Goal: Information Seeking & Learning: Learn about a topic

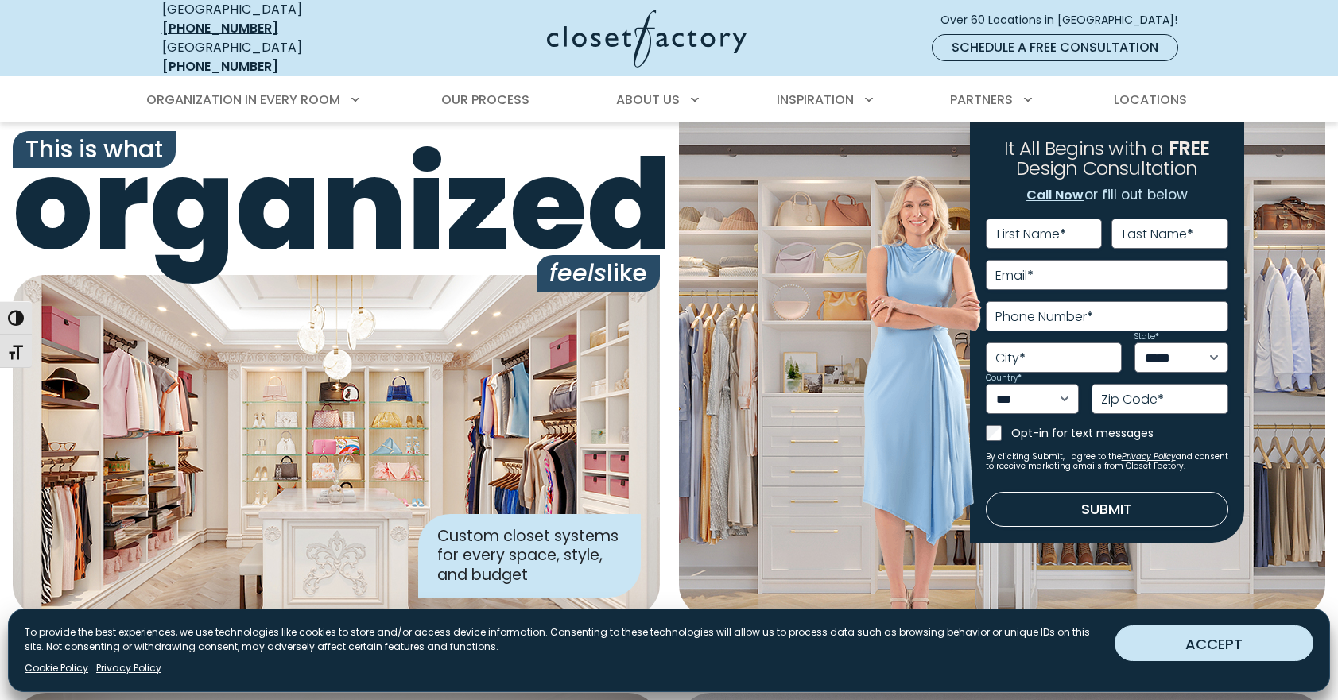
click at [1219, 637] on button "ACCEPT" at bounding box center [1213, 644] width 199 height 36
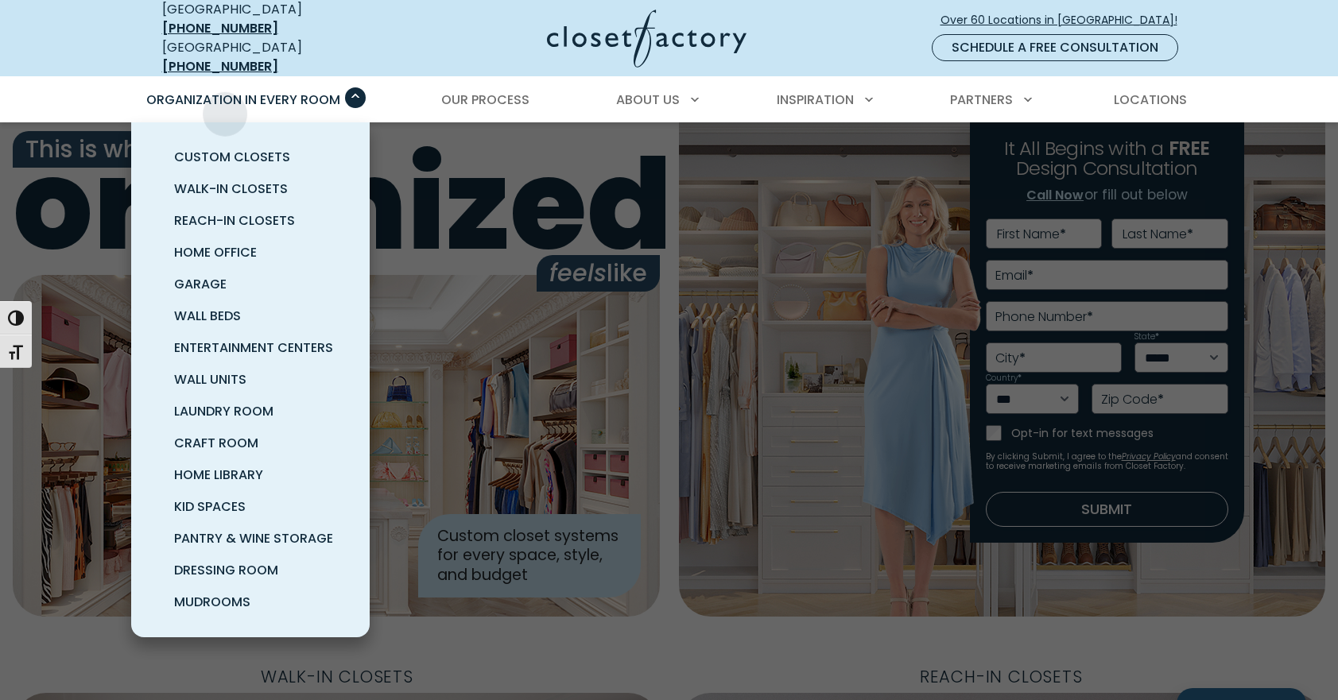
click at [232, 91] on span "Organization in Every Room" at bounding box center [243, 100] width 194 height 18
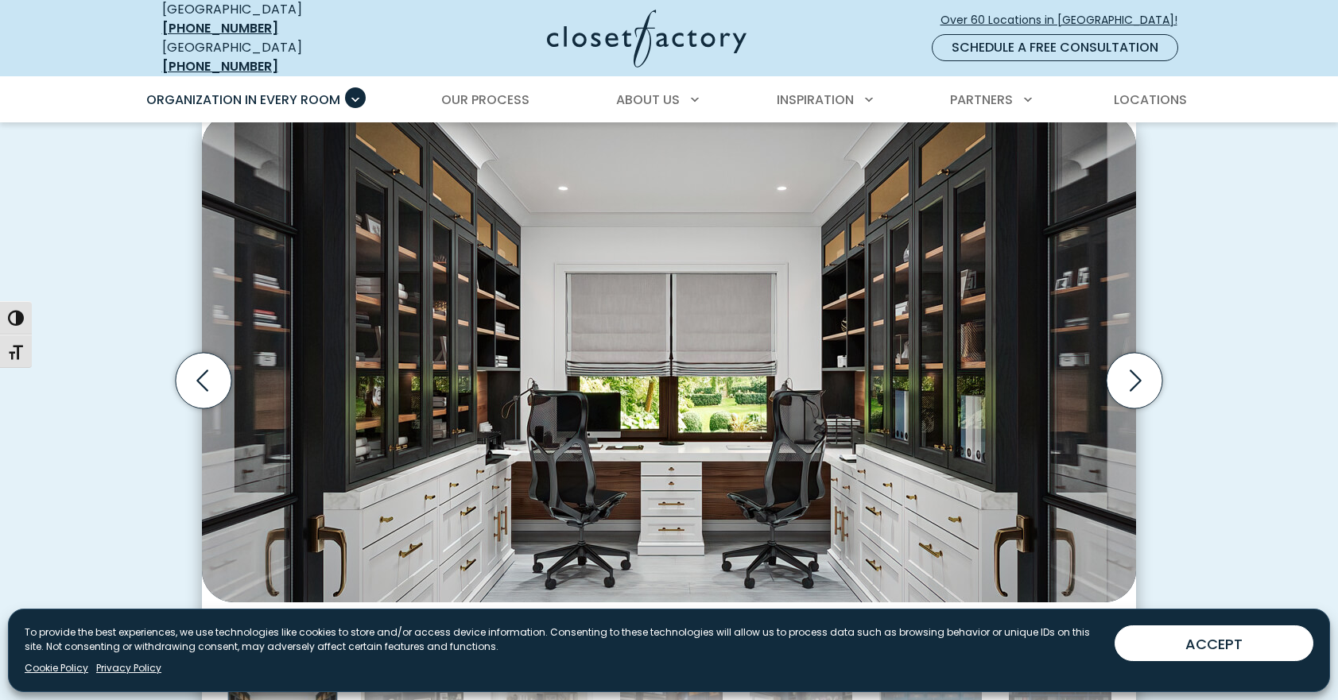
scroll to position [484, 0]
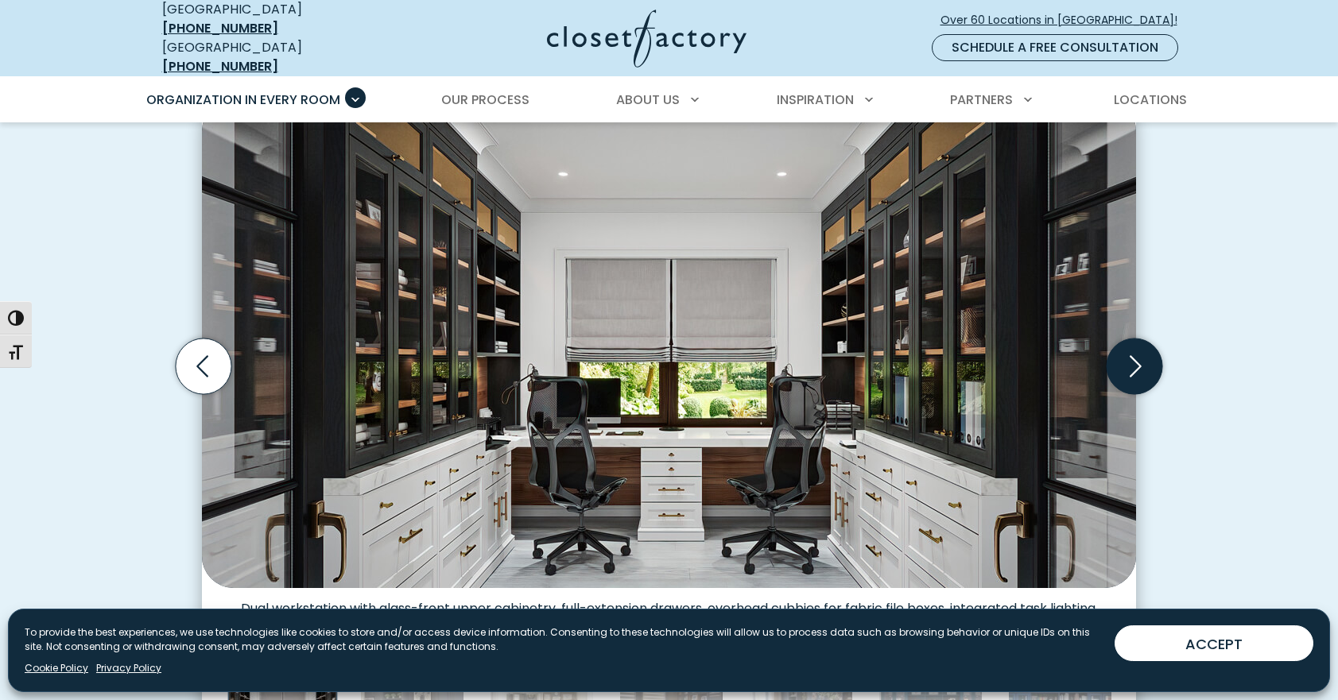
click at [1137, 355] on icon "Next slide" at bounding box center [1134, 367] width 56 height 56
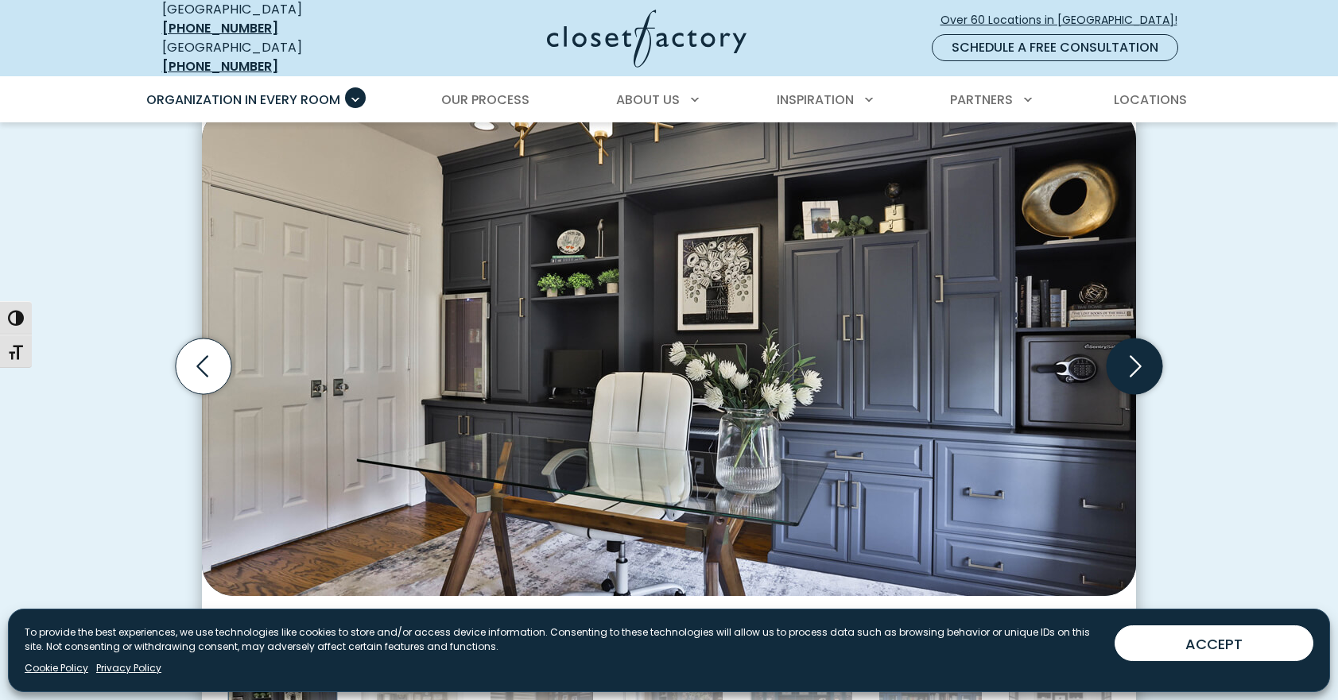
click at [1137, 355] on icon "Next slide" at bounding box center [1134, 367] width 56 height 56
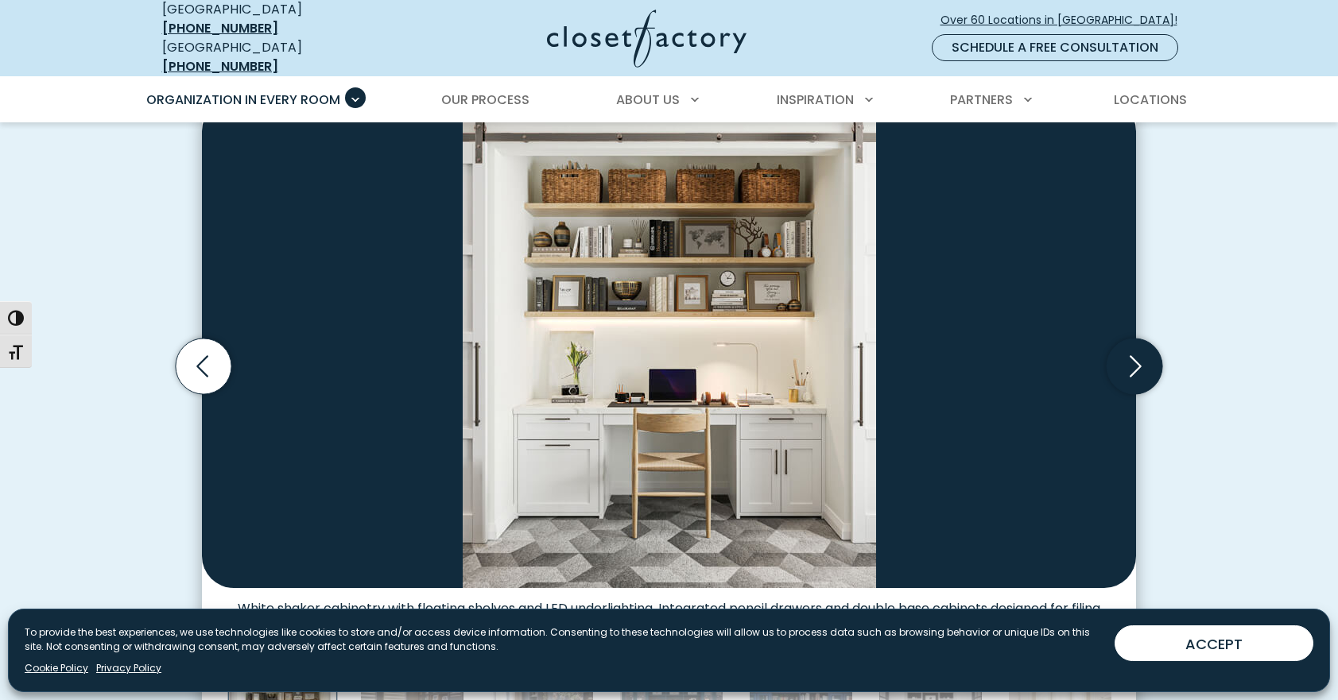
click at [1137, 355] on icon "Next slide" at bounding box center [1134, 367] width 56 height 56
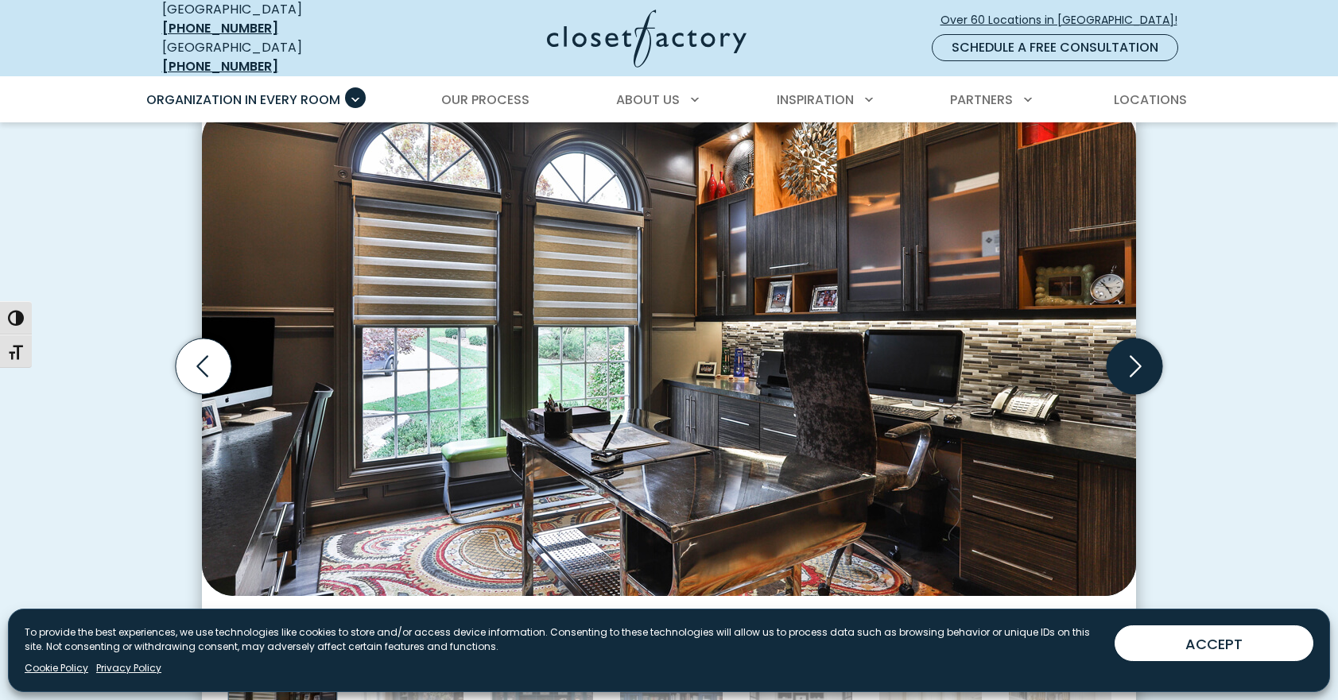
click at [1137, 355] on icon "Next slide" at bounding box center [1134, 367] width 56 height 56
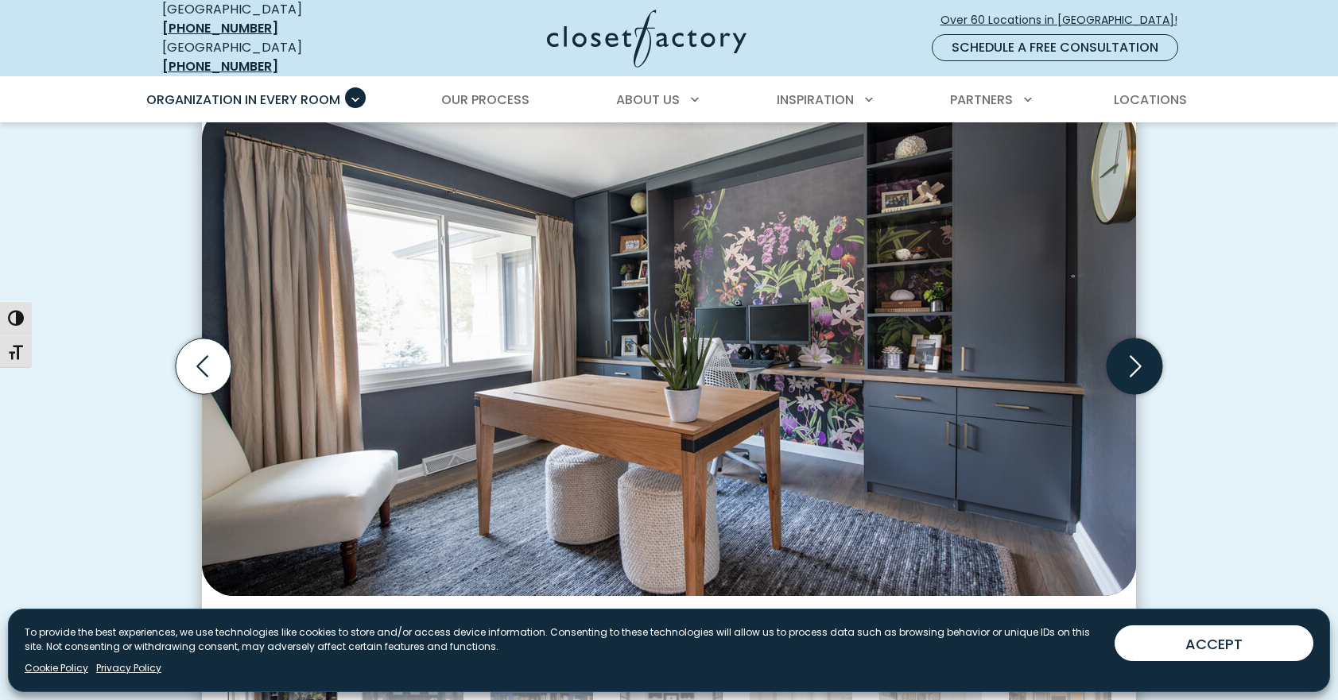
click at [1137, 355] on icon "Next slide" at bounding box center [1134, 367] width 56 height 56
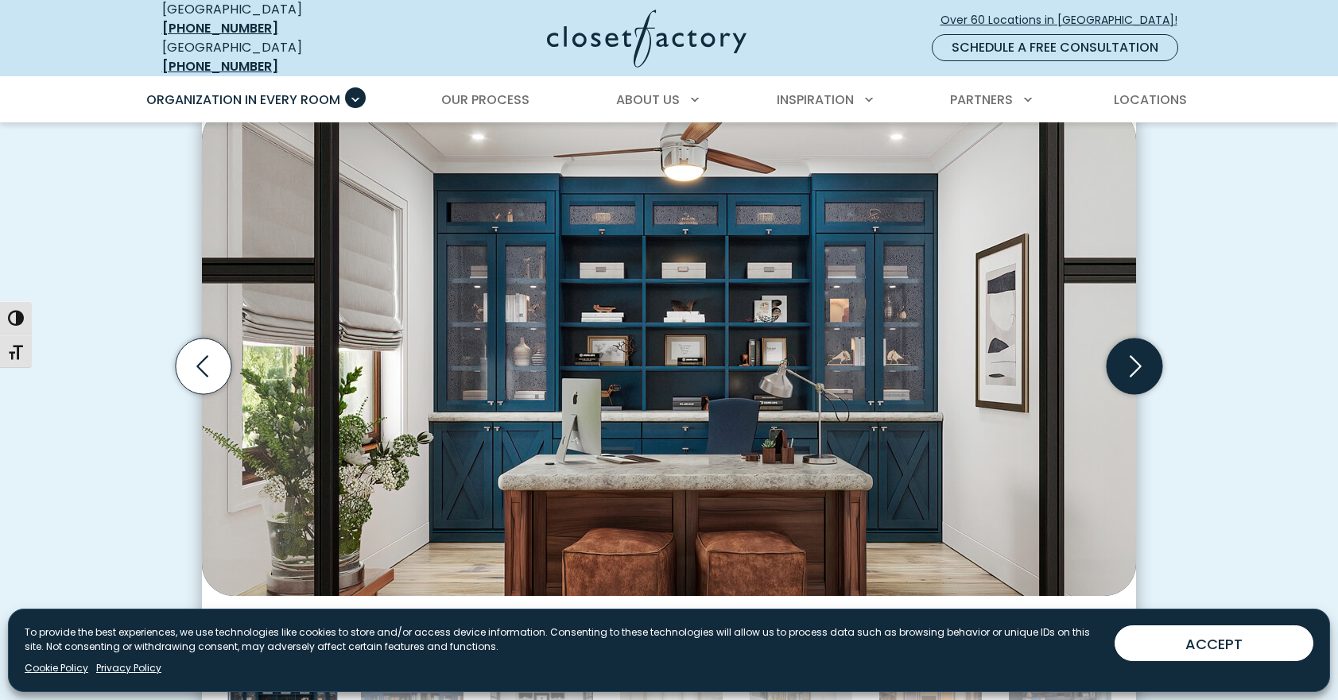
click at [1137, 355] on icon "Next slide" at bounding box center [1134, 367] width 56 height 56
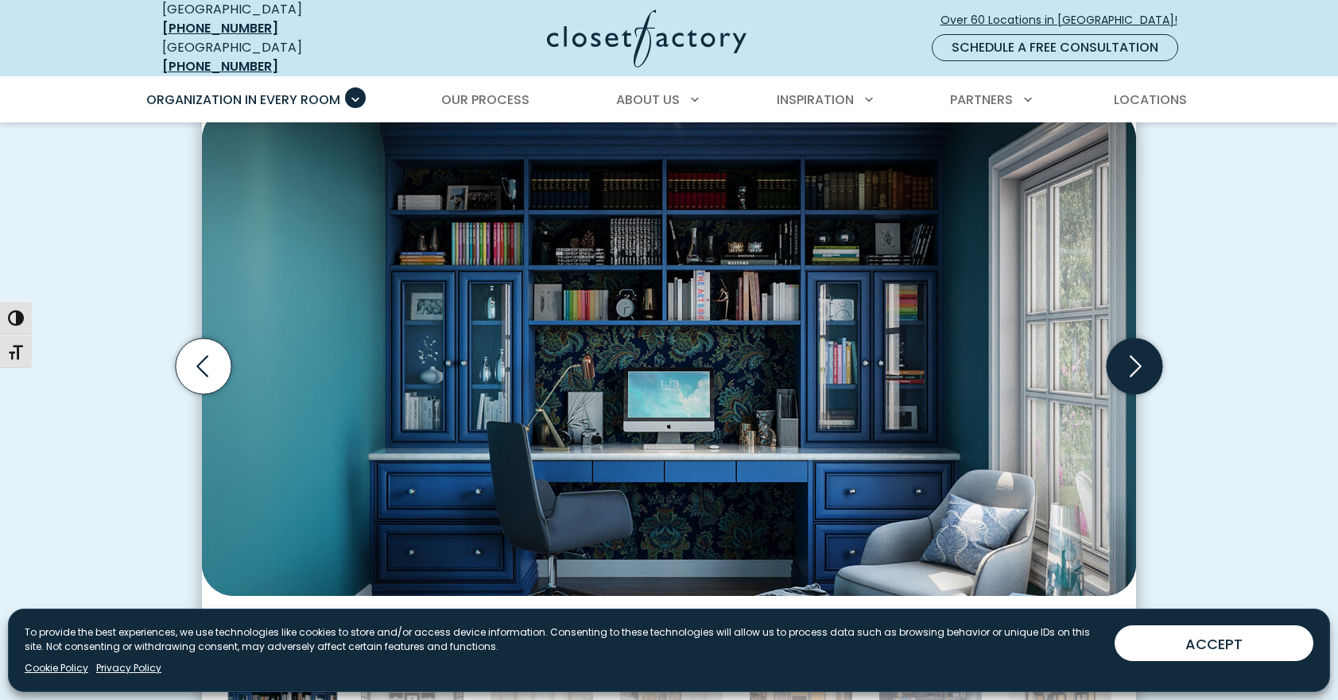
click at [1137, 355] on icon "Next slide" at bounding box center [1134, 367] width 56 height 56
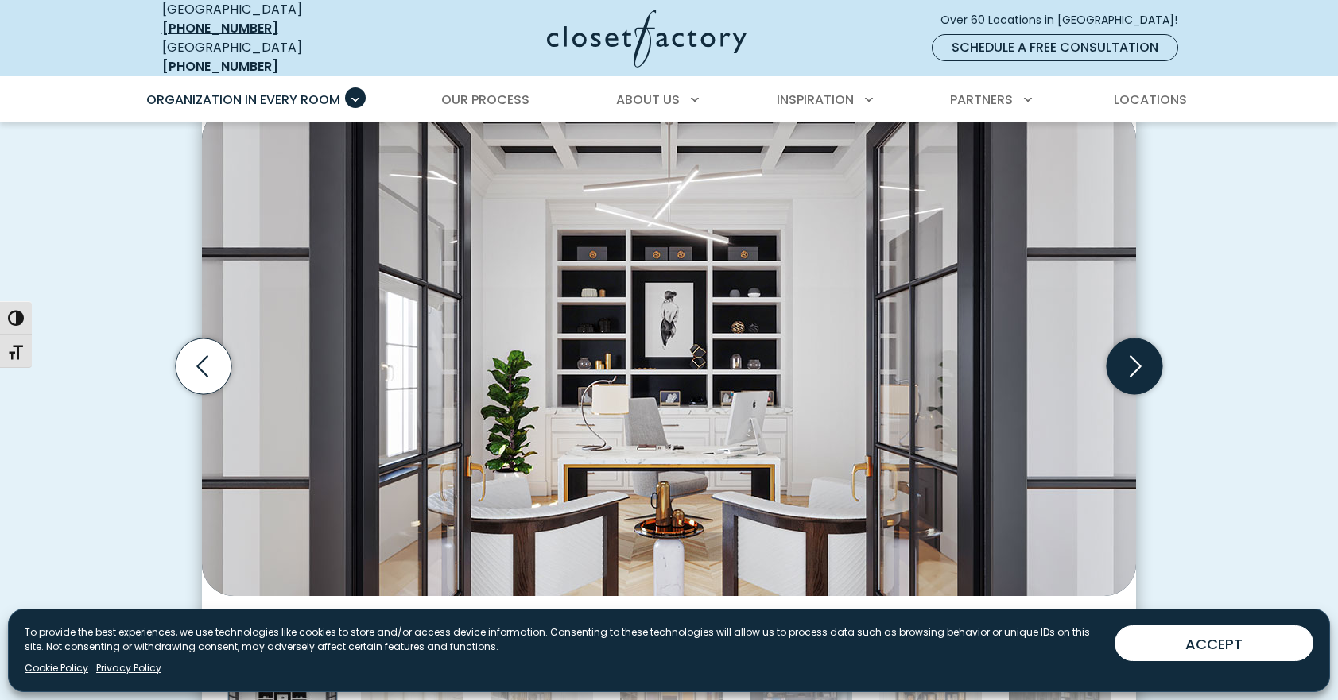
click at [1137, 355] on icon "Next slide" at bounding box center [1134, 367] width 56 height 56
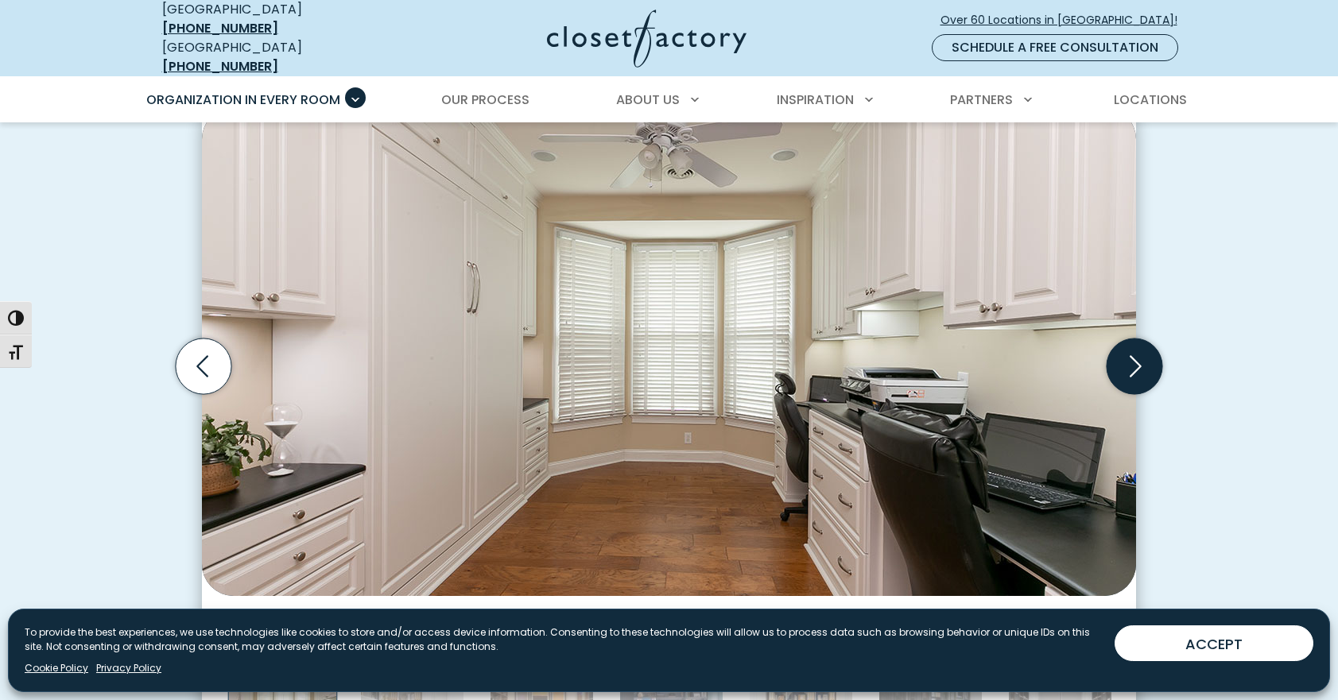
click at [1137, 355] on icon "Next slide" at bounding box center [1134, 367] width 56 height 56
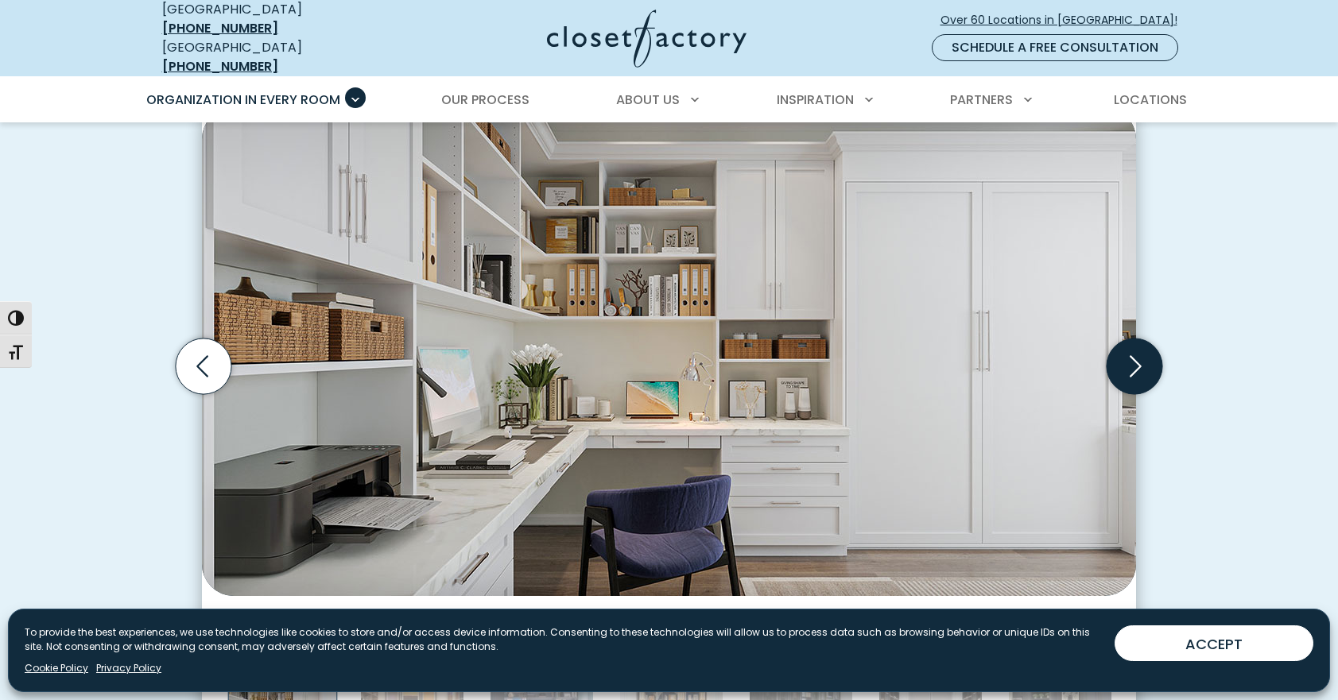
click at [1137, 355] on icon "Next slide" at bounding box center [1134, 367] width 56 height 56
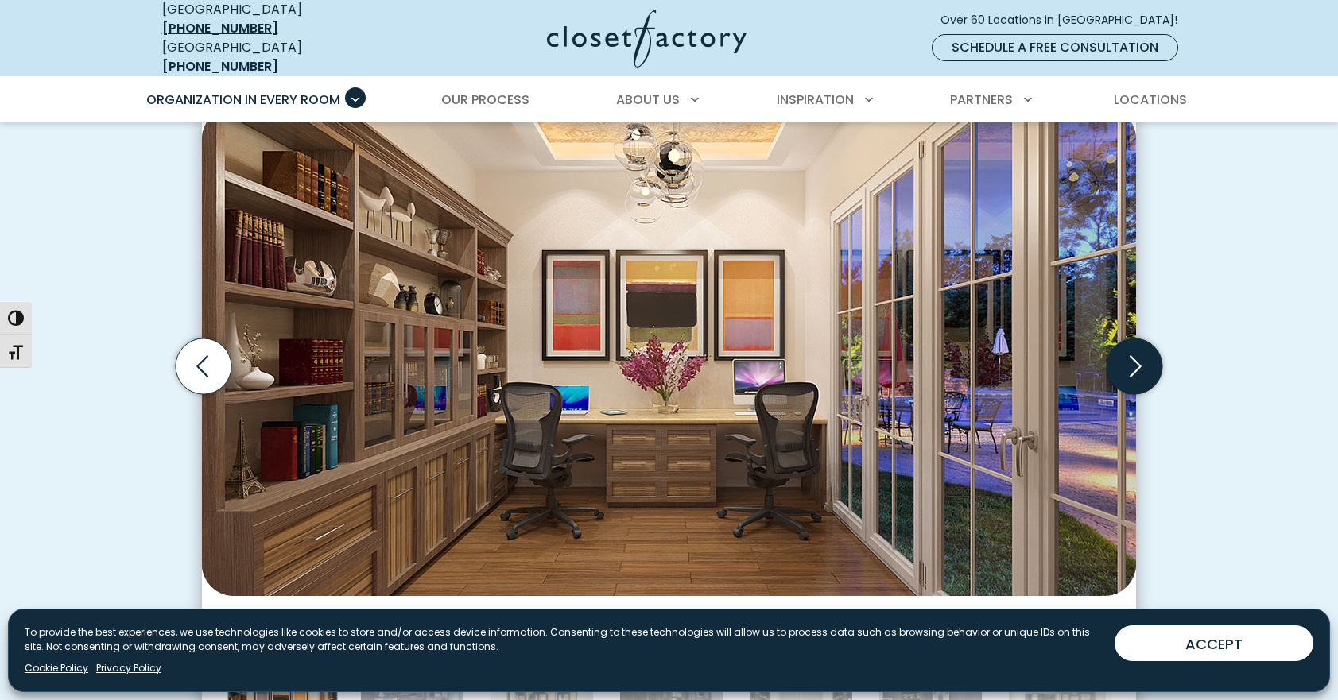
click at [1137, 355] on icon "Next slide" at bounding box center [1134, 367] width 56 height 56
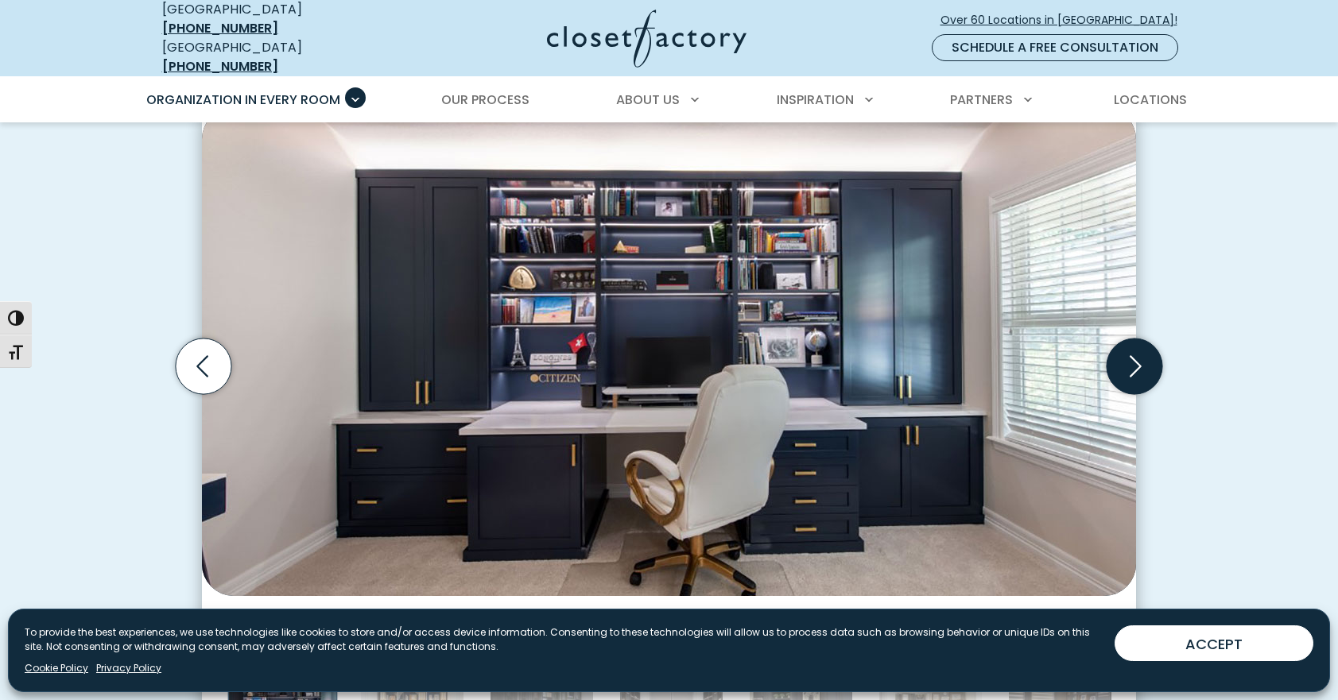
click at [1137, 355] on icon "Next slide" at bounding box center [1134, 367] width 56 height 56
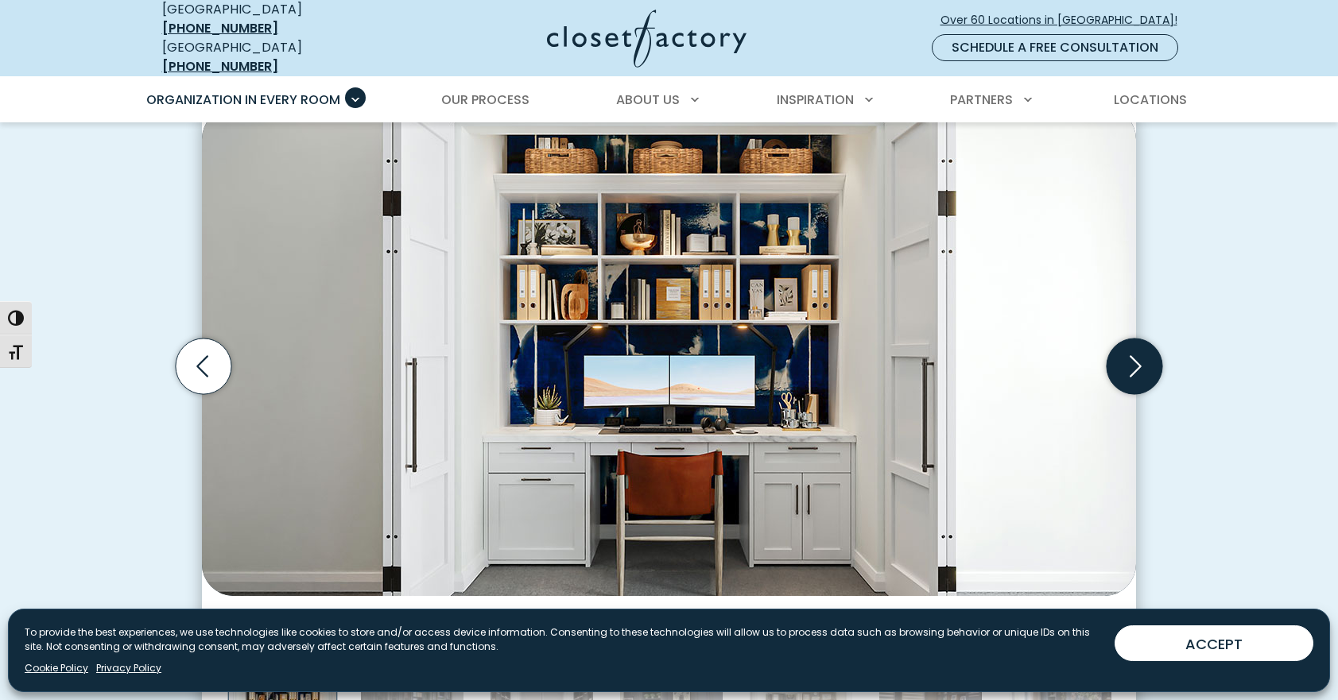
click at [1137, 355] on icon "Next slide" at bounding box center [1134, 367] width 56 height 56
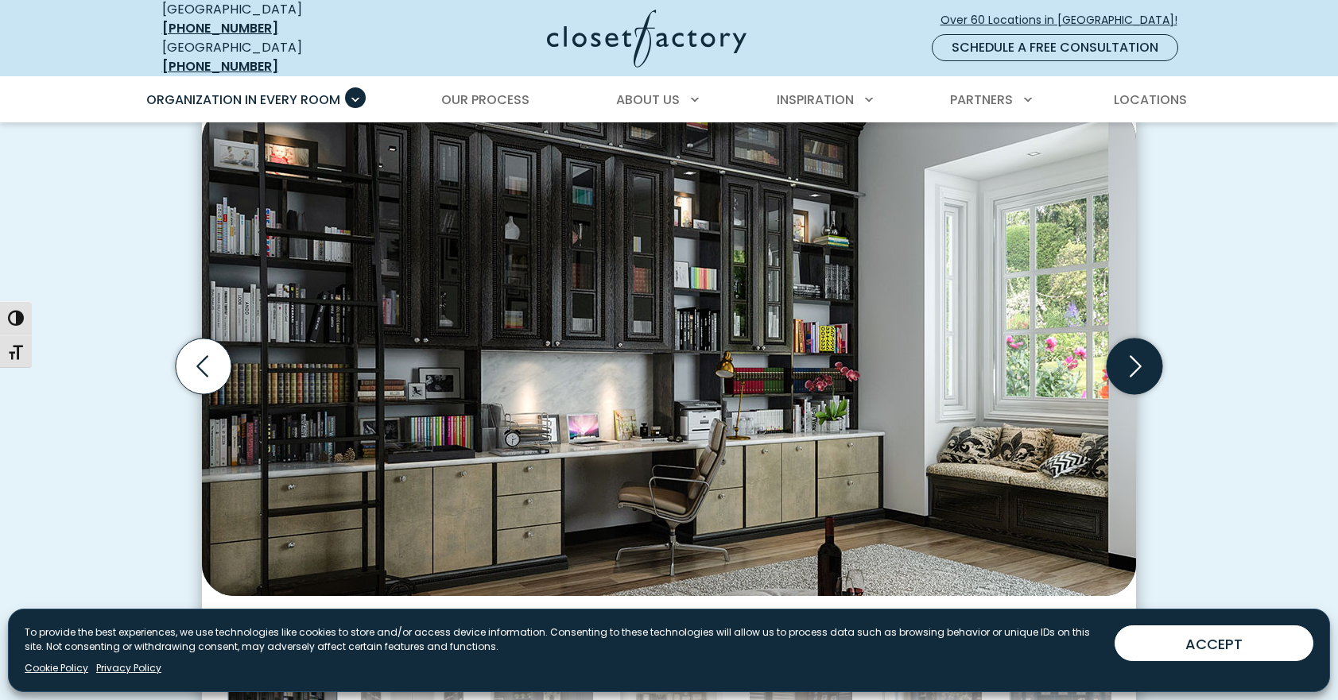
click at [1137, 355] on icon "Next slide" at bounding box center [1134, 367] width 56 height 56
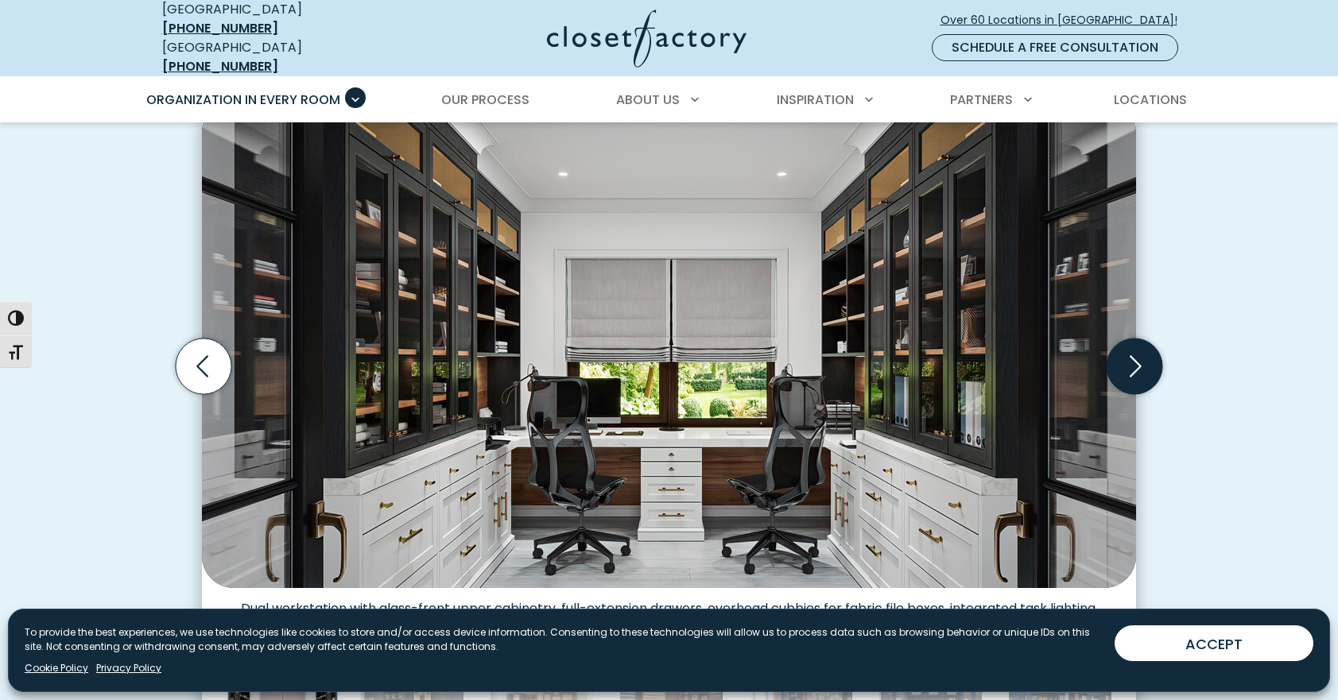
click at [1137, 355] on icon "Next slide" at bounding box center [1134, 367] width 56 height 56
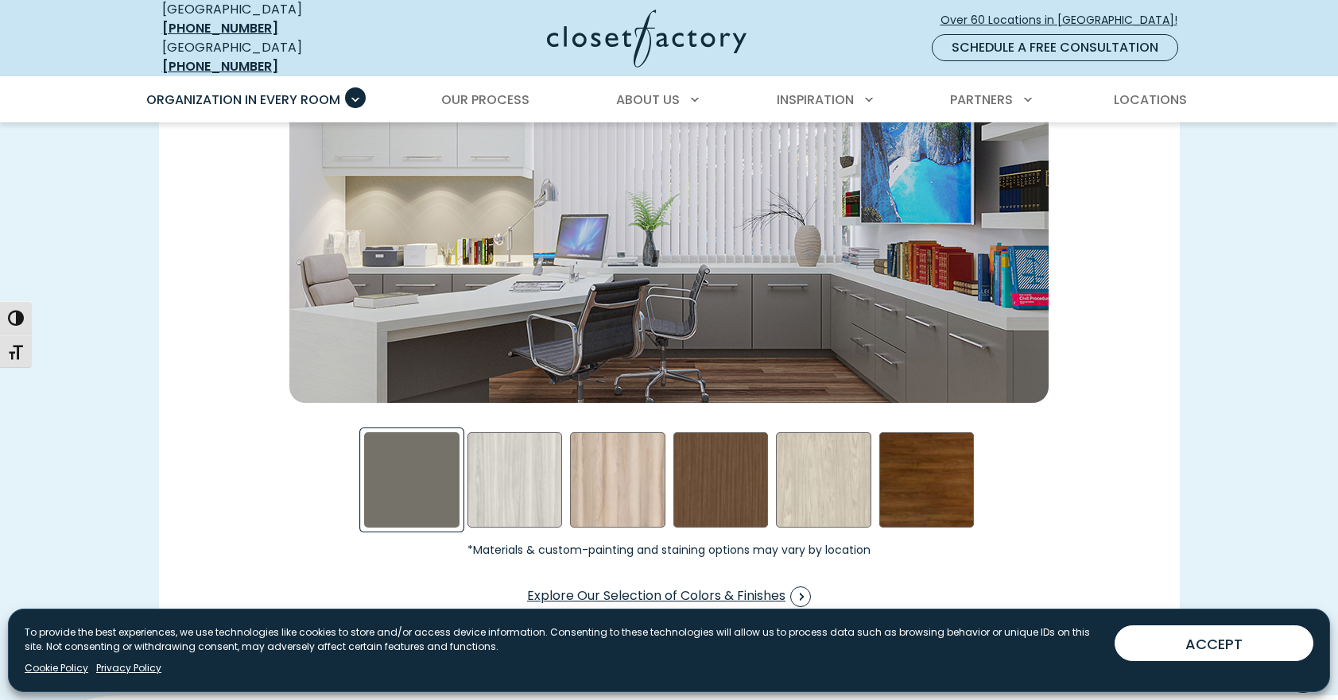
scroll to position [2386, 0]
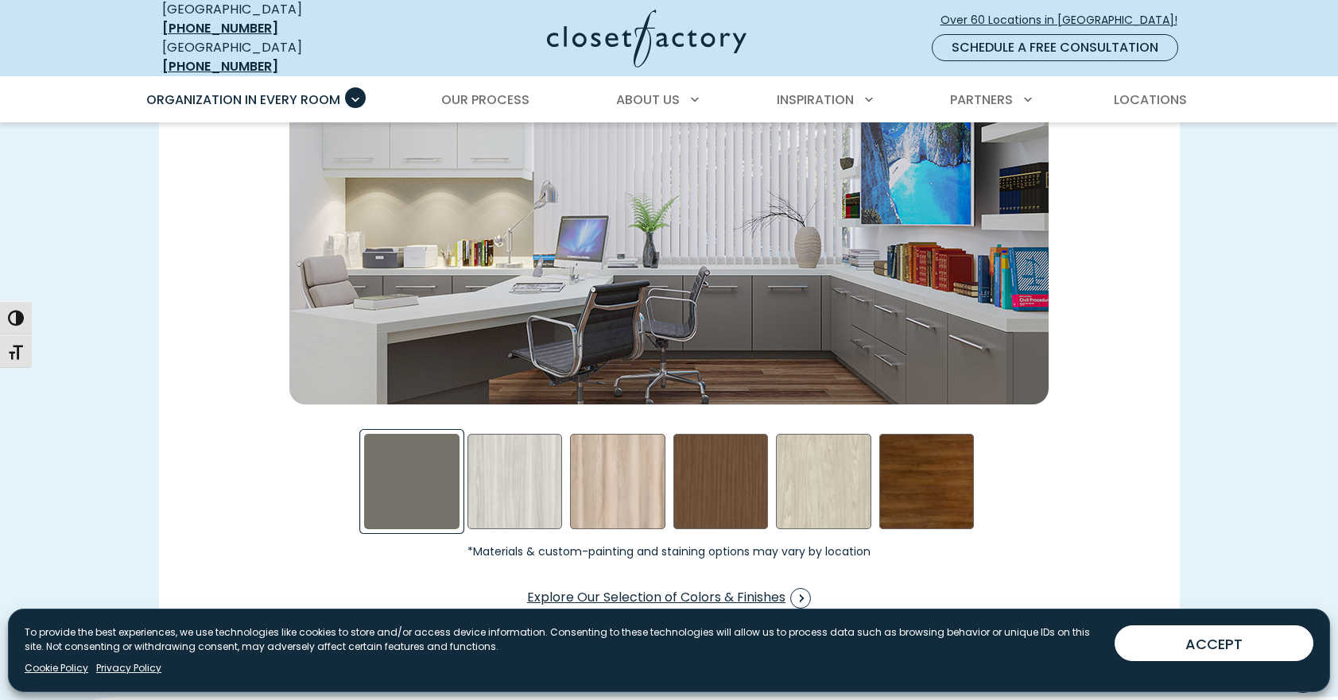
click at [415, 464] on div "Evening Star Swatch" at bounding box center [411, 481] width 95 height 95
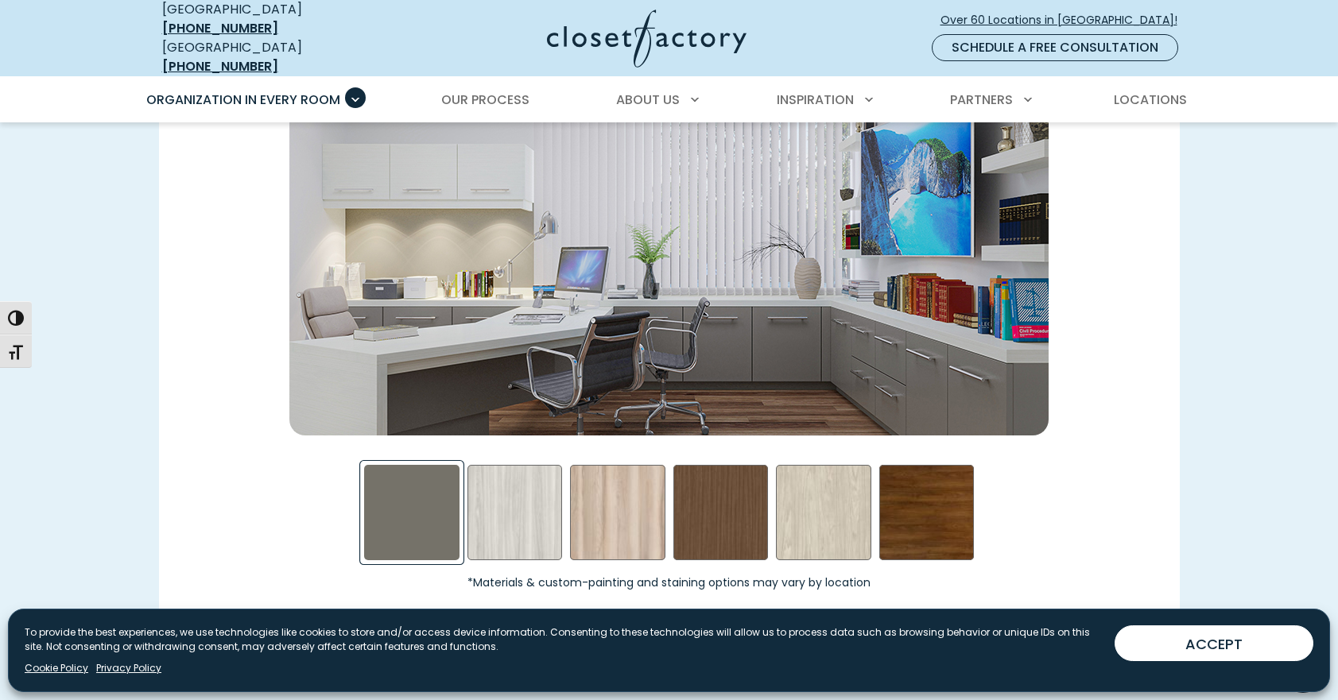
scroll to position [2354, 0]
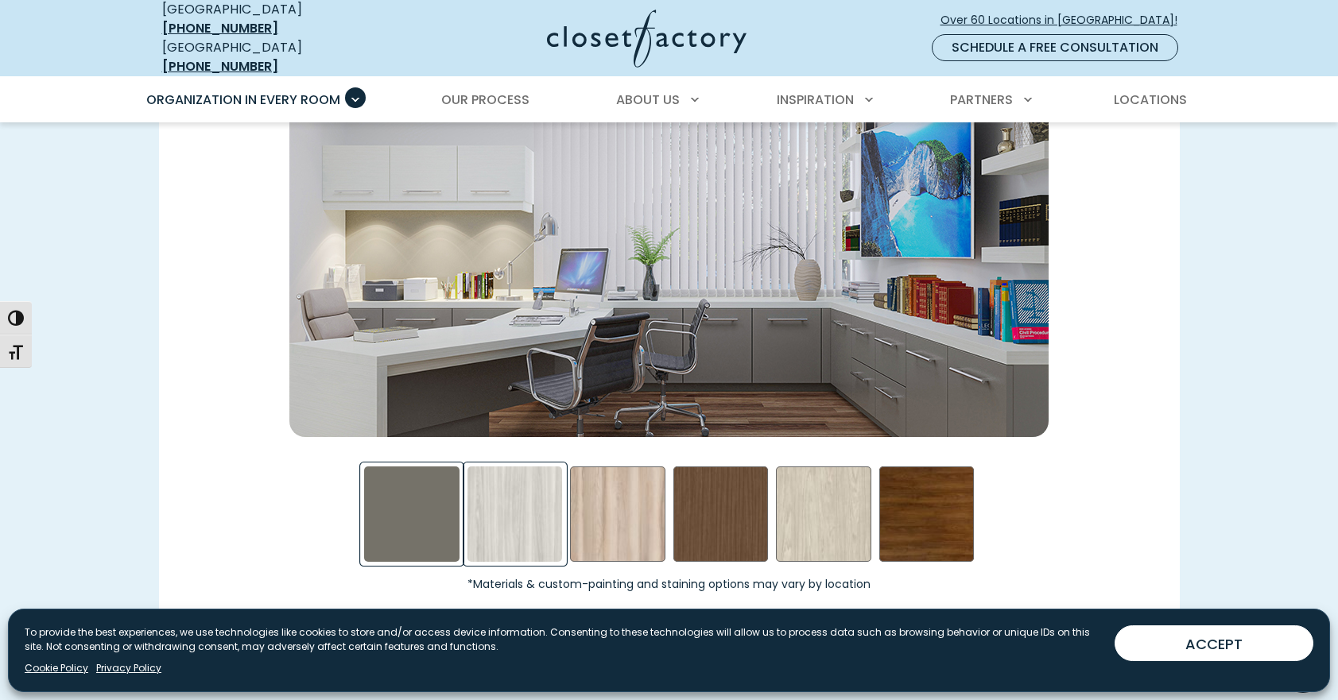
click at [529, 506] on div "First Dance Swatch" at bounding box center [514, 514] width 95 height 95
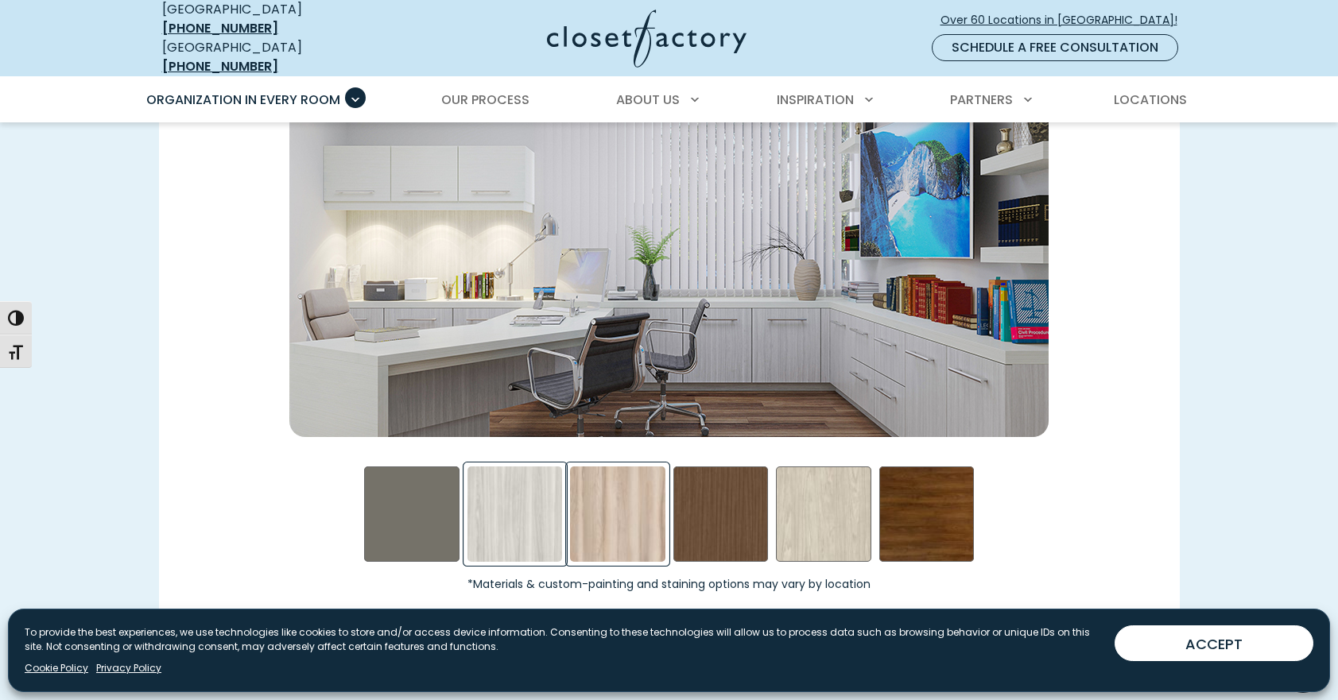
click at [610, 520] on div "Picnic in the Park Swatch" at bounding box center [617, 514] width 95 height 95
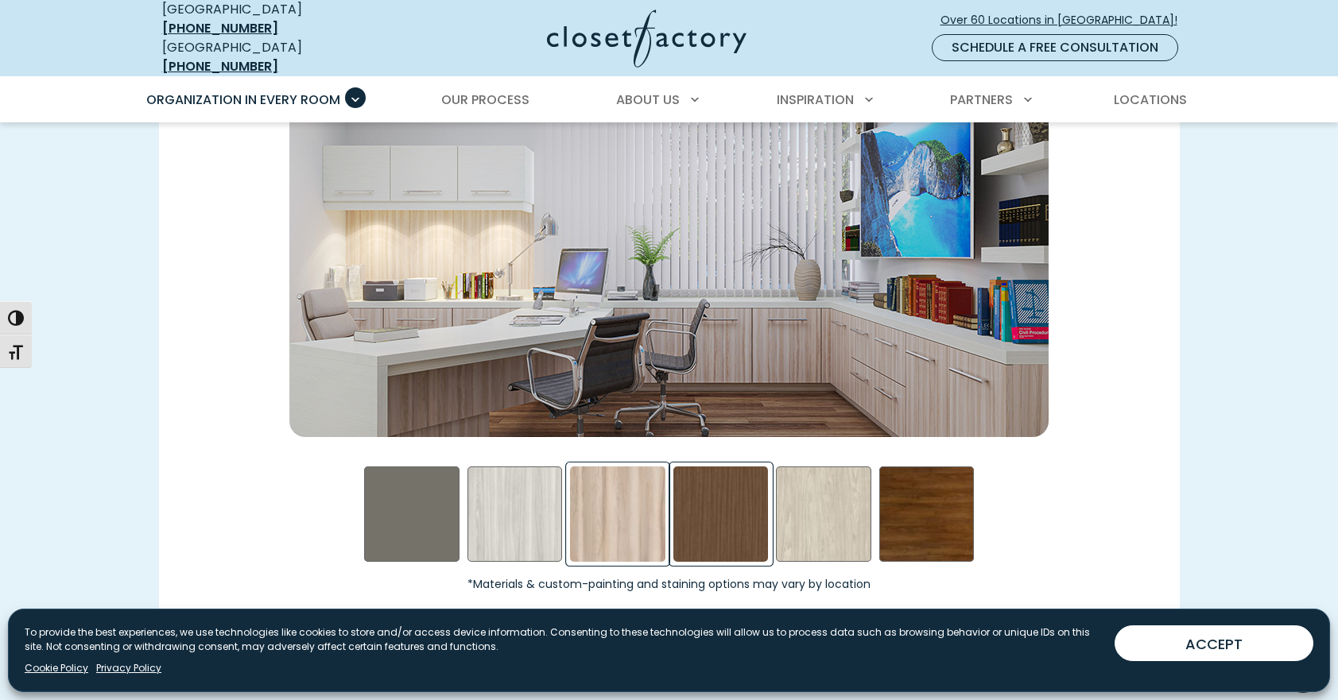
click at [707, 525] on div "Rocky Mountain Swatch" at bounding box center [720, 514] width 95 height 95
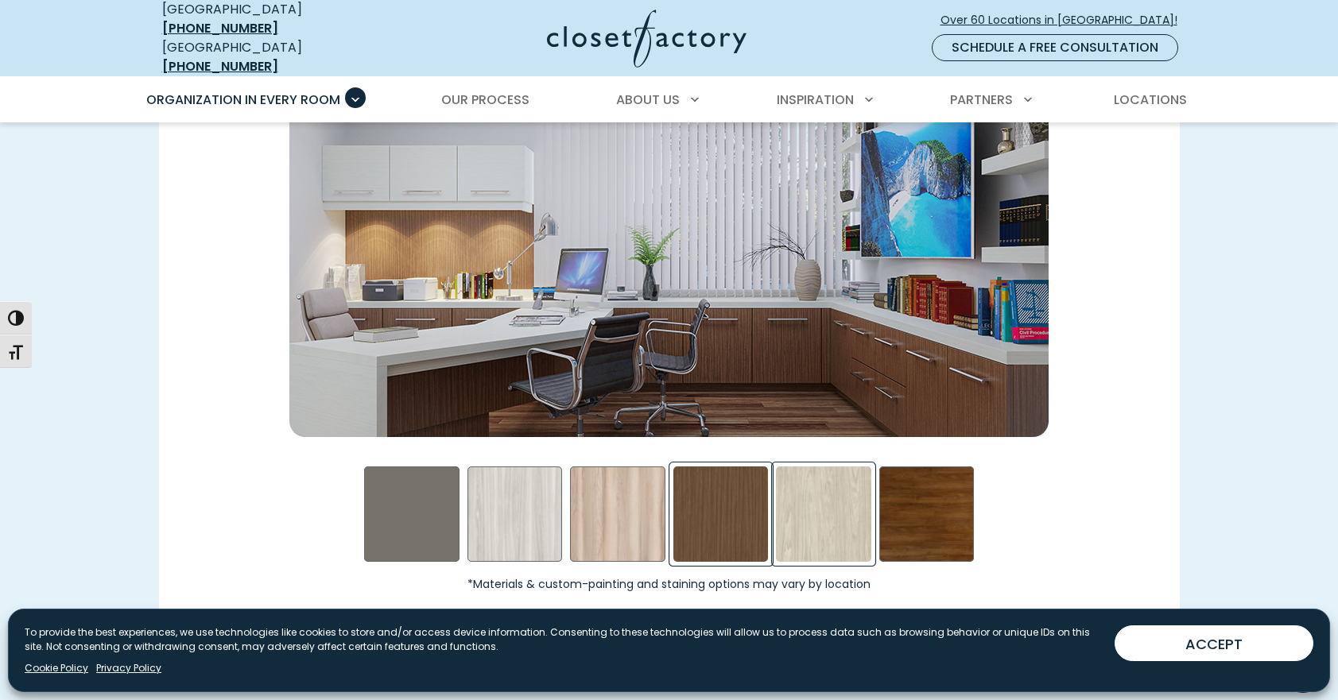
click at [798, 532] on div "Weekend Getaway Swatch" at bounding box center [823, 514] width 95 height 95
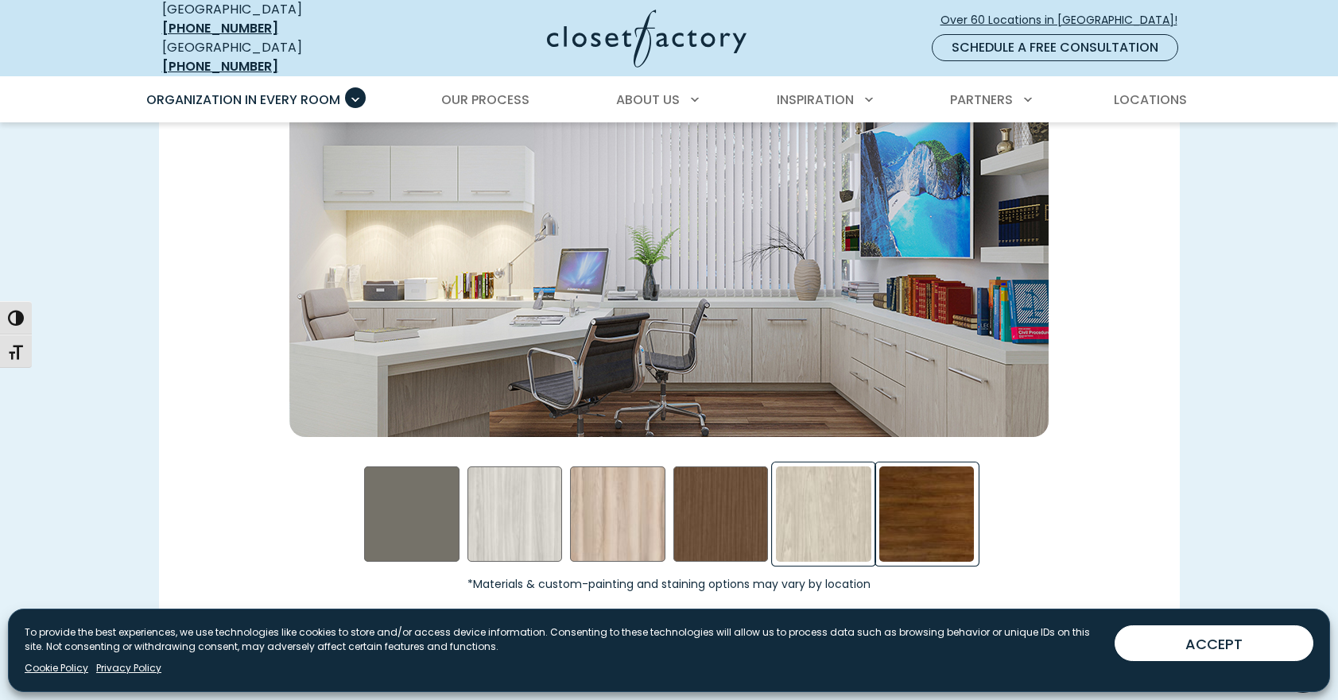
click at [943, 510] on div "Walnut- Stained Swatch" at bounding box center [926, 514] width 95 height 95
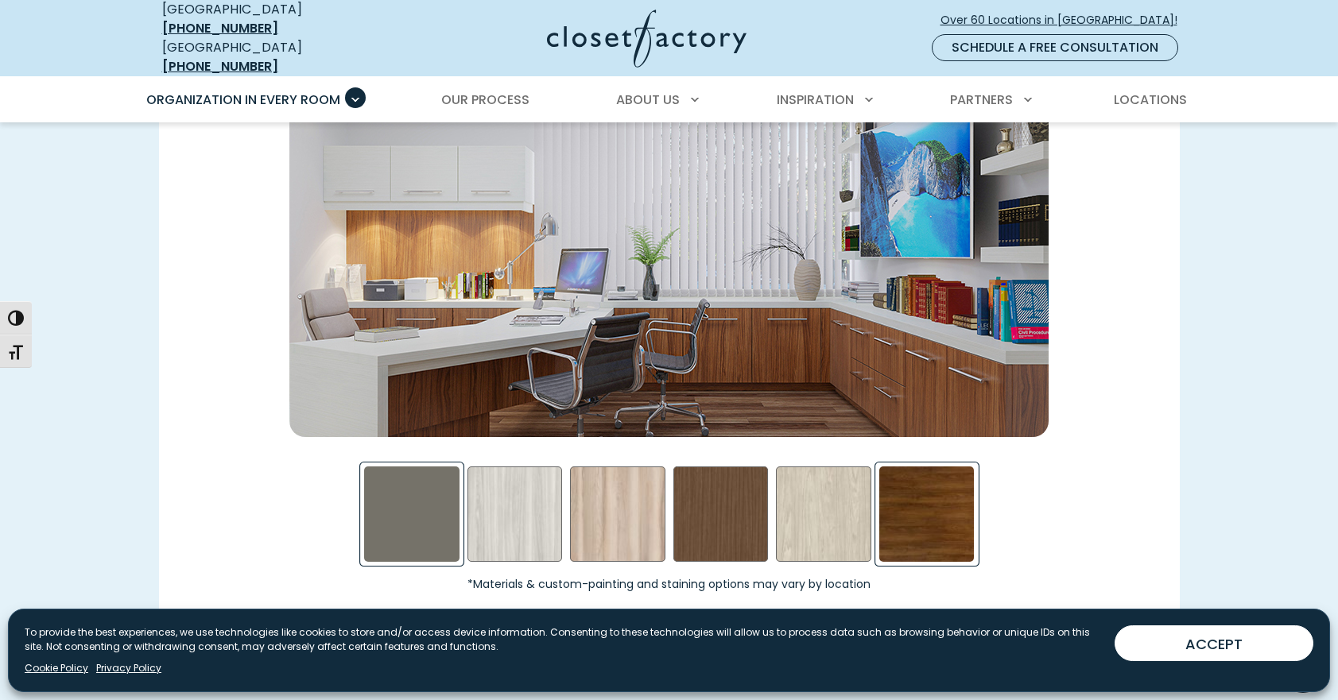
click at [423, 503] on div "Evening Star Swatch" at bounding box center [411, 514] width 95 height 95
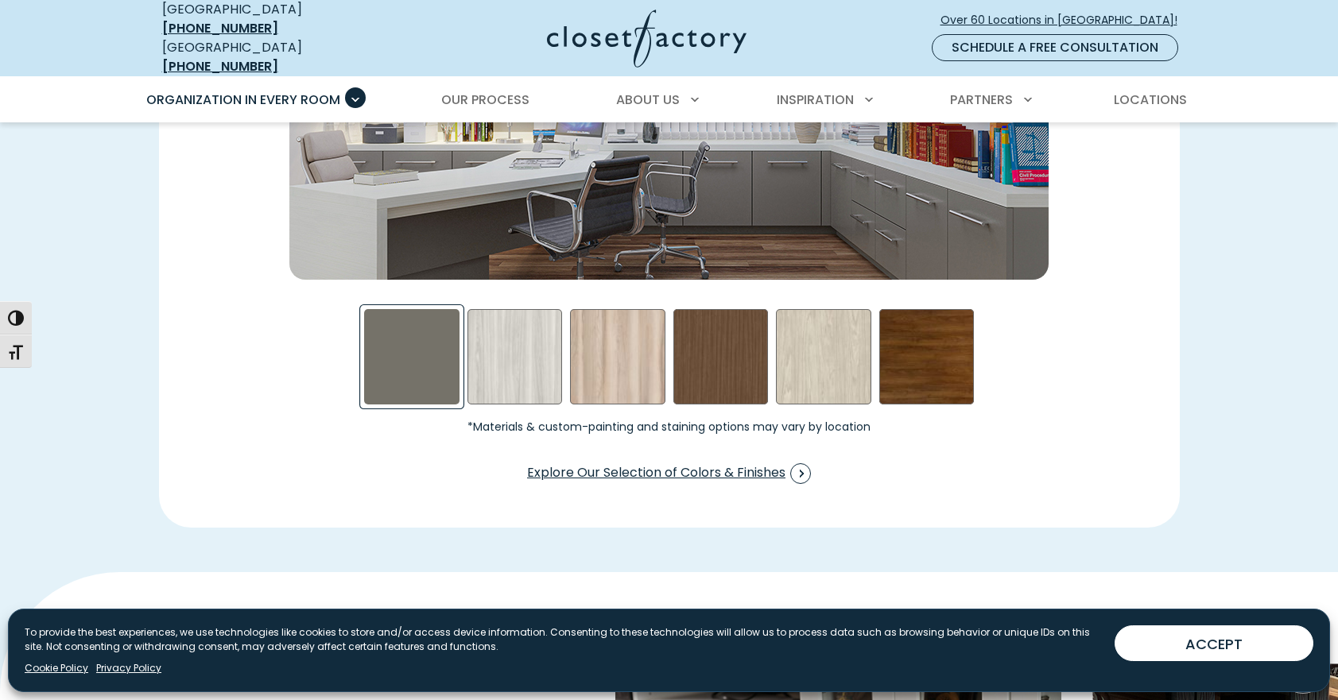
scroll to position [2508, 0]
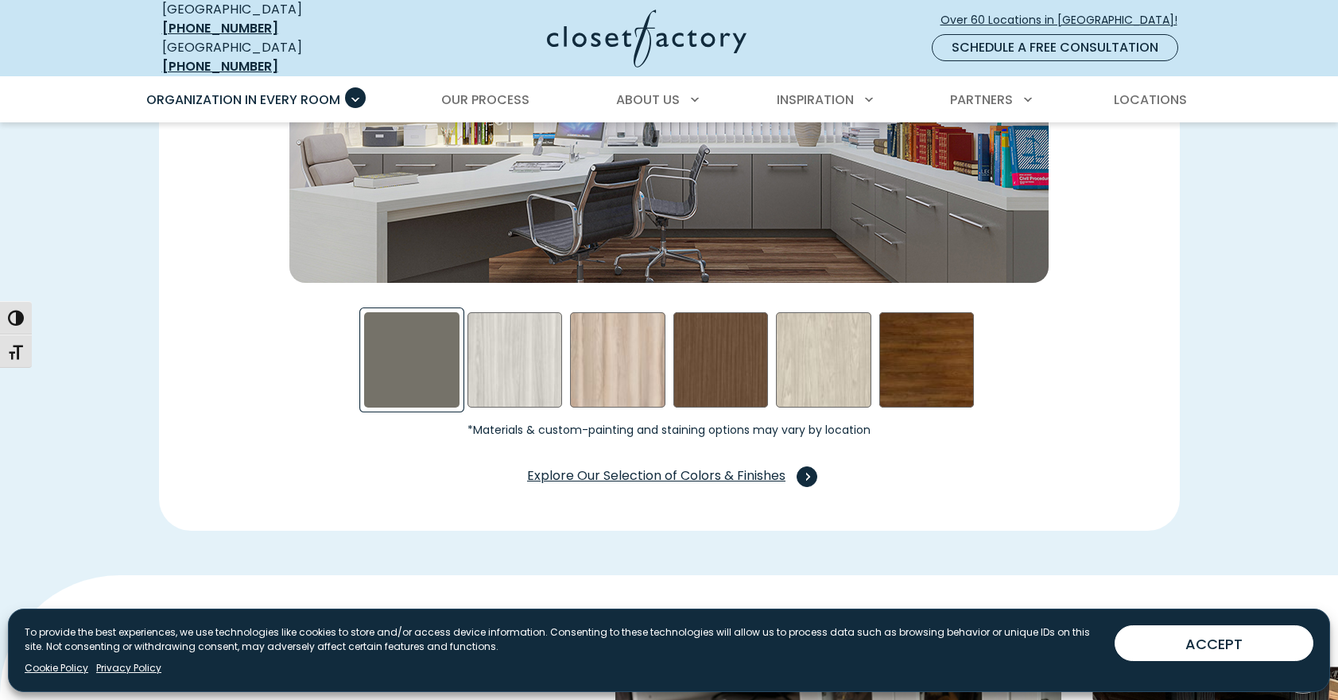
click at [620, 467] on span "Explore Our Selection of Colors & Finishes" at bounding box center [669, 477] width 284 height 21
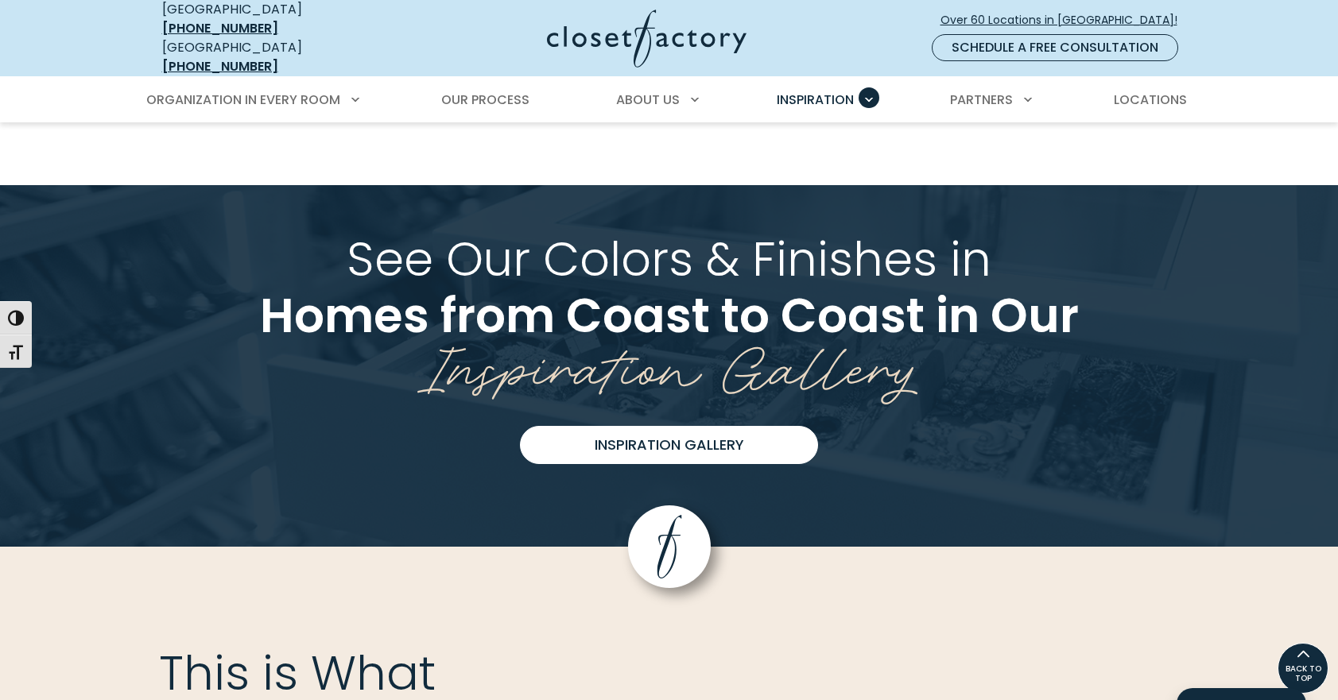
scroll to position [3858, 0]
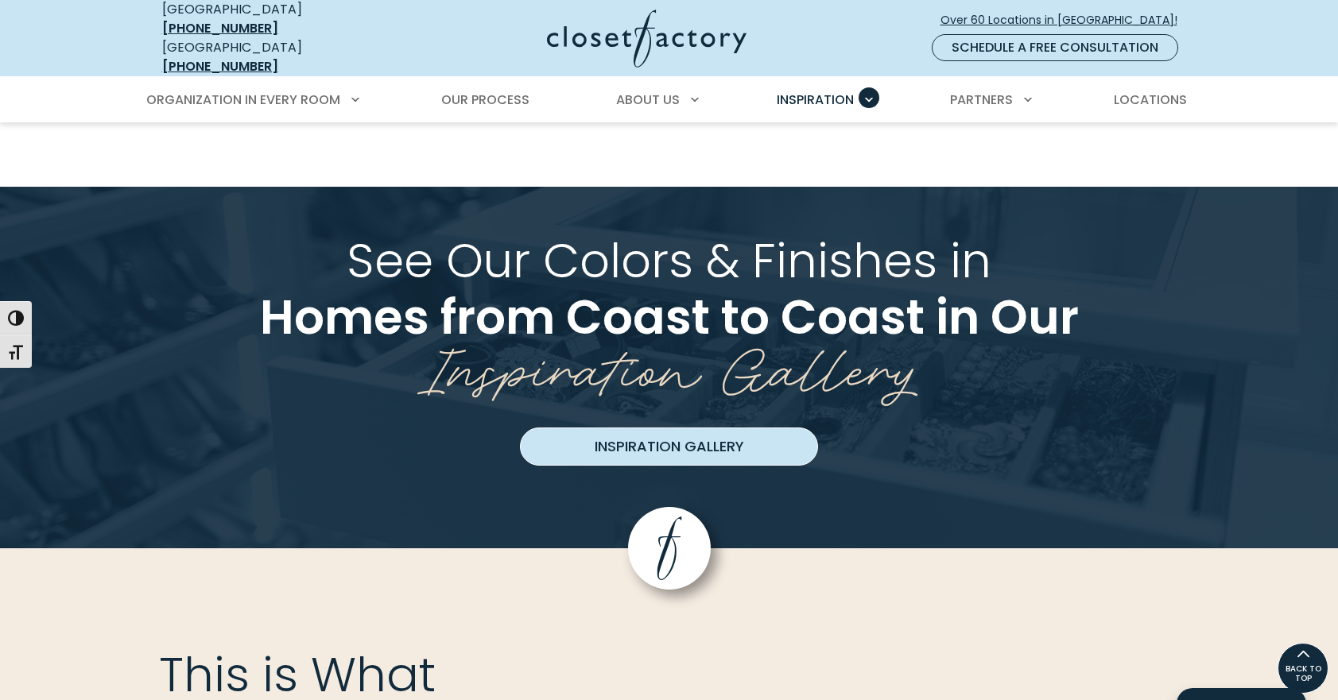
click at [649, 430] on link "Inspiration Gallery" at bounding box center [669, 447] width 298 height 38
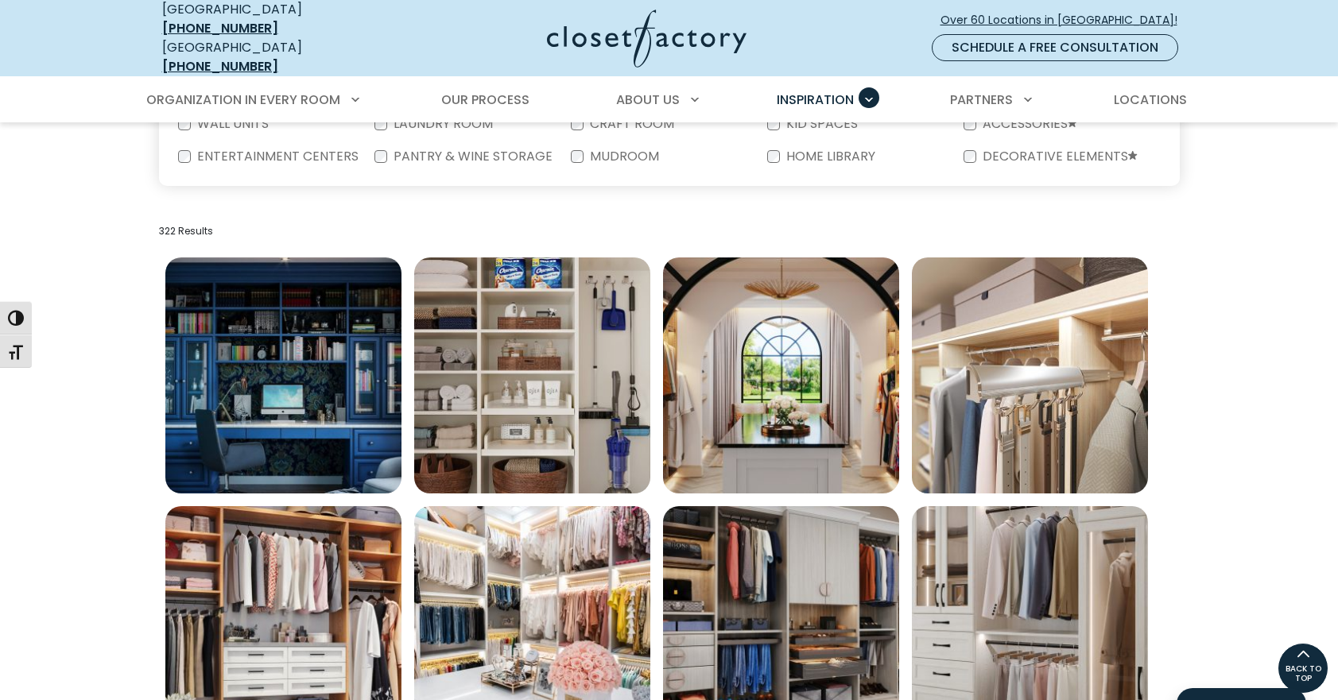
scroll to position [424, 0]
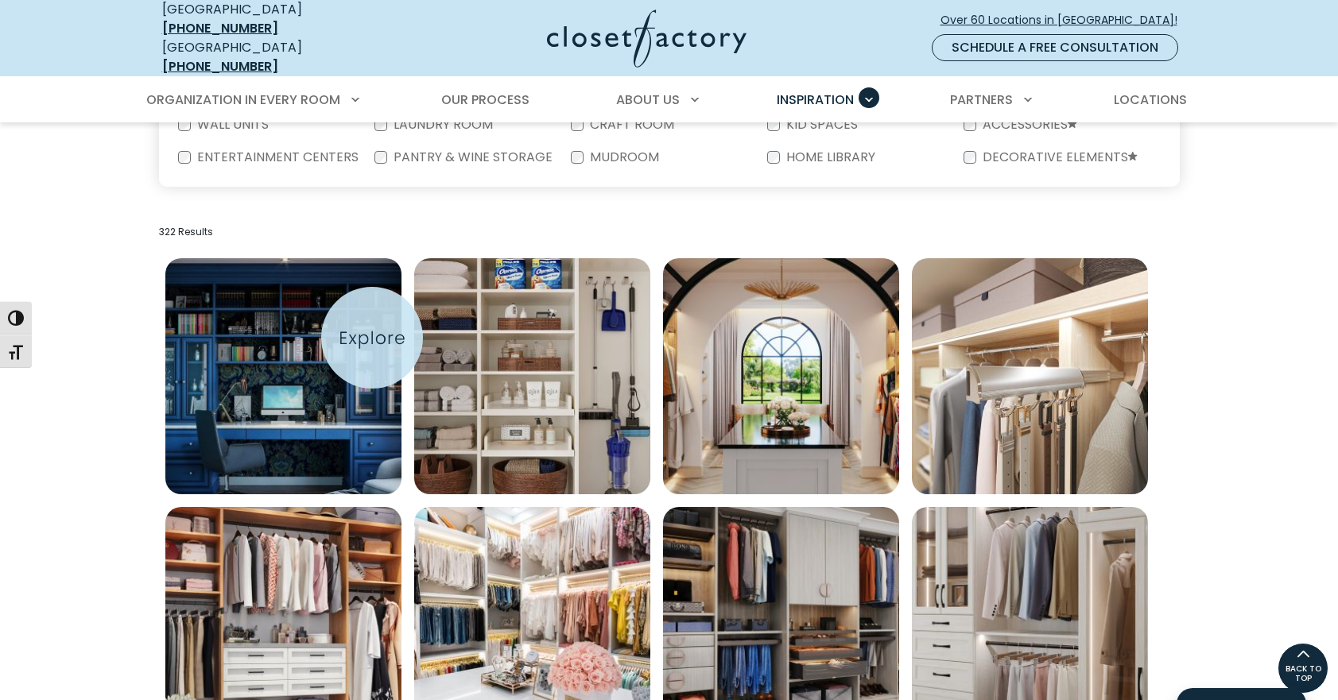
click at [372, 338] on img "Open inspiration gallery to preview enlarged image" at bounding box center [283, 376] width 236 height 236
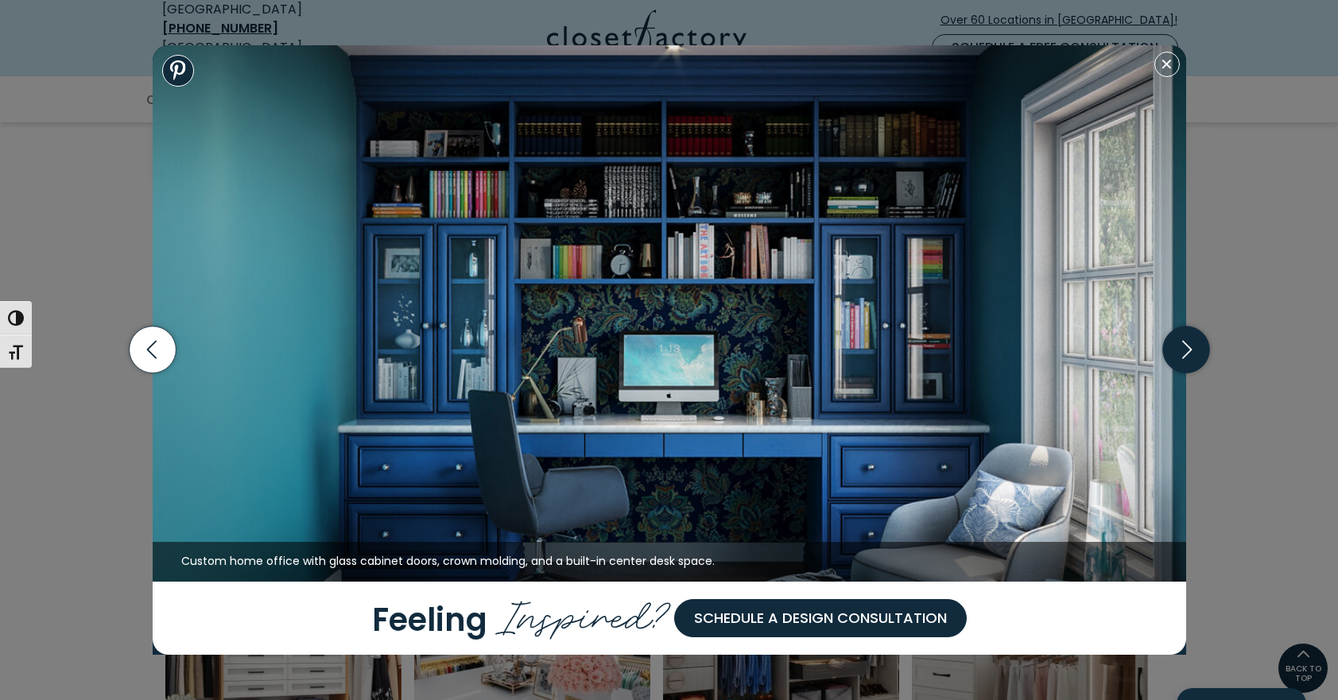
click at [1195, 349] on icon "button" at bounding box center [1185, 350] width 47 height 47
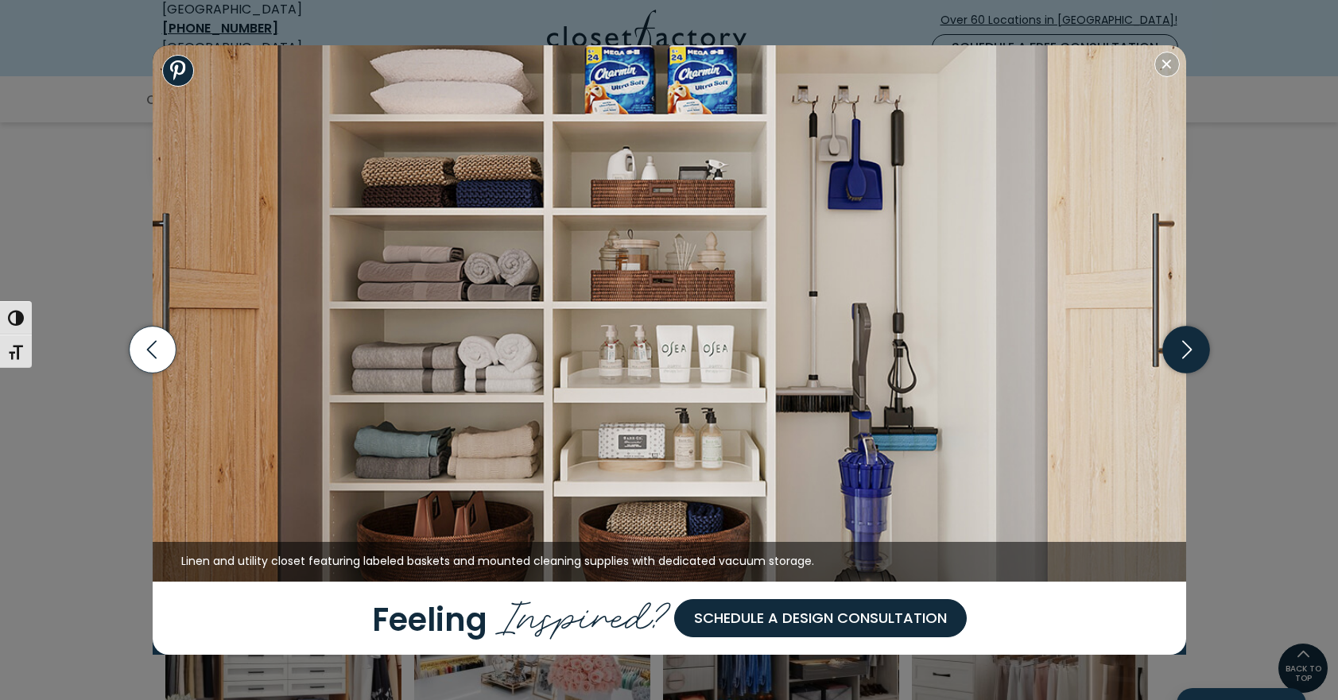
click at [1192, 347] on icon "button" at bounding box center [1185, 350] width 47 height 47
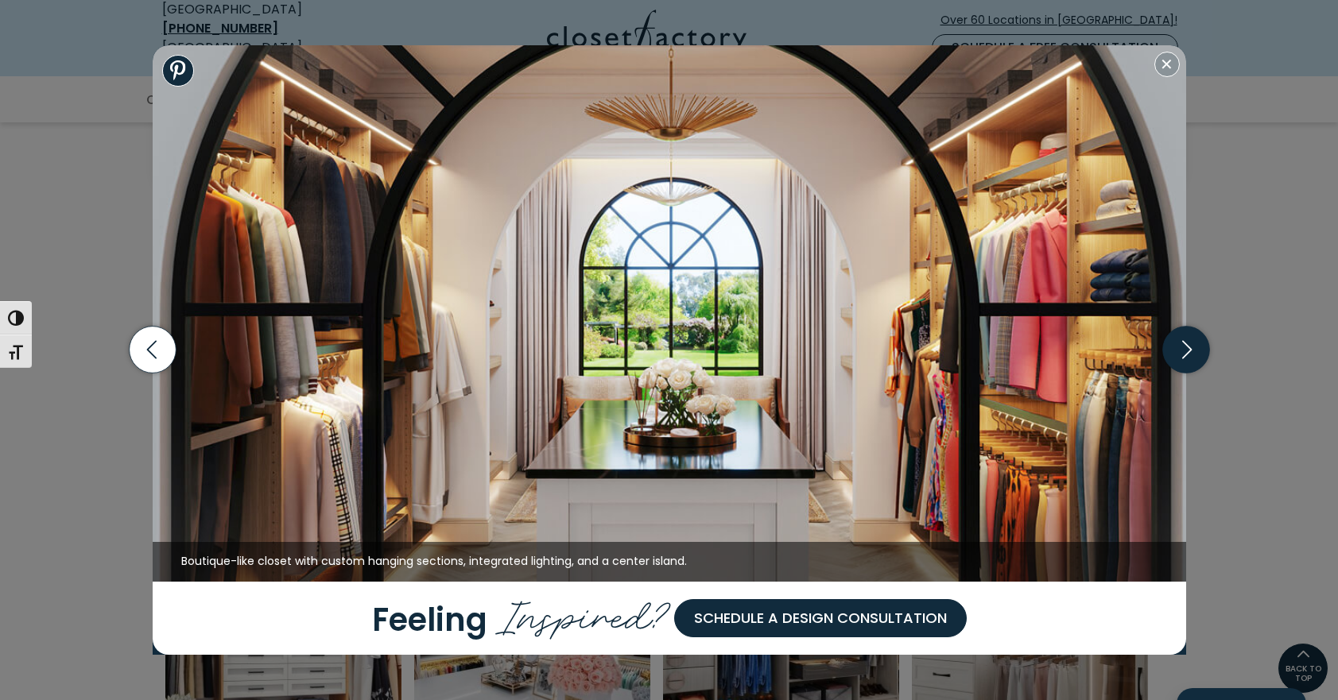
click at [1188, 350] on icon "button" at bounding box center [1185, 350] width 47 height 47
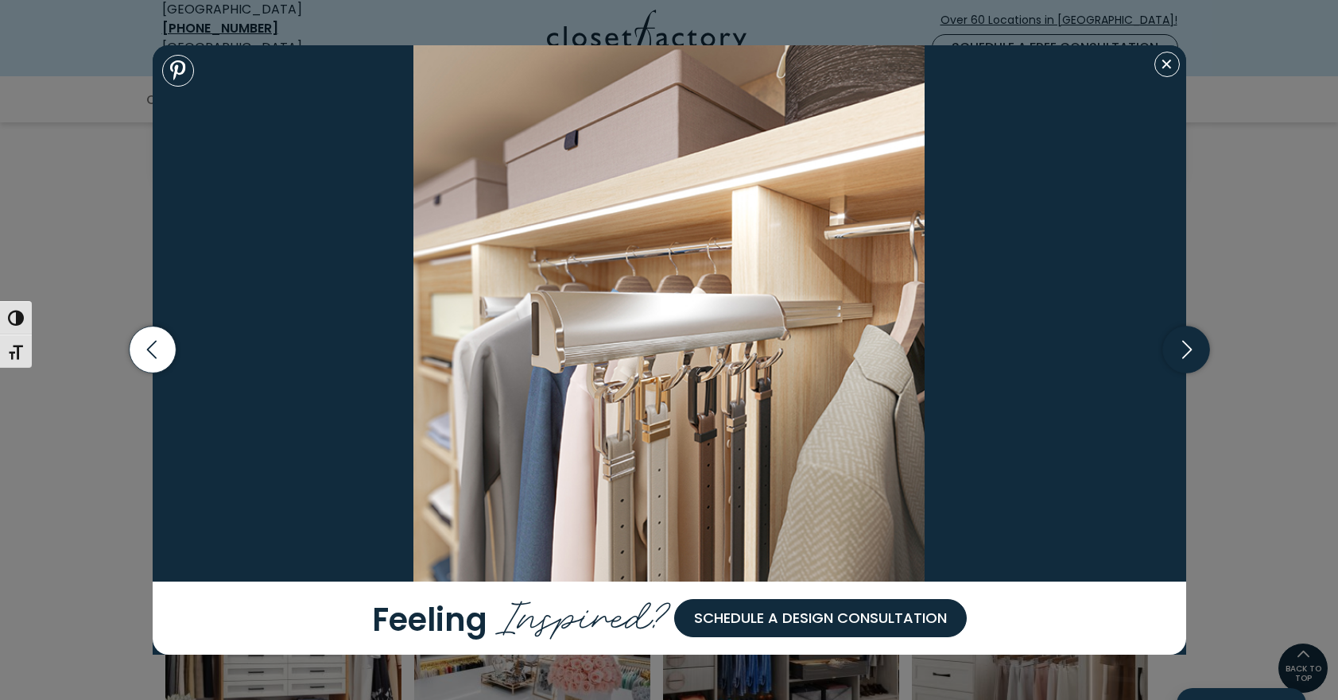
click at [1188, 350] on icon "button" at bounding box center [1185, 350] width 47 height 47
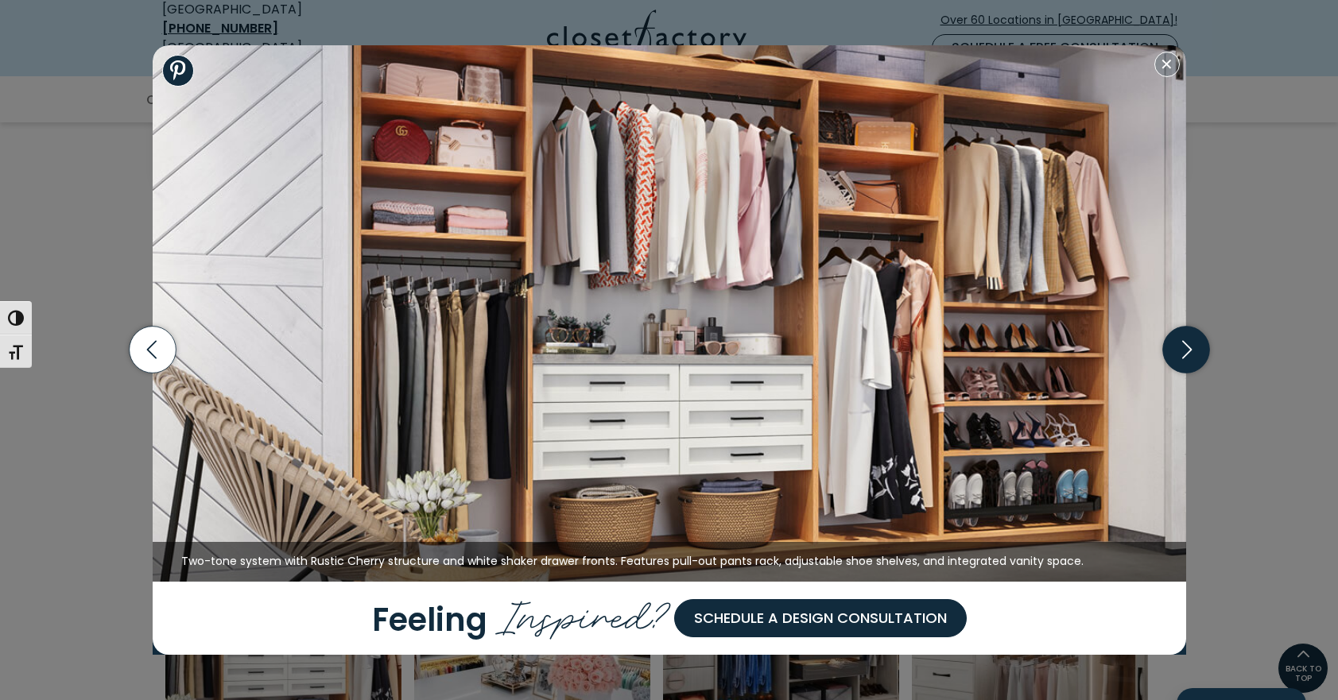
click at [1188, 350] on icon "button" at bounding box center [1185, 350] width 47 height 47
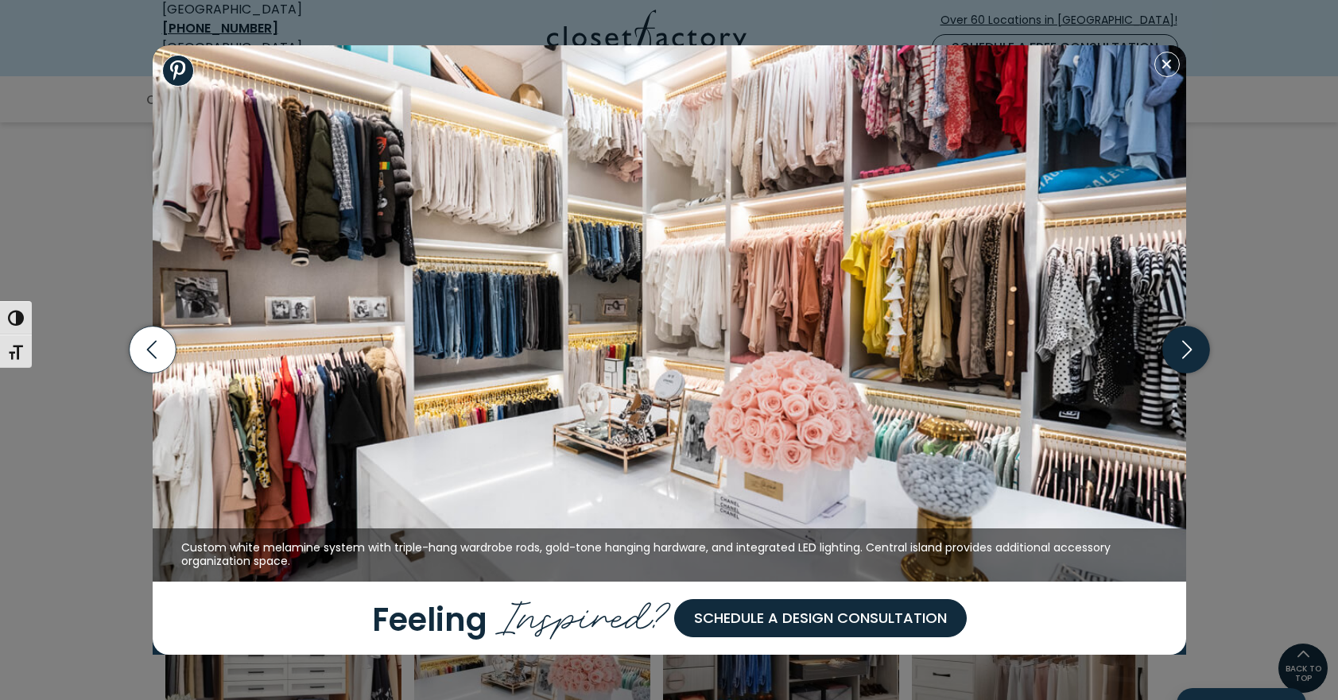
click at [1188, 350] on icon "button" at bounding box center [1185, 350] width 47 height 47
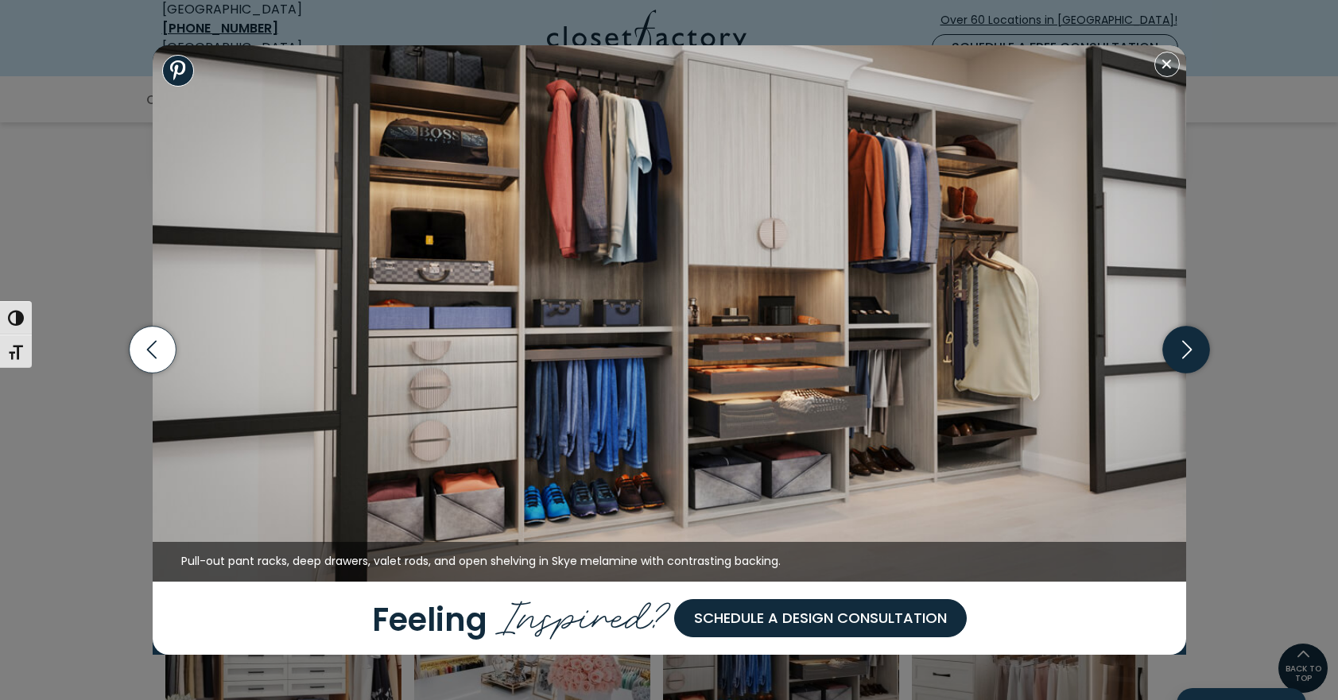
click at [1188, 350] on icon "button" at bounding box center [1185, 350] width 47 height 47
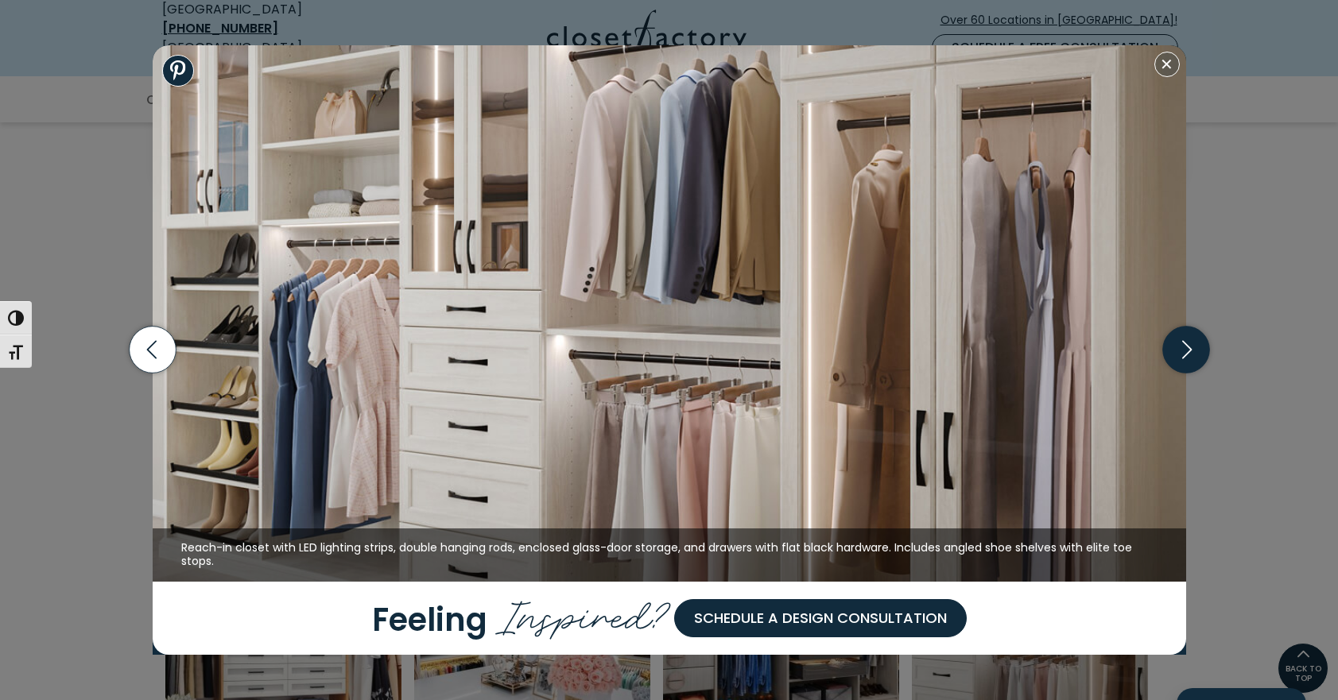
click at [1188, 350] on icon "button" at bounding box center [1185, 350] width 47 height 47
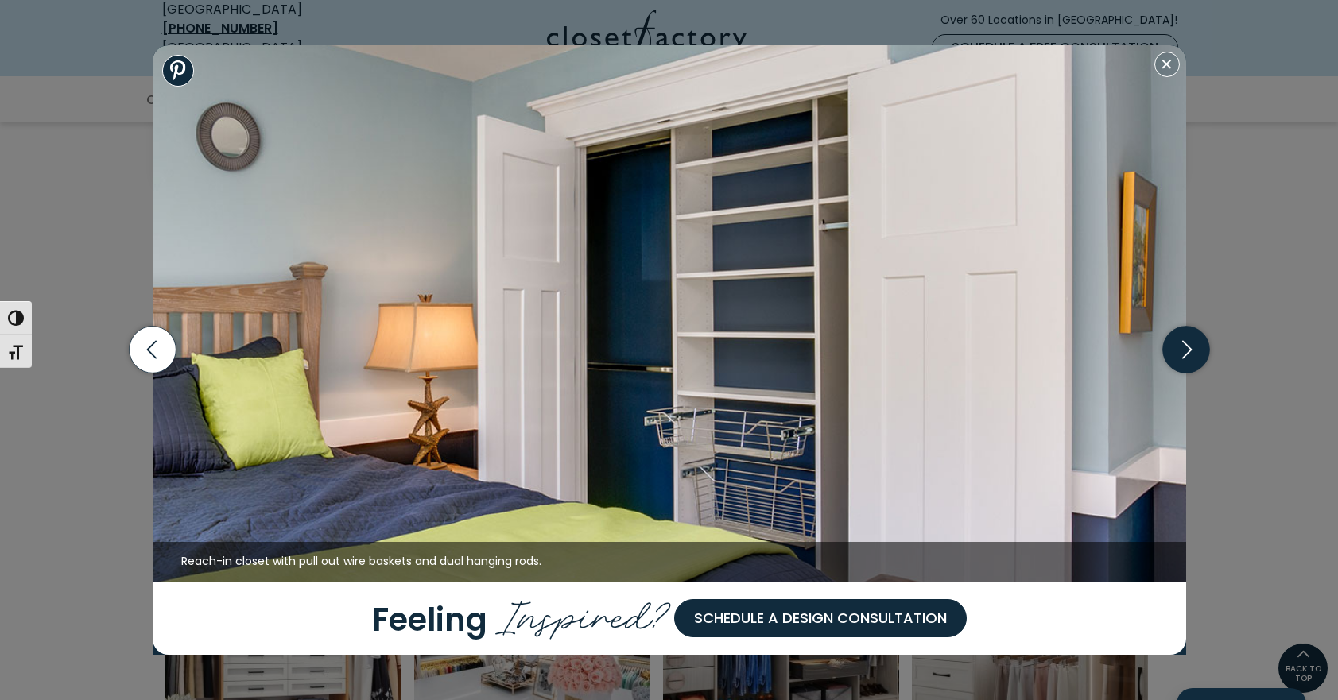
click at [1188, 350] on icon "button" at bounding box center [1185, 350] width 47 height 47
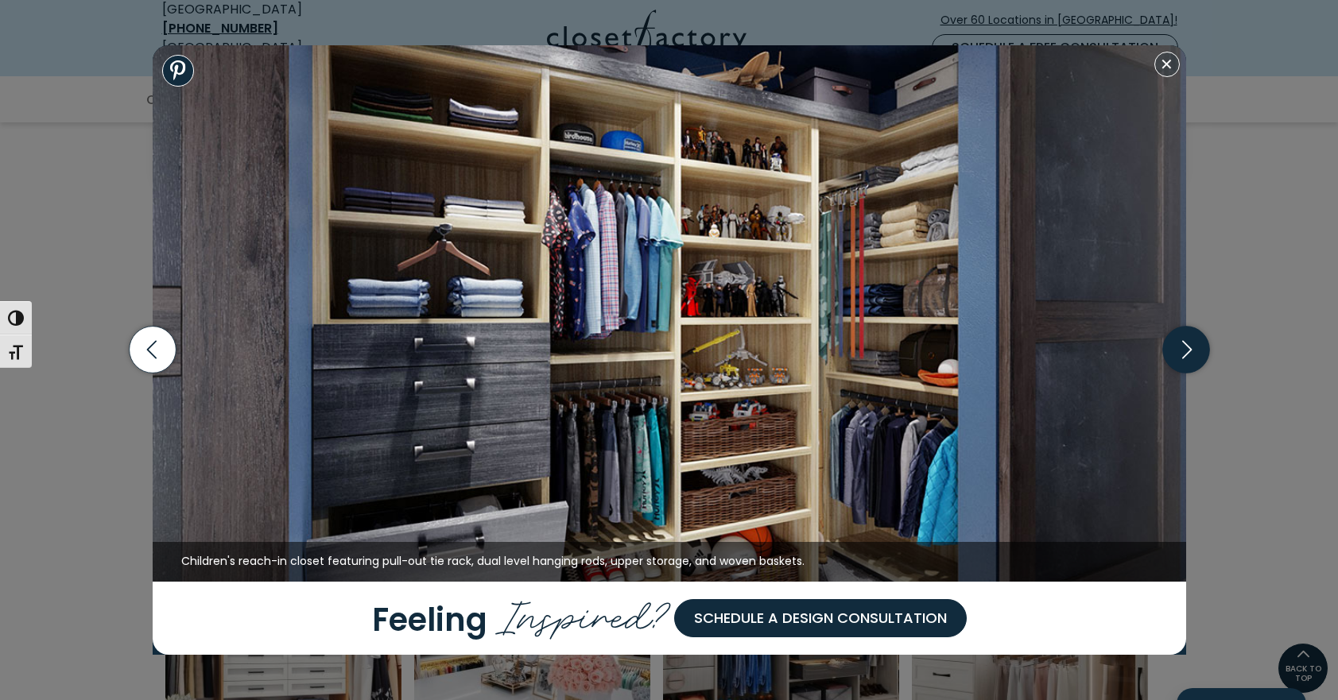
click at [1188, 350] on icon "button" at bounding box center [1185, 350] width 47 height 47
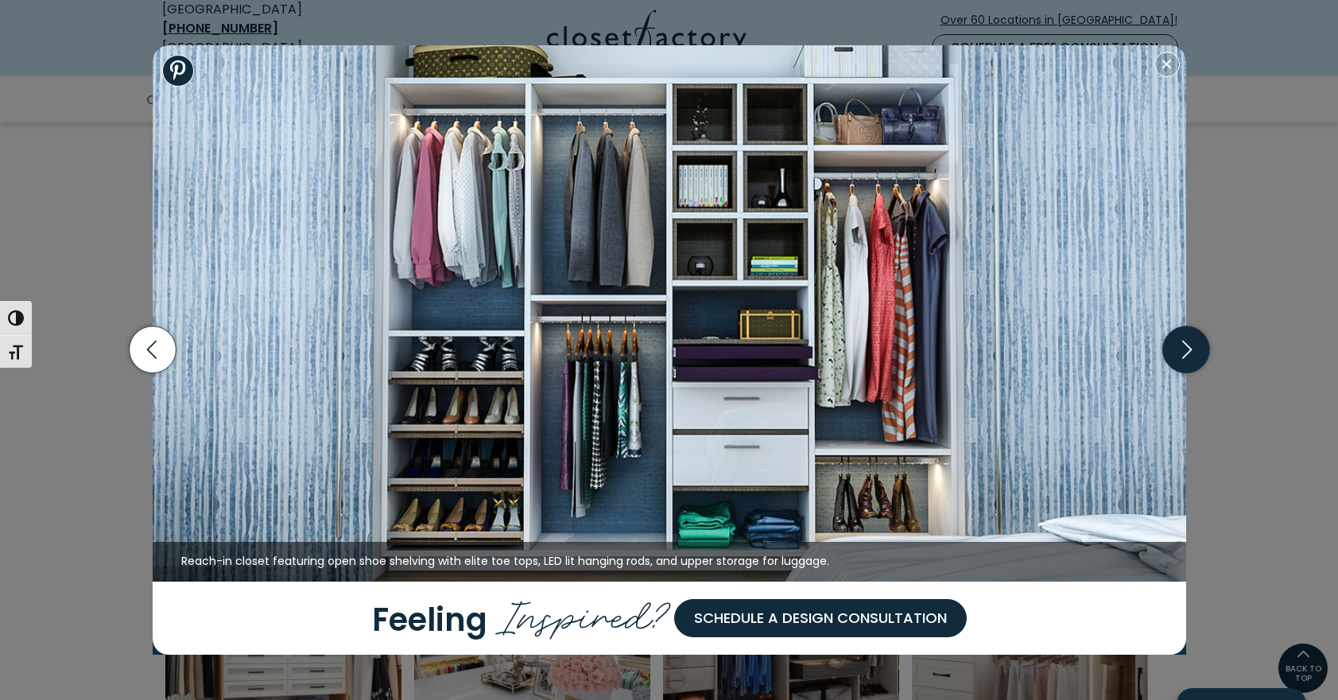
click at [1188, 350] on icon "button" at bounding box center [1185, 350] width 47 height 47
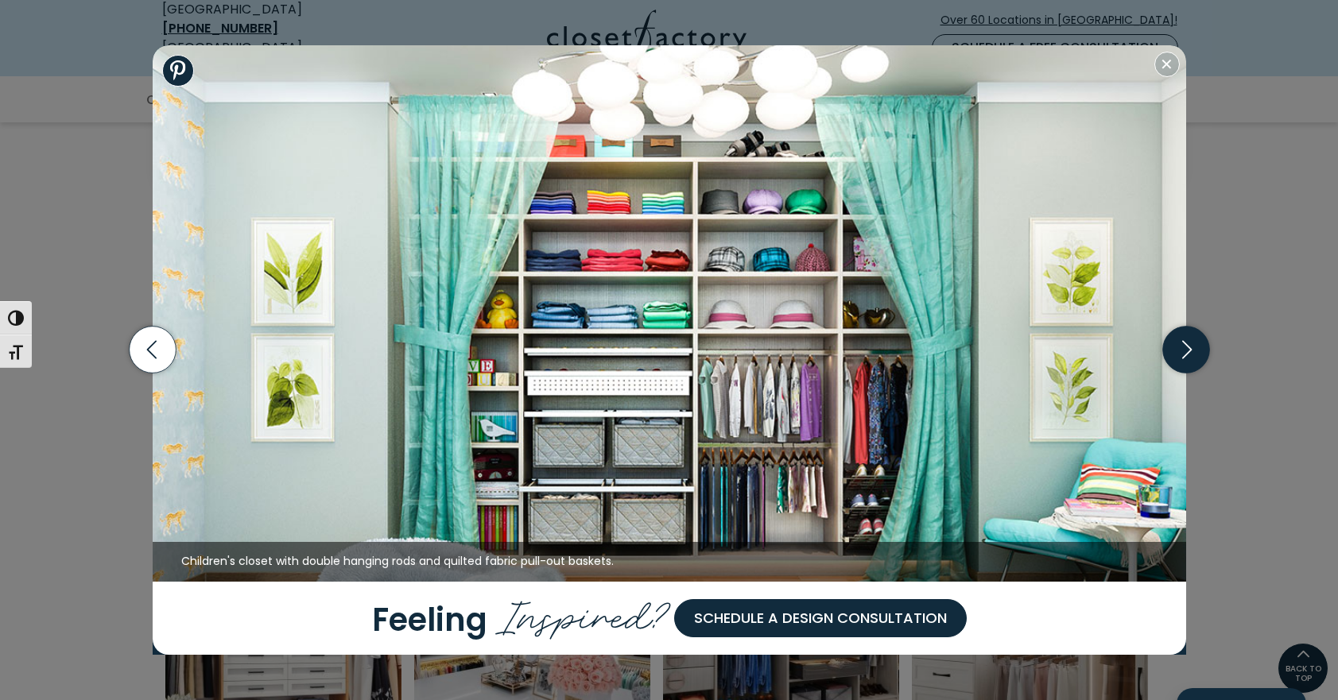
click at [1188, 350] on icon "button" at bounding box center [1185, 350] width 47 height 47
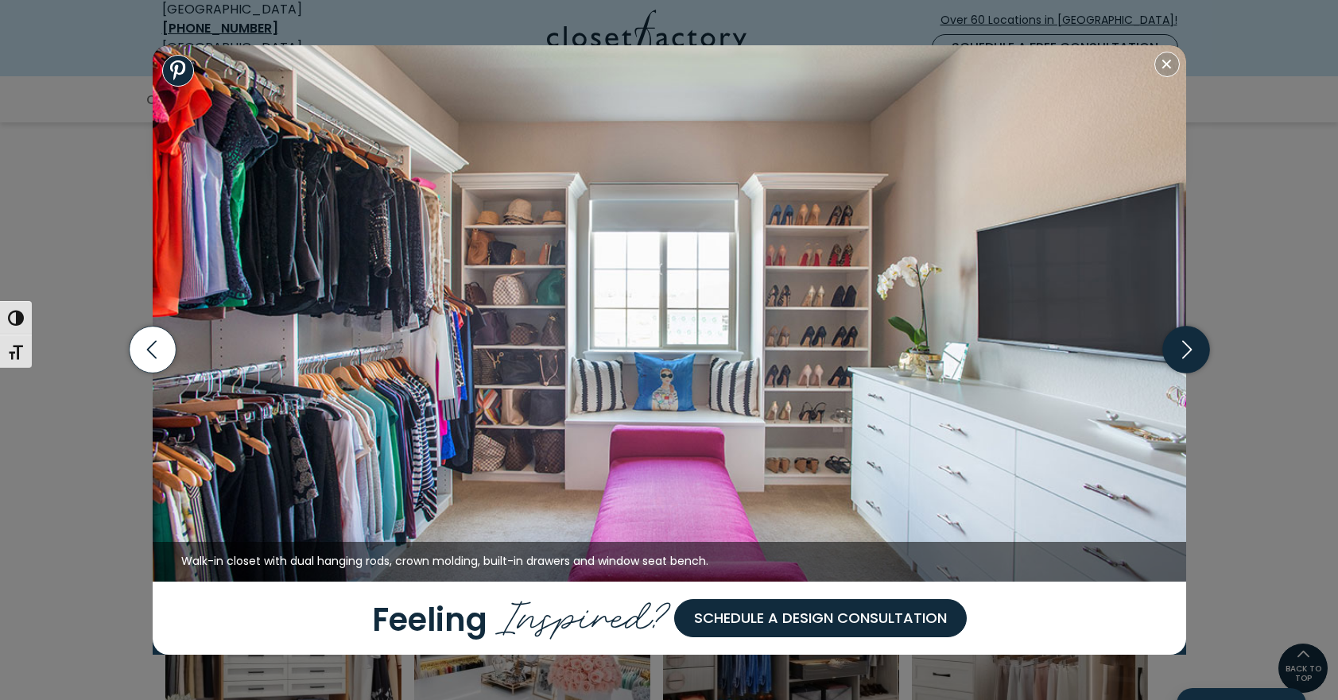
click at [1188, 350] on icon "button" at bounding box center [1185, 350] width 47 height 47
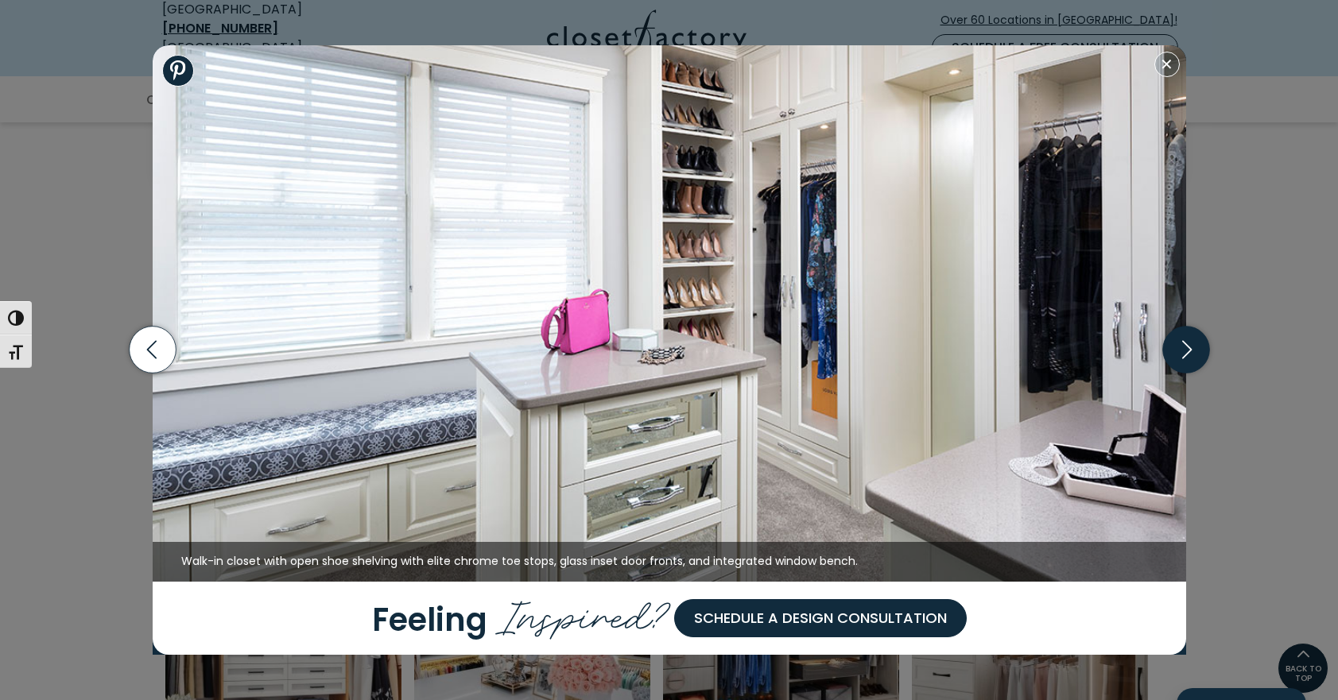
click at [1188, 350] on icon "button" at bounding box center [1185, 350] width 47 height 47
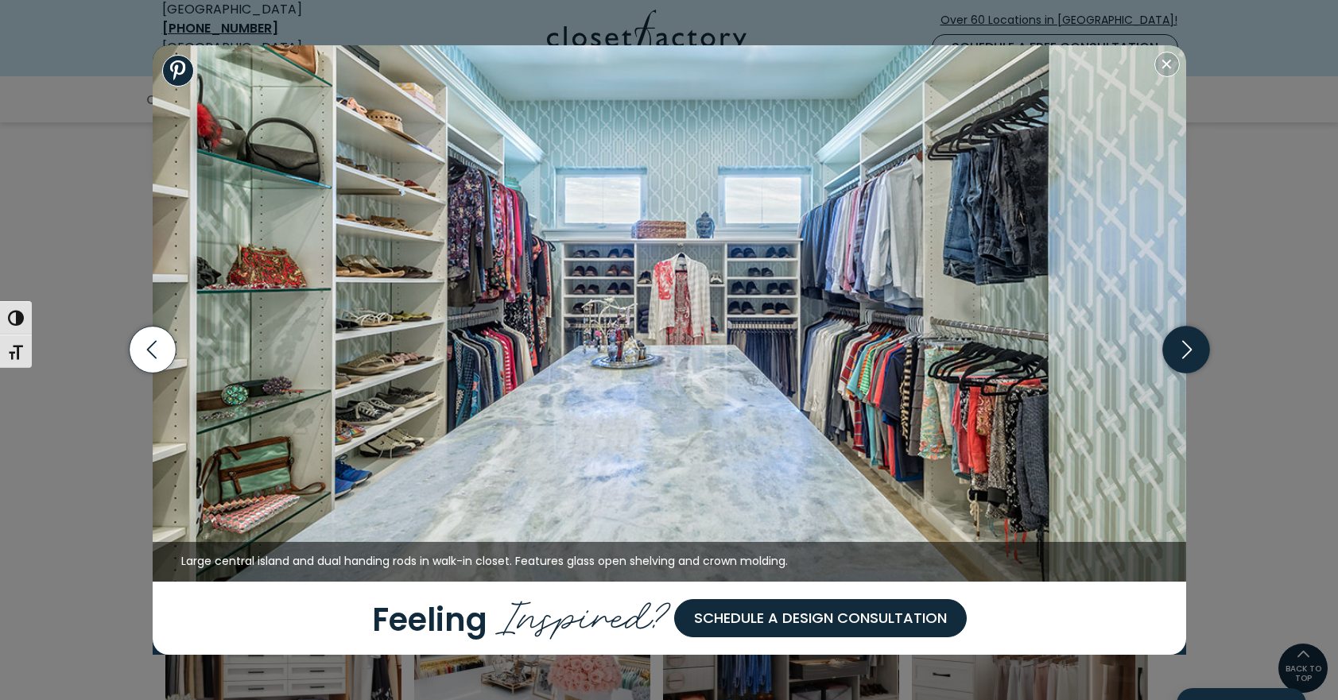
click at [1188, 350] on icon "button" at bounding box center [1185, 350] width 47 height 47
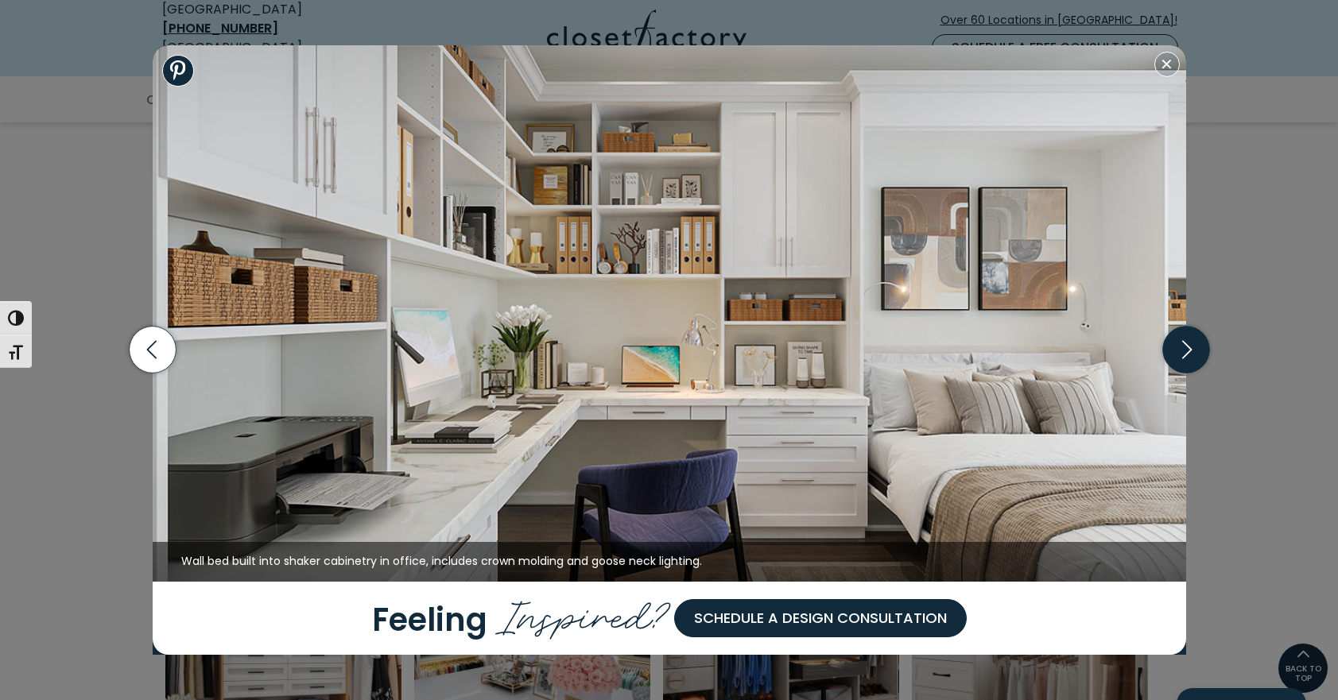
click at [1188, 350] on icon "button" at bounding box center [1185, 350] width 47 height 47
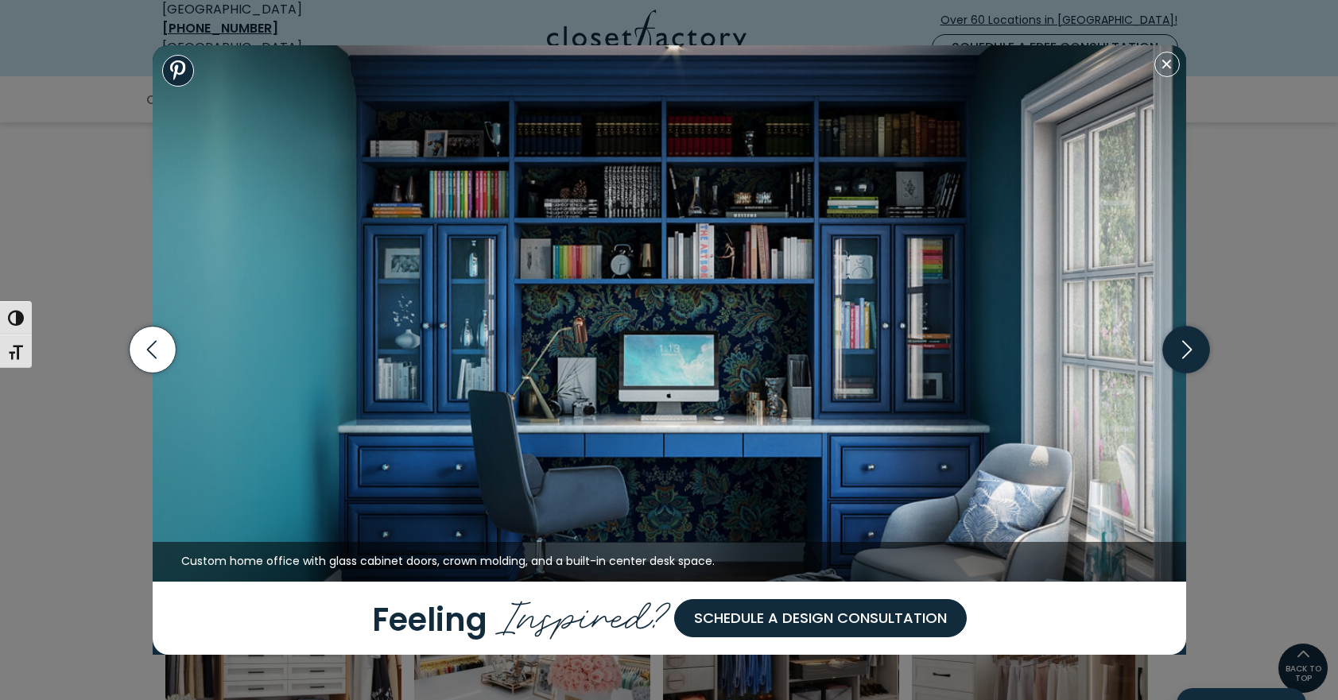
click at [1188, 350] on icon "button" at bounding box center [1185, 350] width 47 height 47
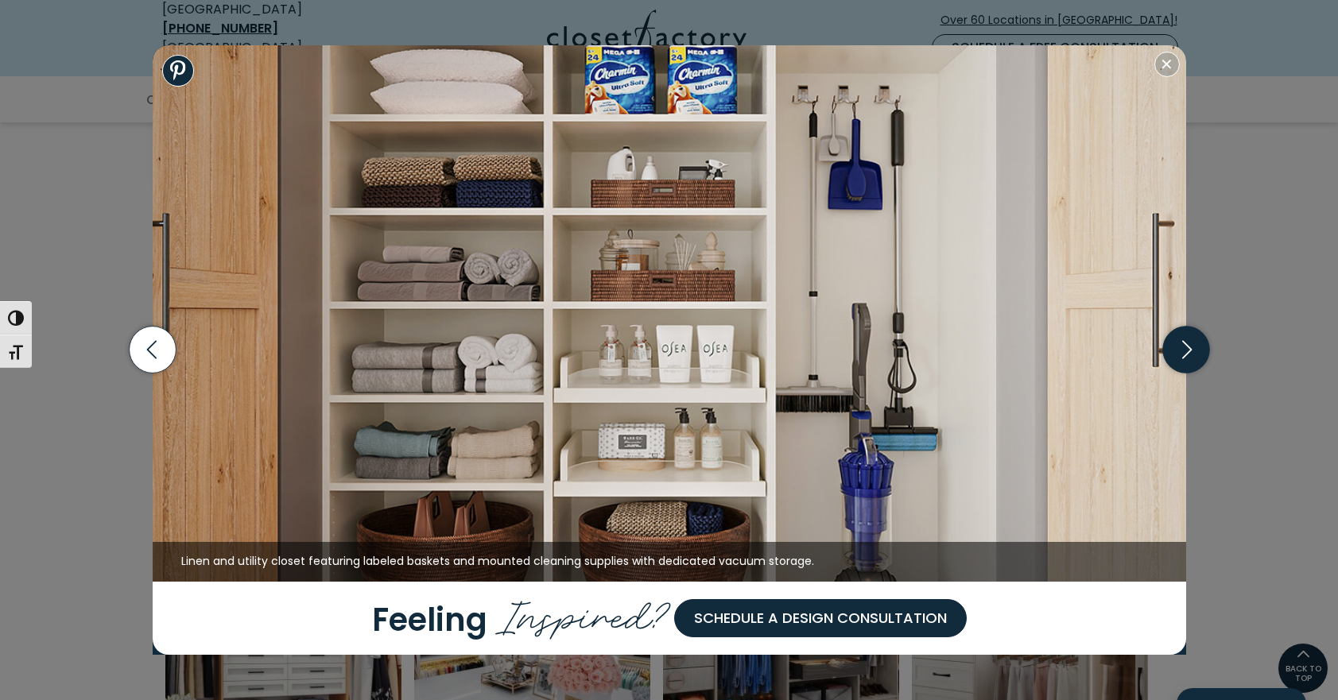
click at [1188, 348] on icon "button" at bounding box center [1185, 350] width 47 height 47
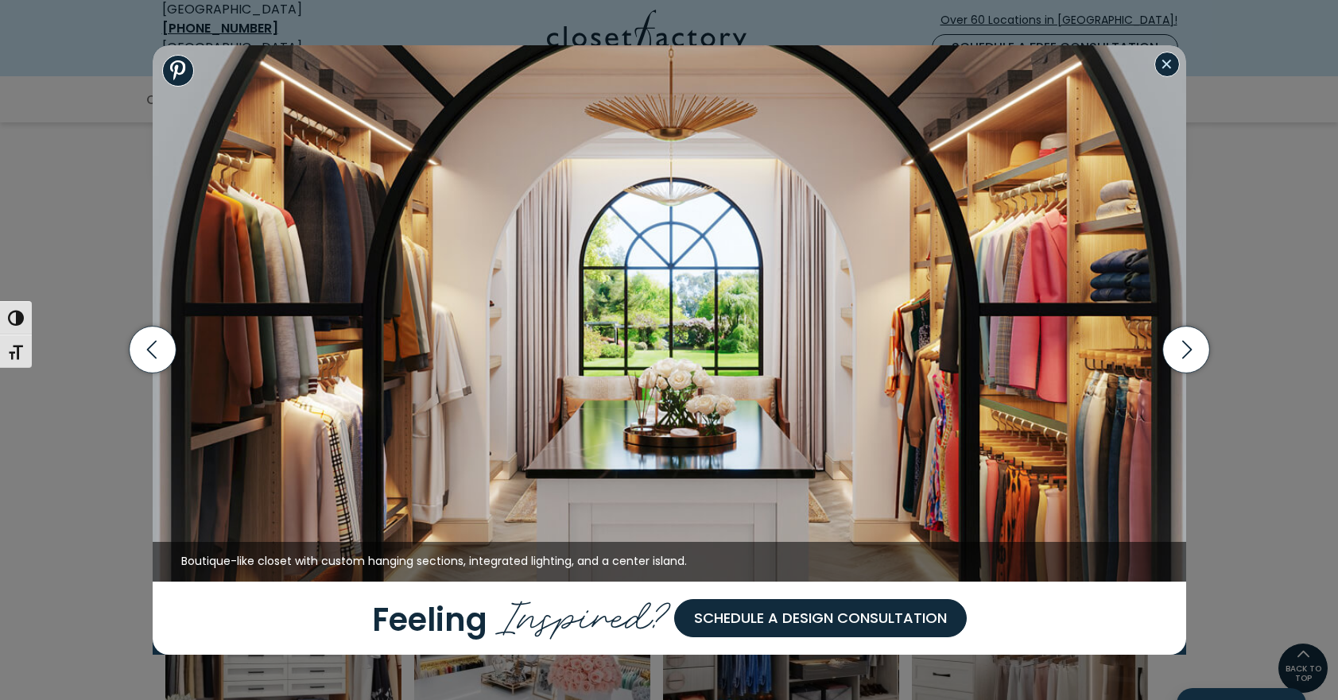
click at [1161, 58] on button "Close modal" at bounding box center [1166, 64] width 25 height 25
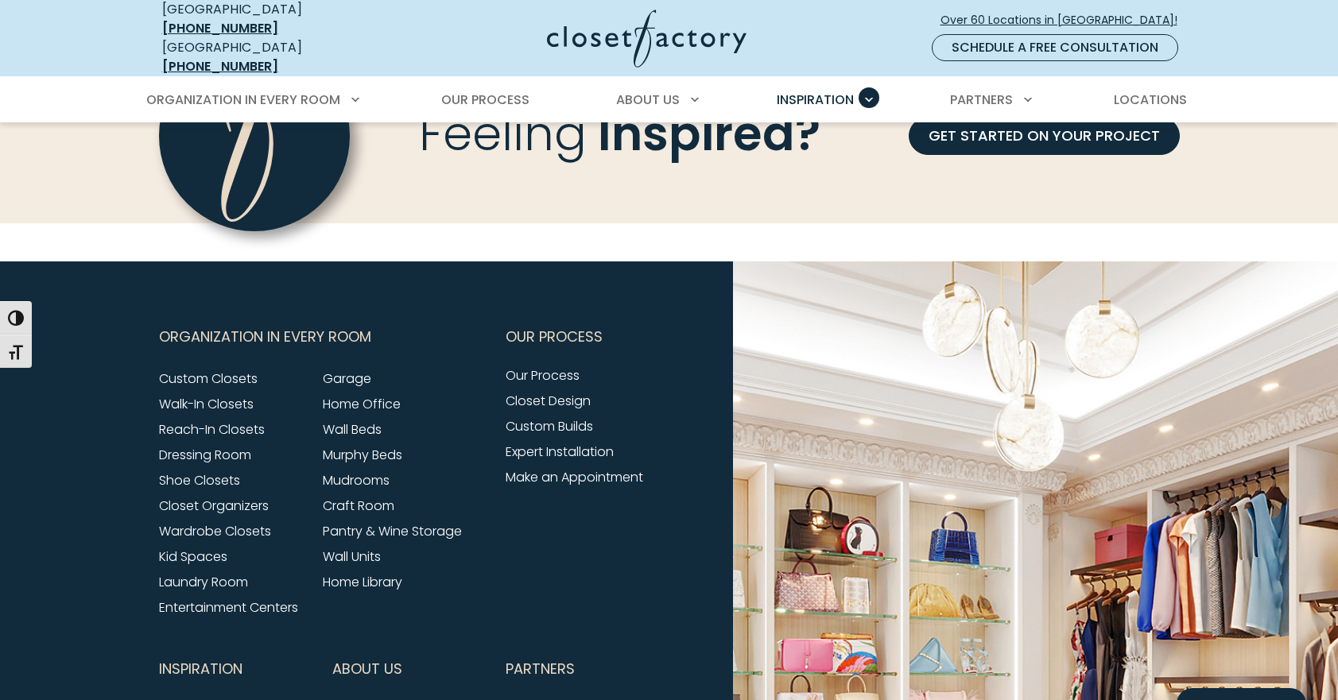
scroll to position [1746, 0]
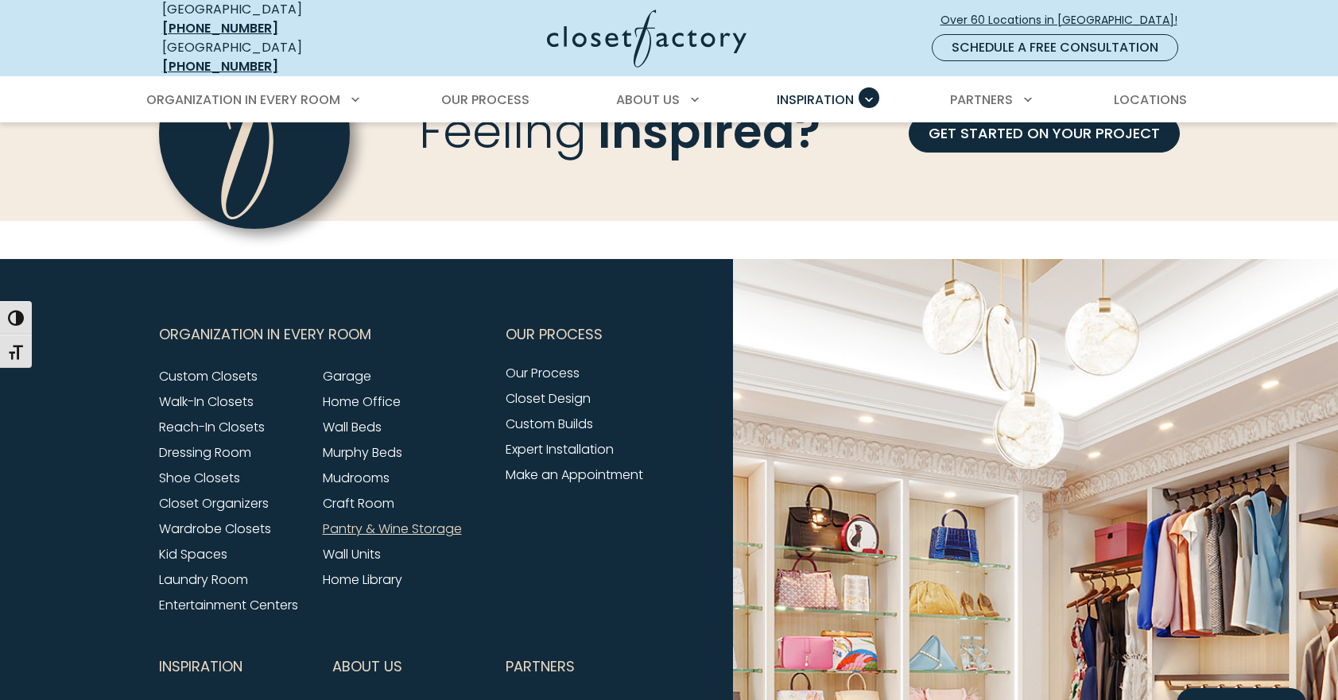
click at [405, 520] on link "Pantry & Wine Storage" at bounding box center [392, 529] width 139 height 18
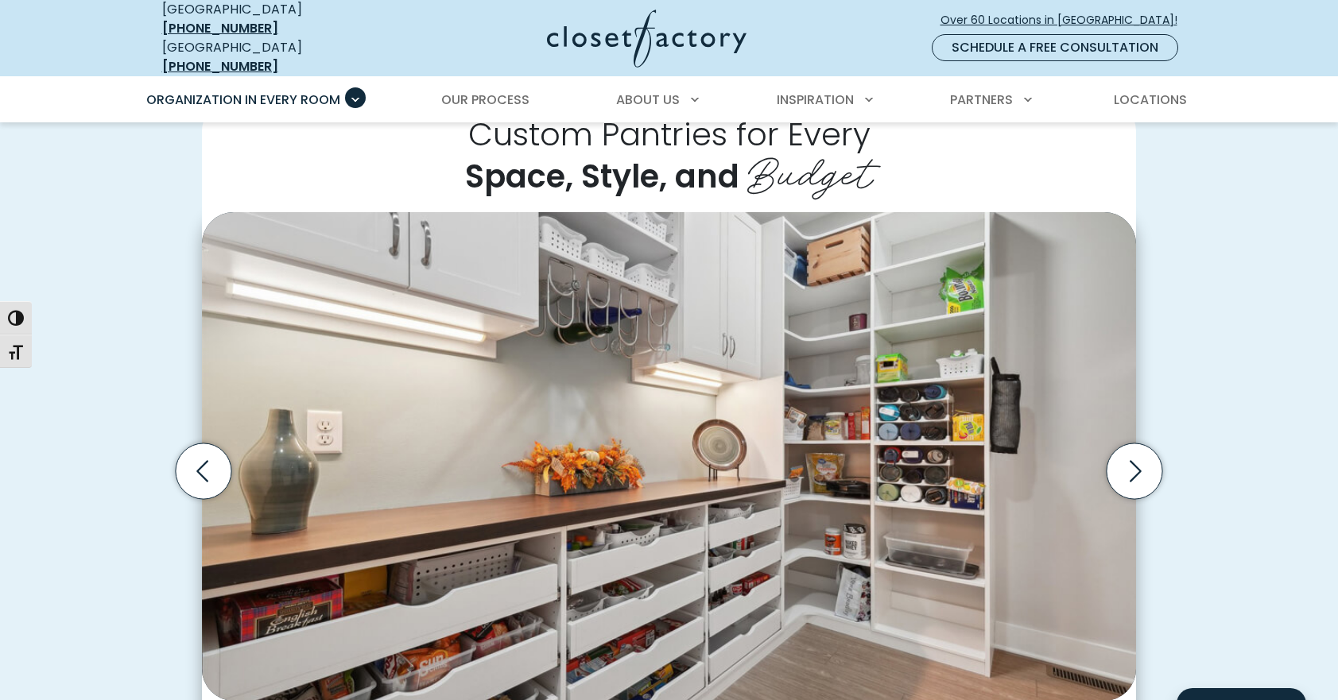
scroll to position [372, 0]
click at [1141, 465] on icon "Next slide" at bounding box center [1134, 471] width 56 height 56
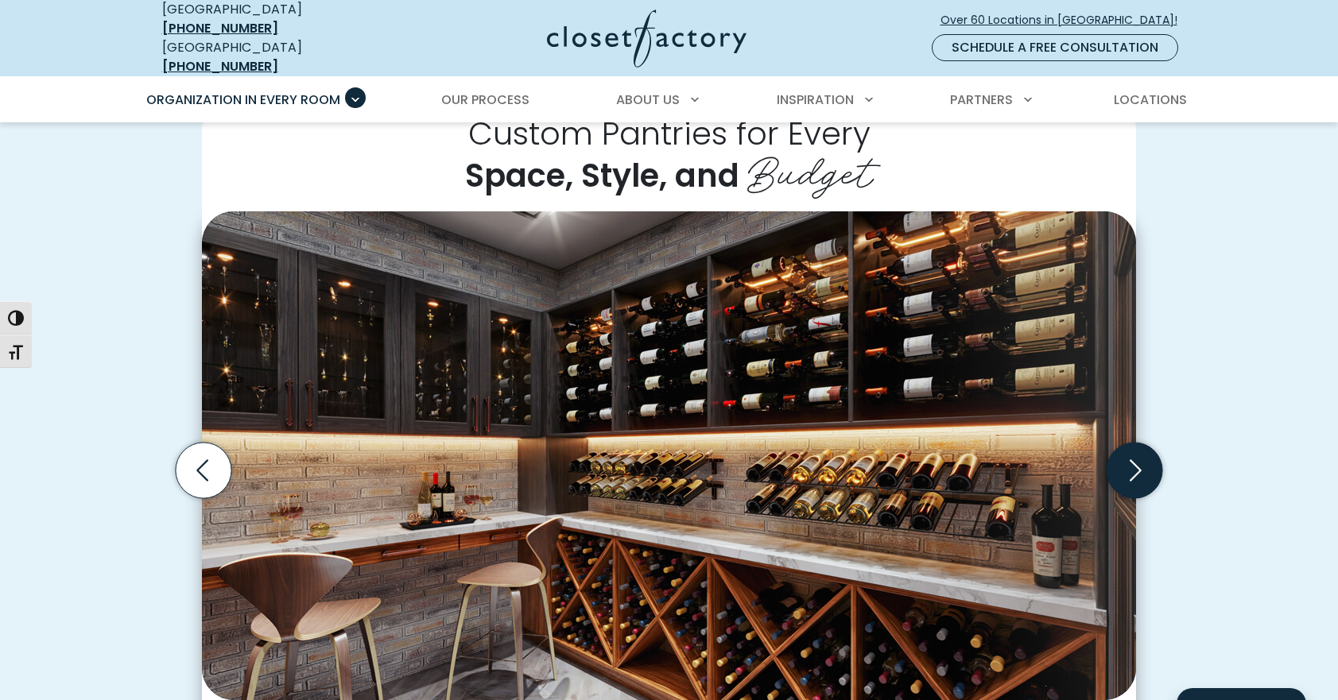
click at [1141, 465] on icon "Next slide" at bounding box center [1134, 471] width 56 height 56
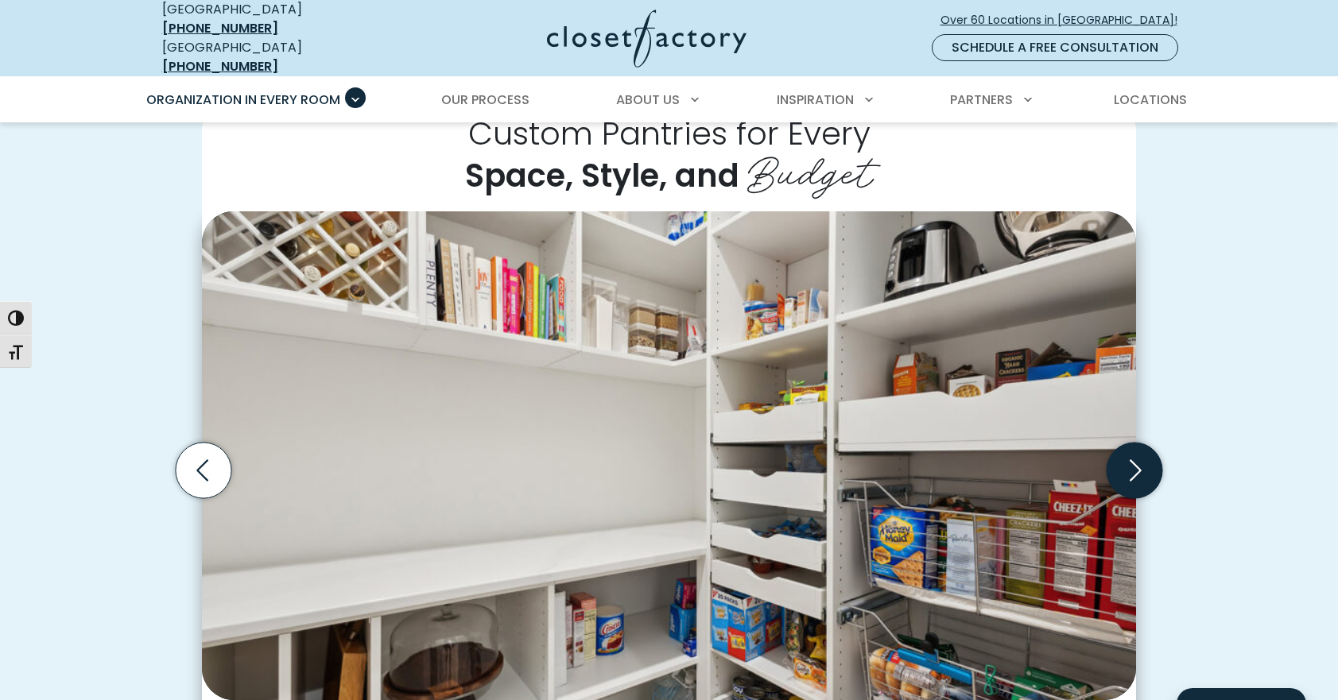
click at [1141, 465] on icon "Next slide" at bounding box center [1134, 471] width 56 height 56
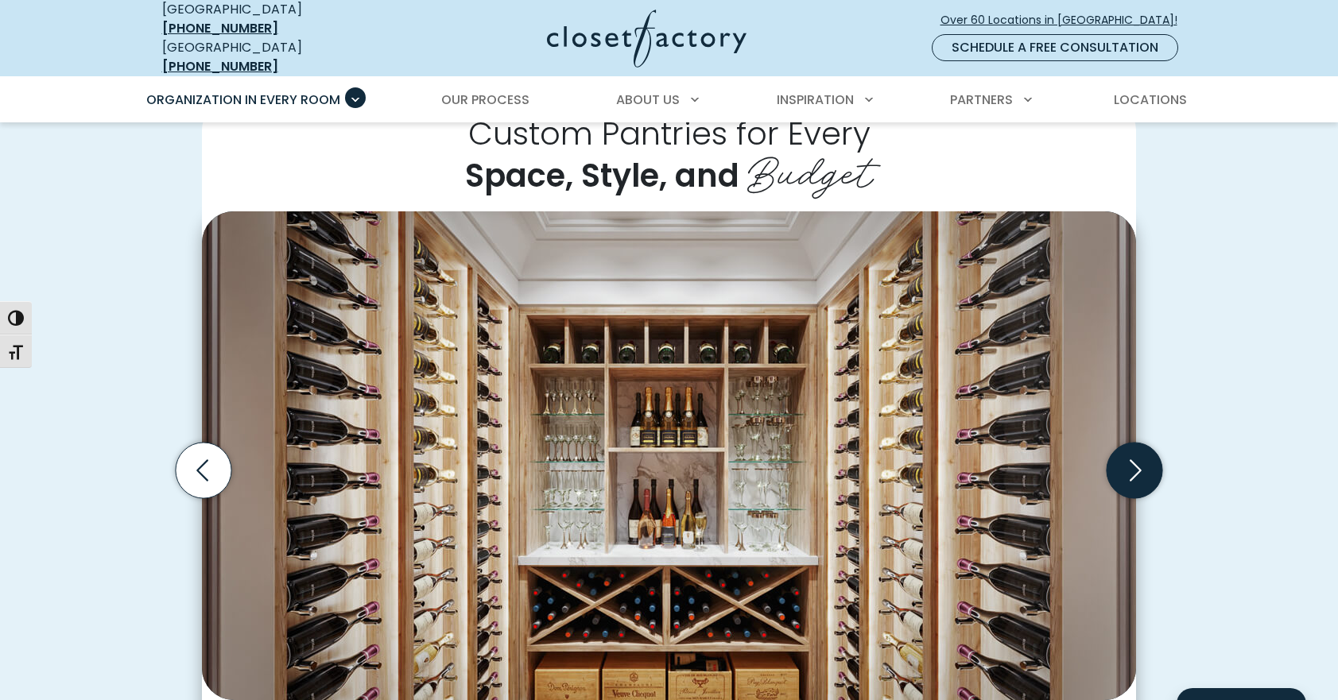
click at [1141, 465] on icon "Next slide" at bounding box center [1134, 471] width 56 height 56
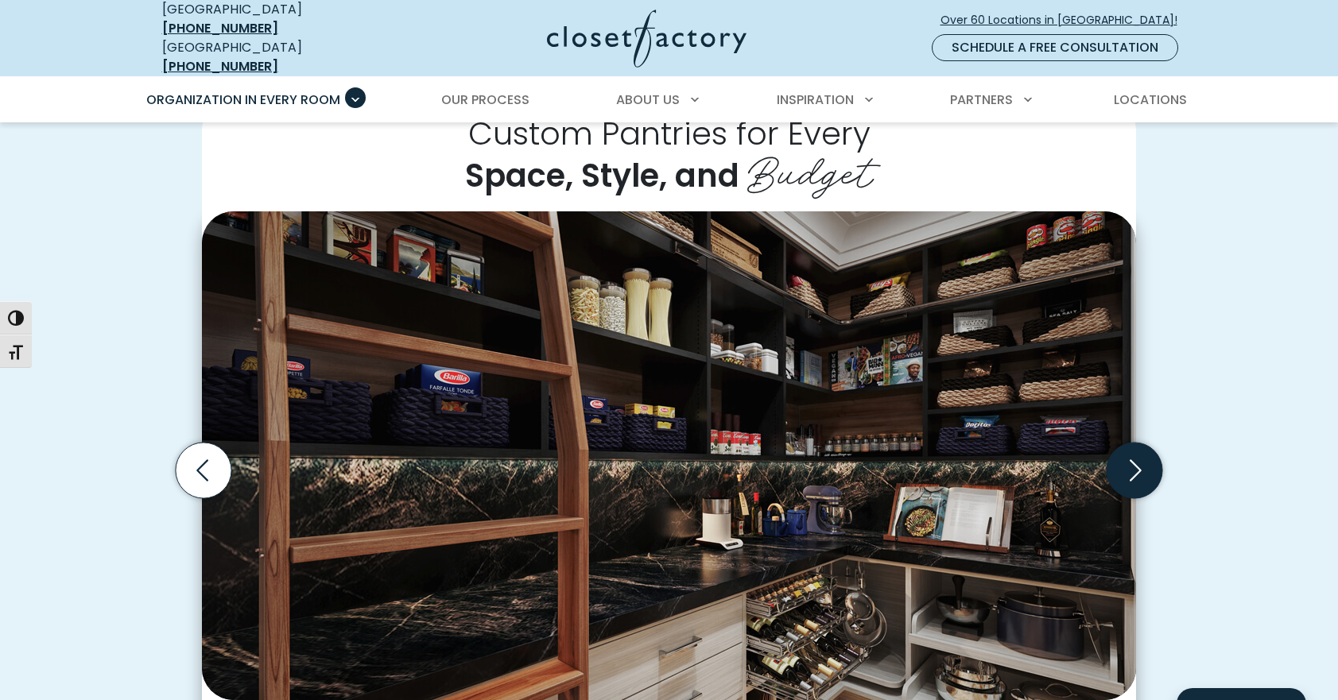
click at [1141, 465] on icon "Next slide" at bounding box center [1134, 471] width 56 height 56
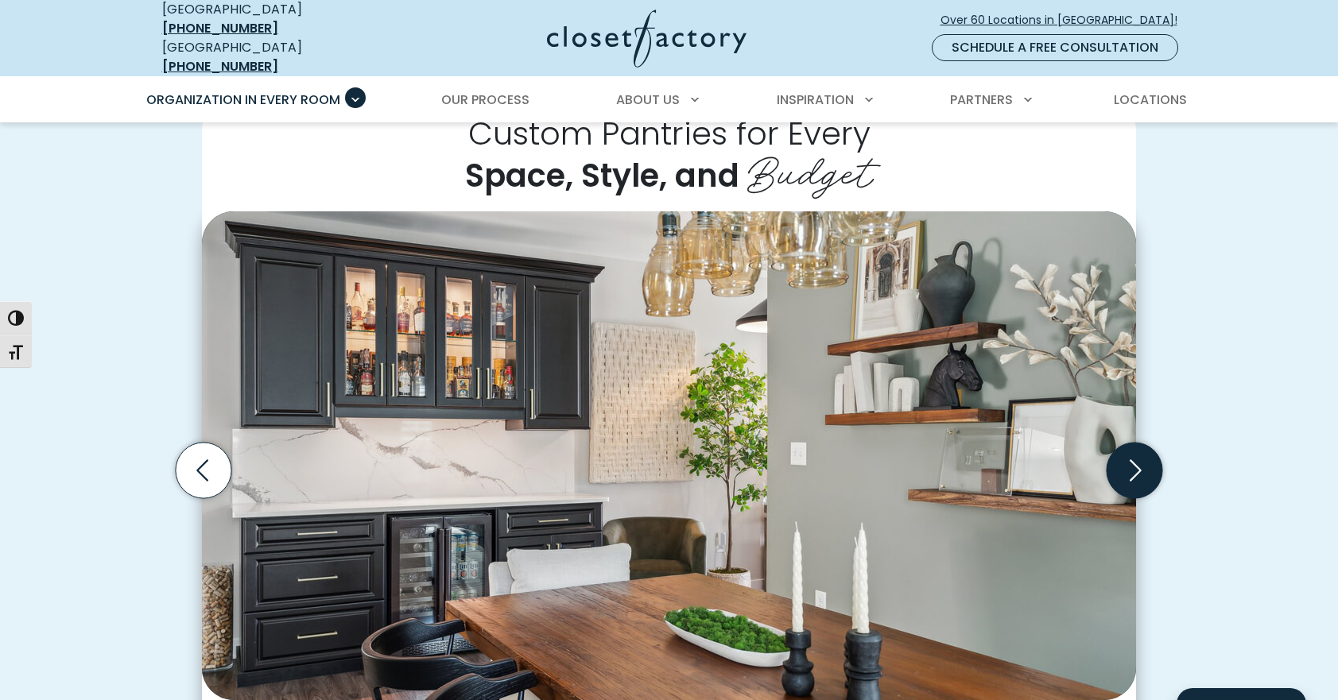
click at [1141, 465] on icon "Next slide" at bounding box center [1134, 471] width 56 height 56
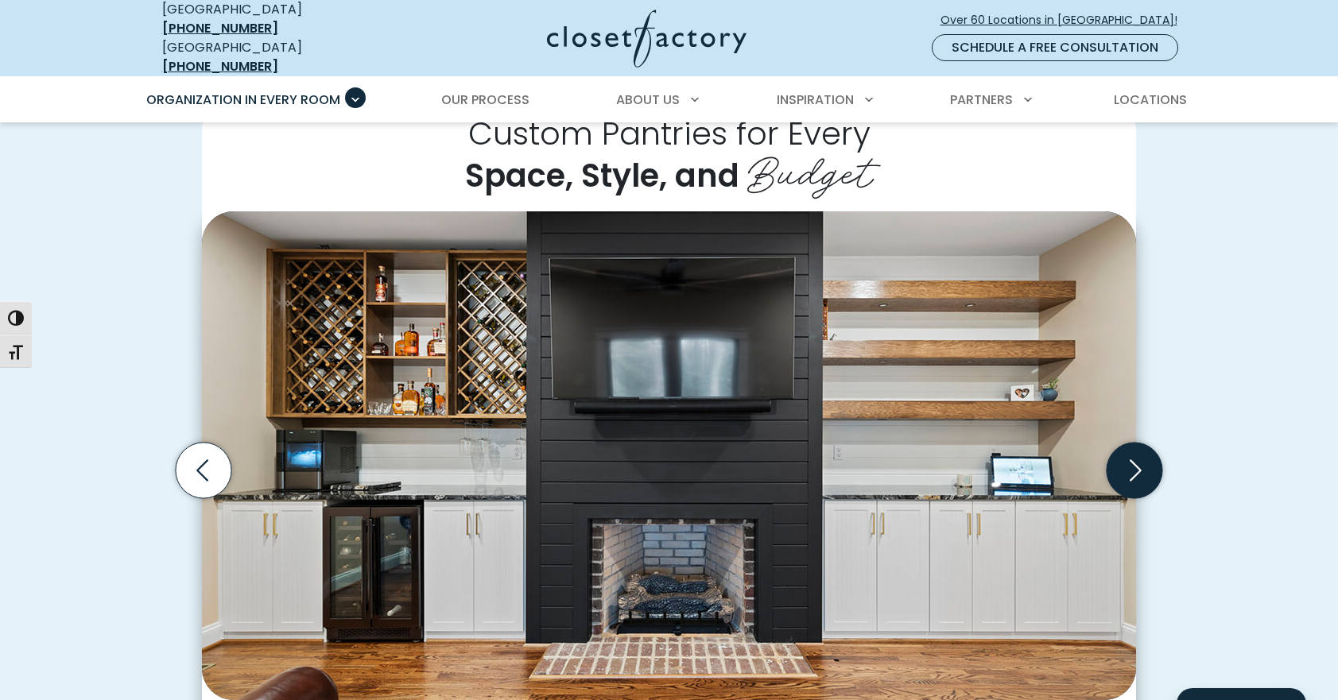
click at [1137, 466] on icon "Next slide" at bounding box center [1134, 471] width 56 height 56
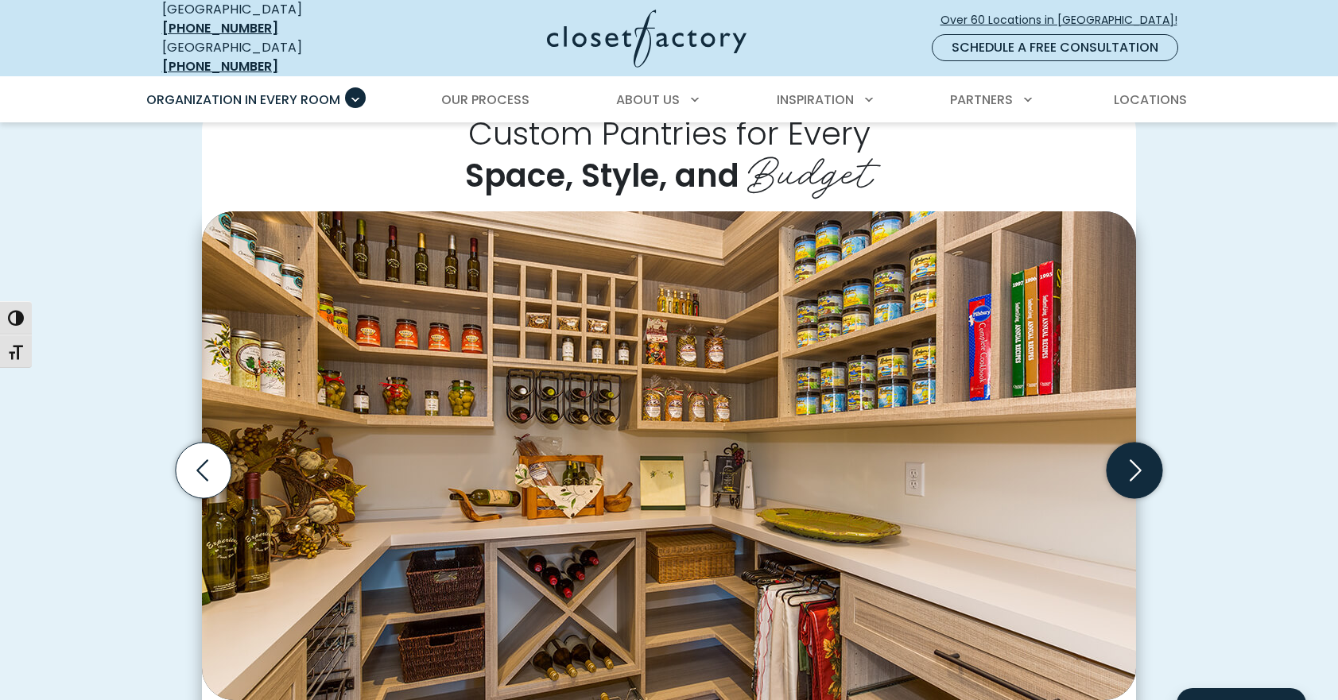
click at [1137, 466] on icon "Next slide" at bounding box center [1134, 471] width 56 height 56
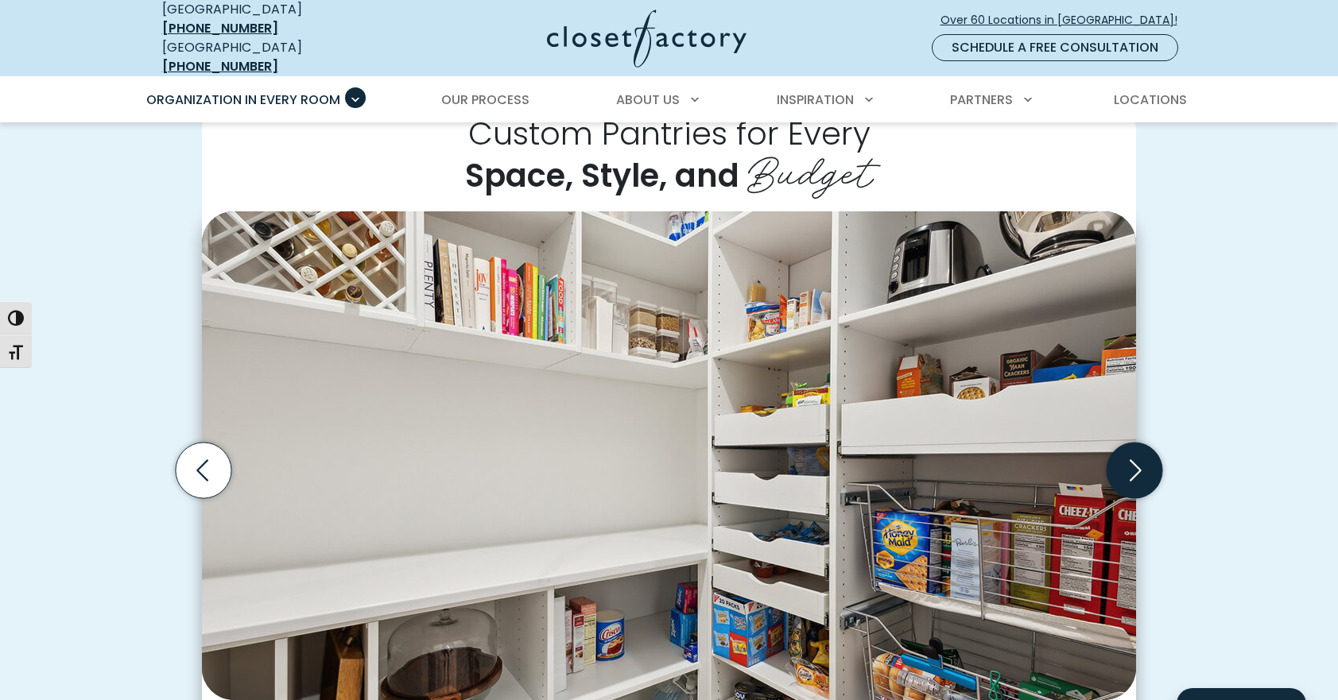
click at [1137, 466] on icon "Next slide" at bounding box center [1134, 471] width 56 height 56
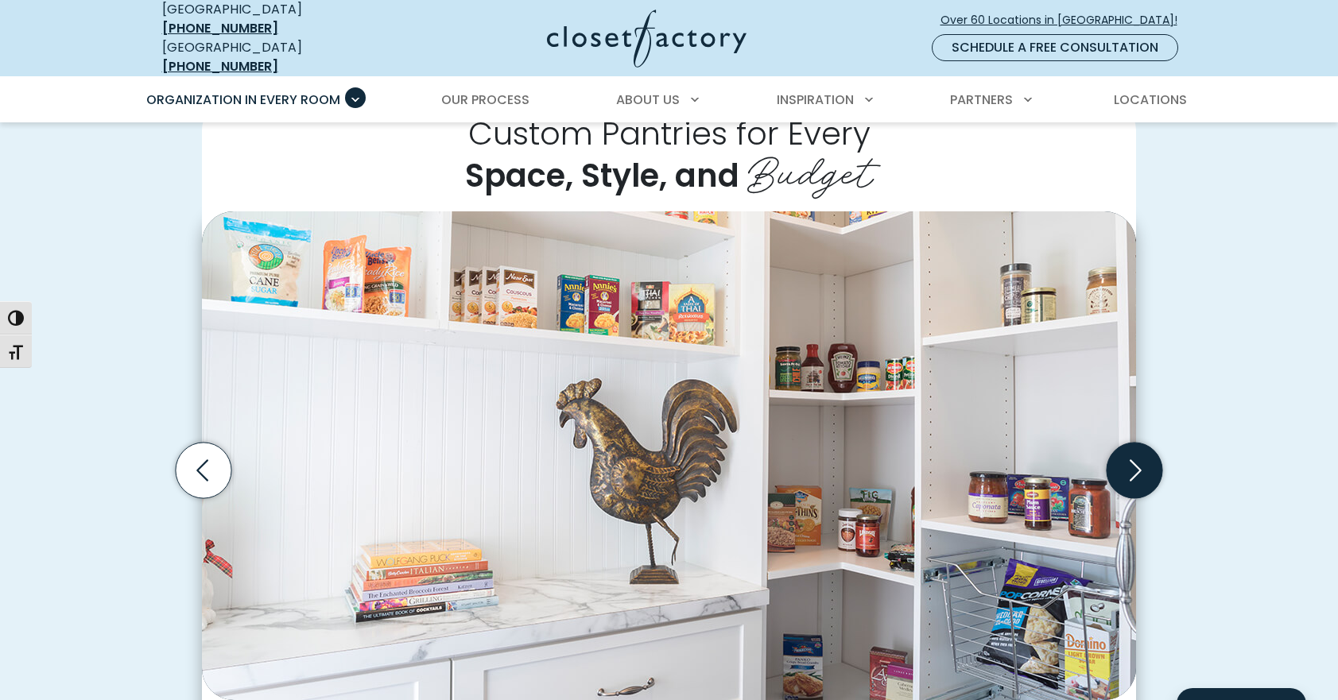
click at [1137, 465] on icon "Next slide" at bounding box center [1134, 471] width 56 height 56
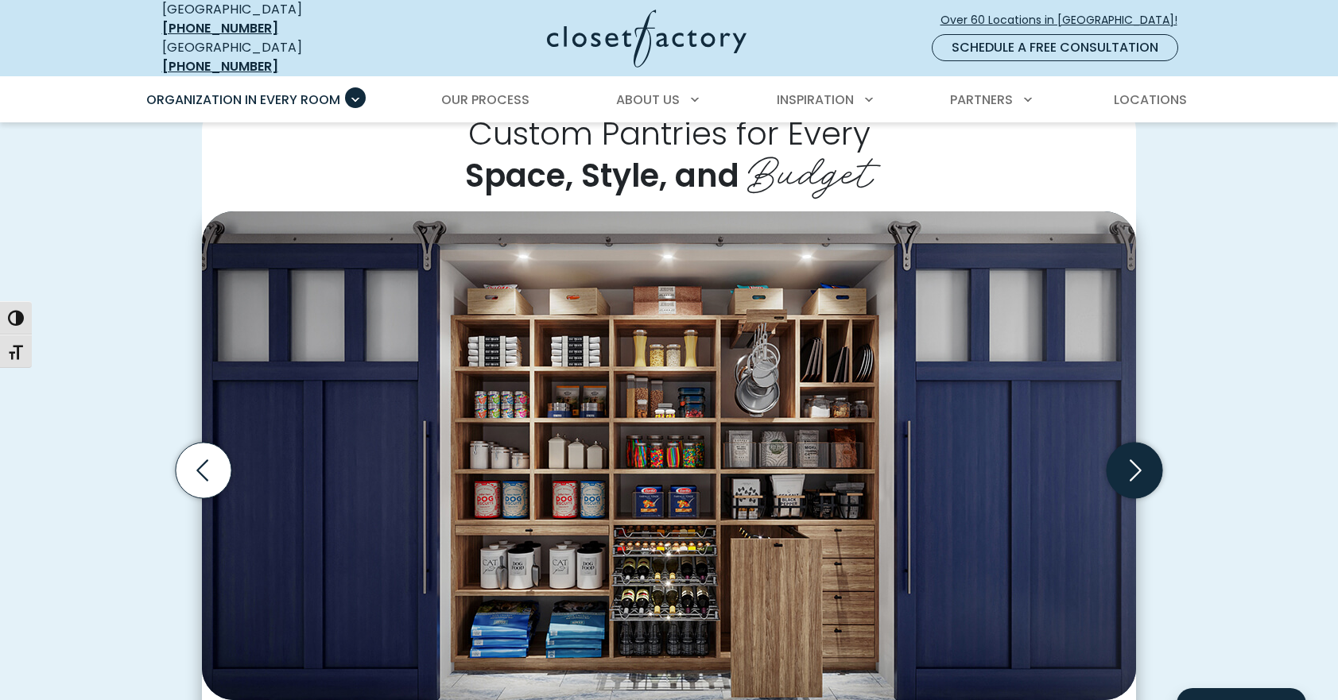
click at [1137, 465] on icon "Next slide" at bounding box center [1134, 471] width 56 height 56
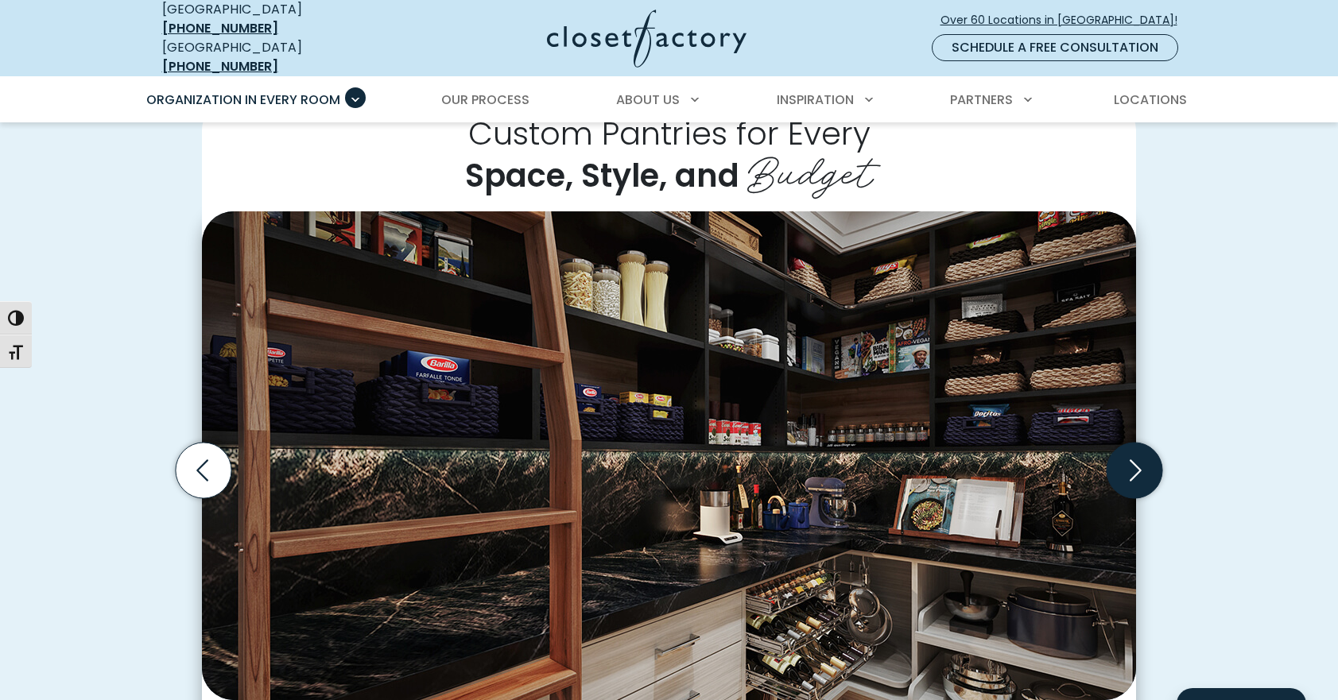
click at [1137, 465] on icon "Next slide" at bounding box center [1134, 471] width 56 height 56
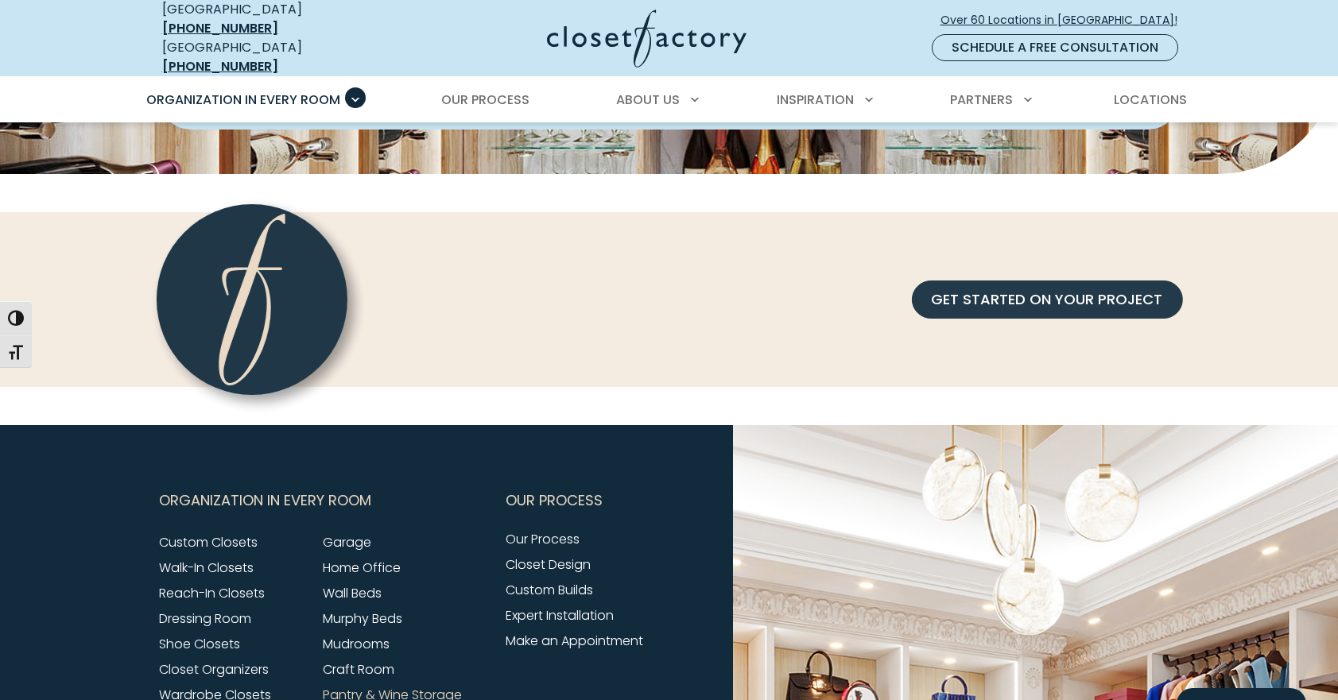
scroll to position [4827, 0]
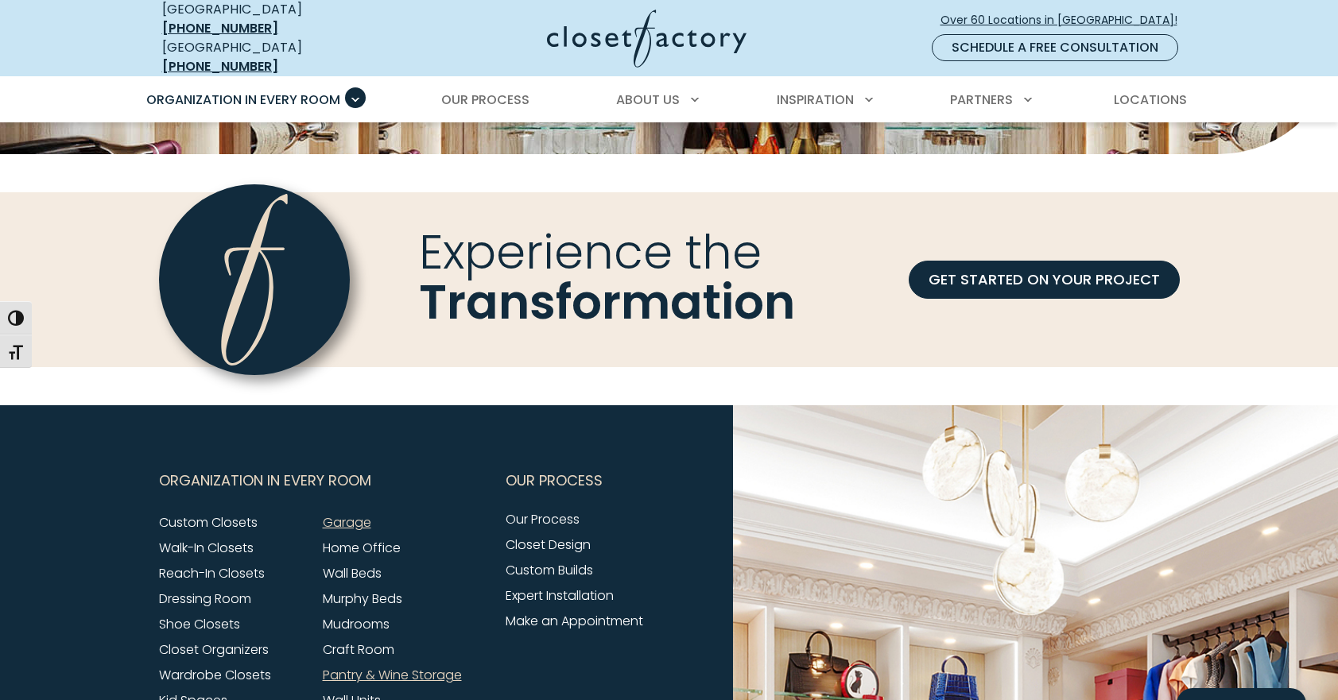
click at [358, 513] on link "Garage" at bounding box center [347, 522] width 48 height 18
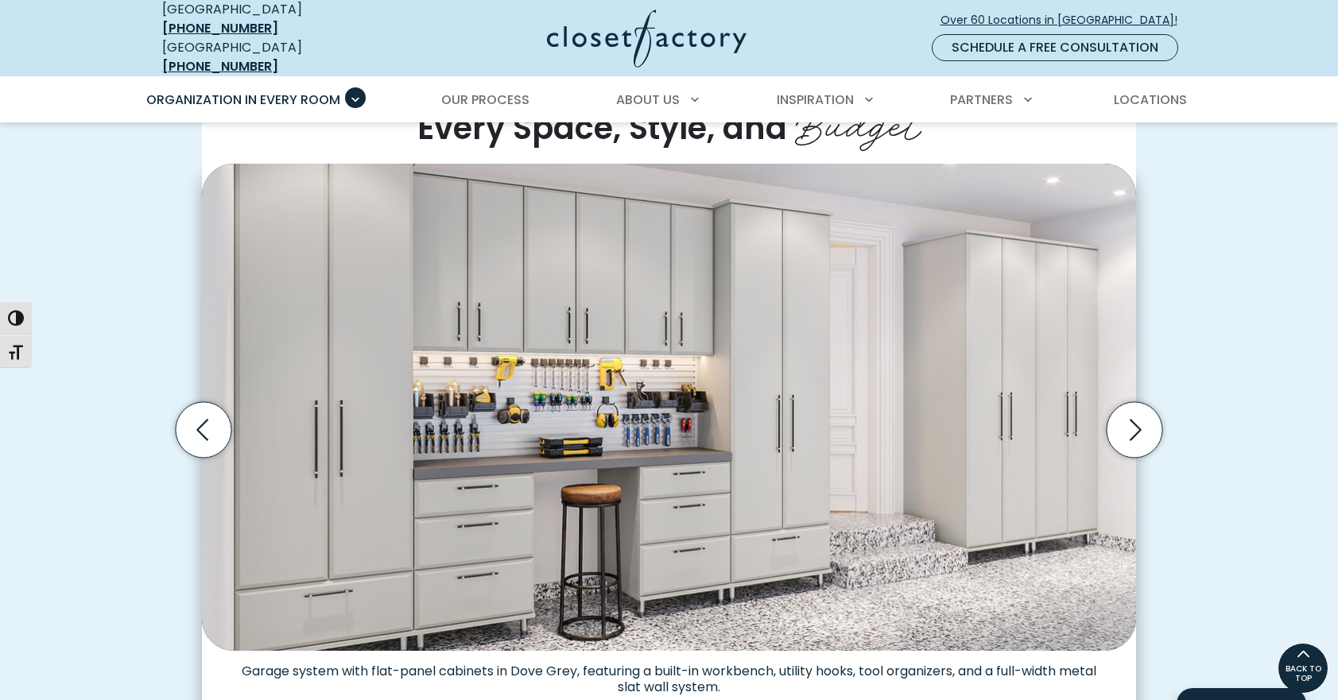
scroll to position [420, 0]
click at [1149, 429] on icon "Next slide" at bounding box center [1134, 429] width 56 height 56
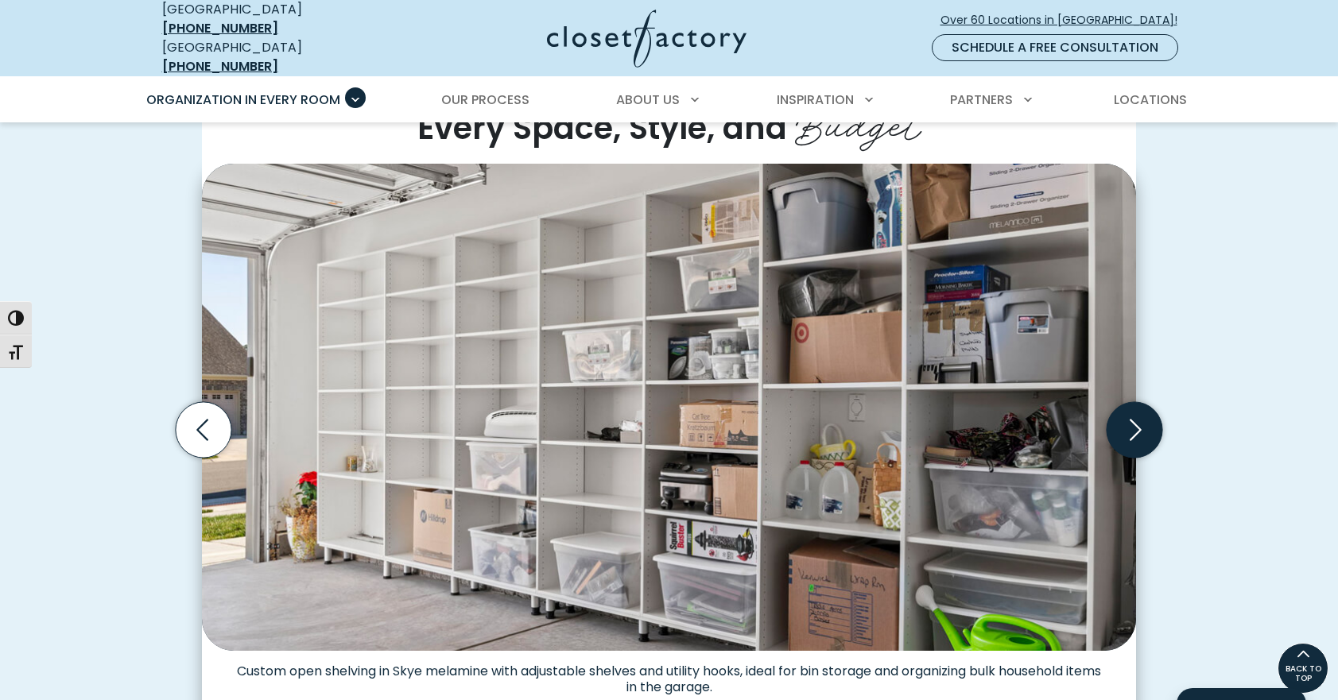
click at [1147, 427] on icon "Next slide" at bounding box center [1134, 429] width 56 height 56
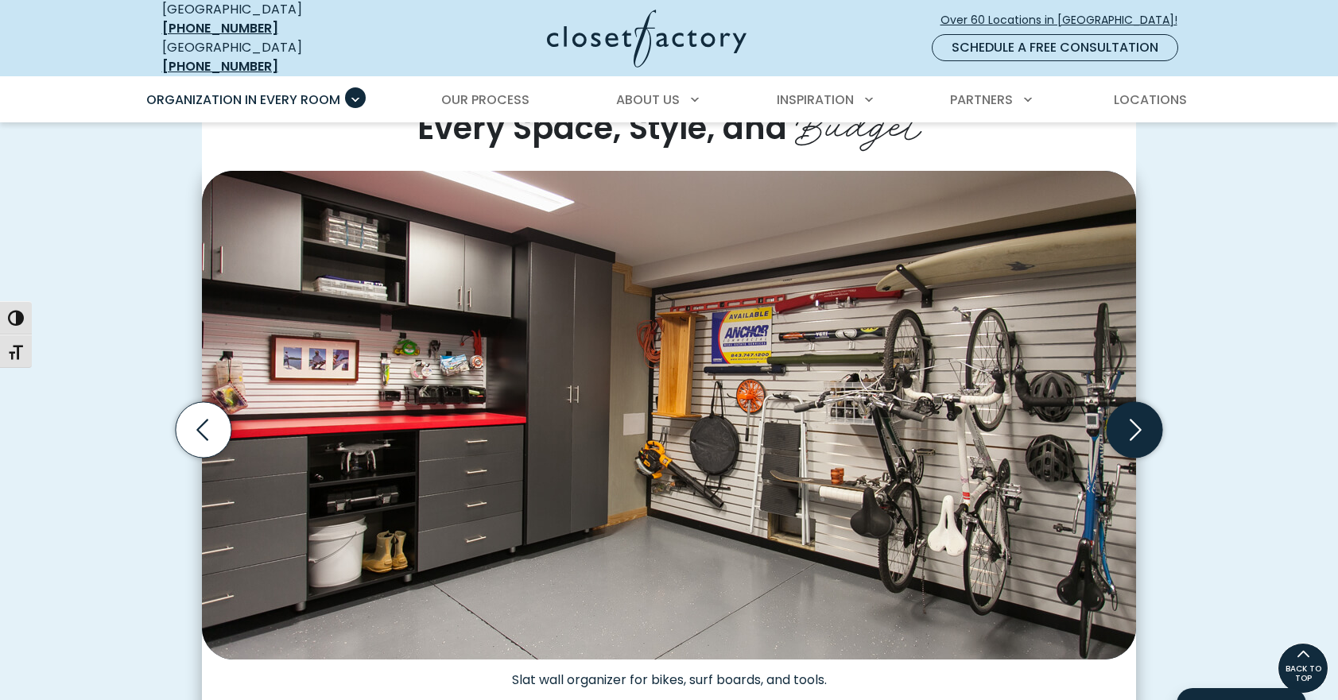
click at [1147, 427] on icon "Next slide" at bounding box center [1134, 429] width 56 height 56
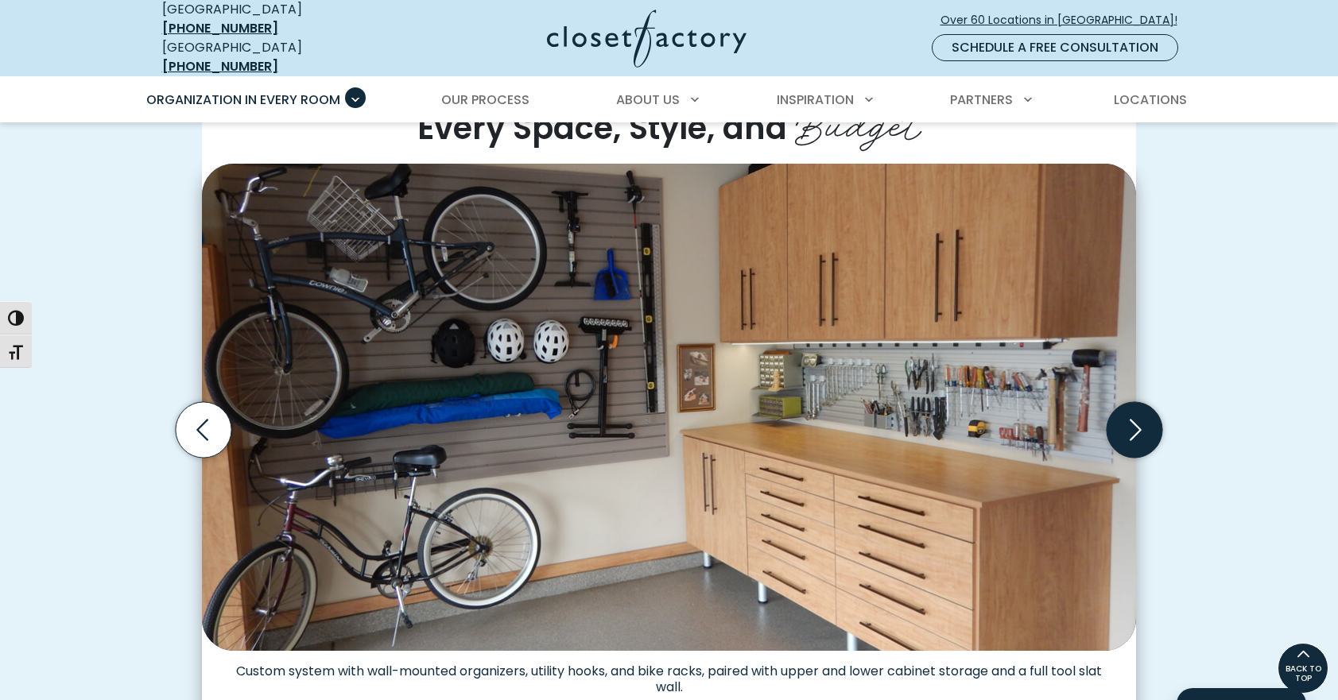
click at [1147, 427] on icon "Next slide" at bounding box center [1134, 429] width 56 height 56
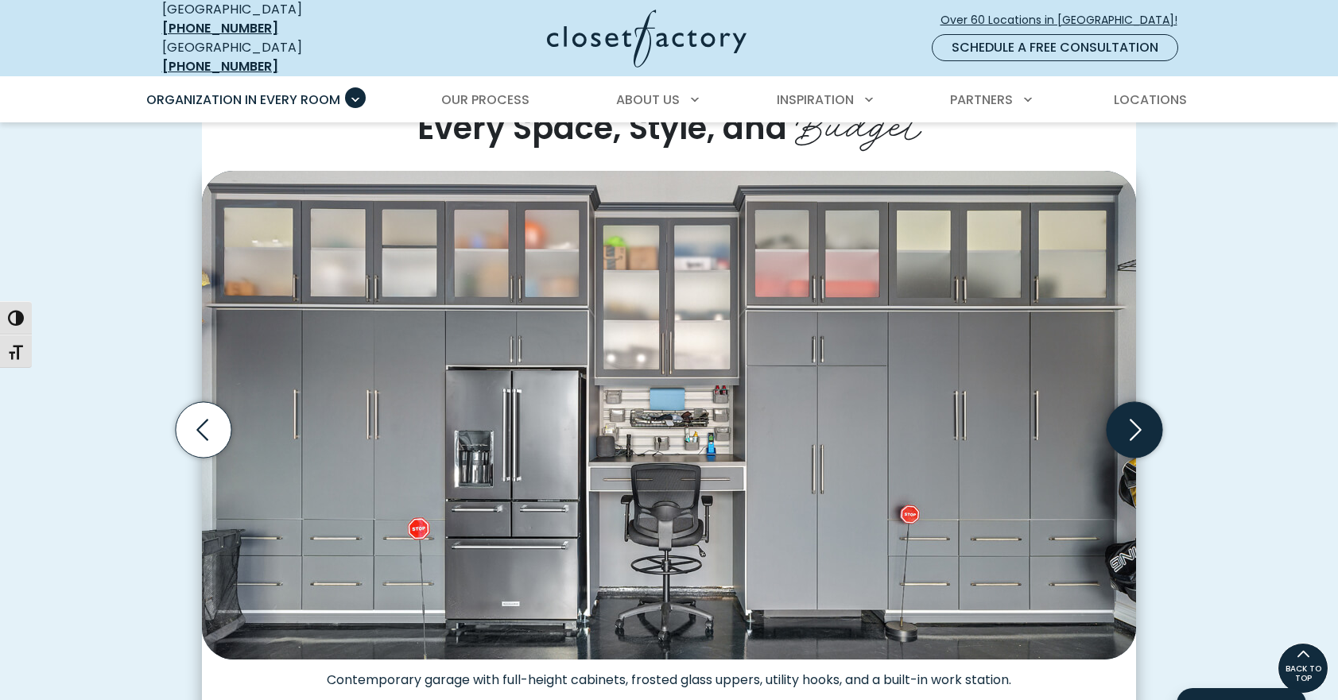
click at [1147, 427] on icon "Next slide" at bounding box center [1134, 429] width 56 height 56
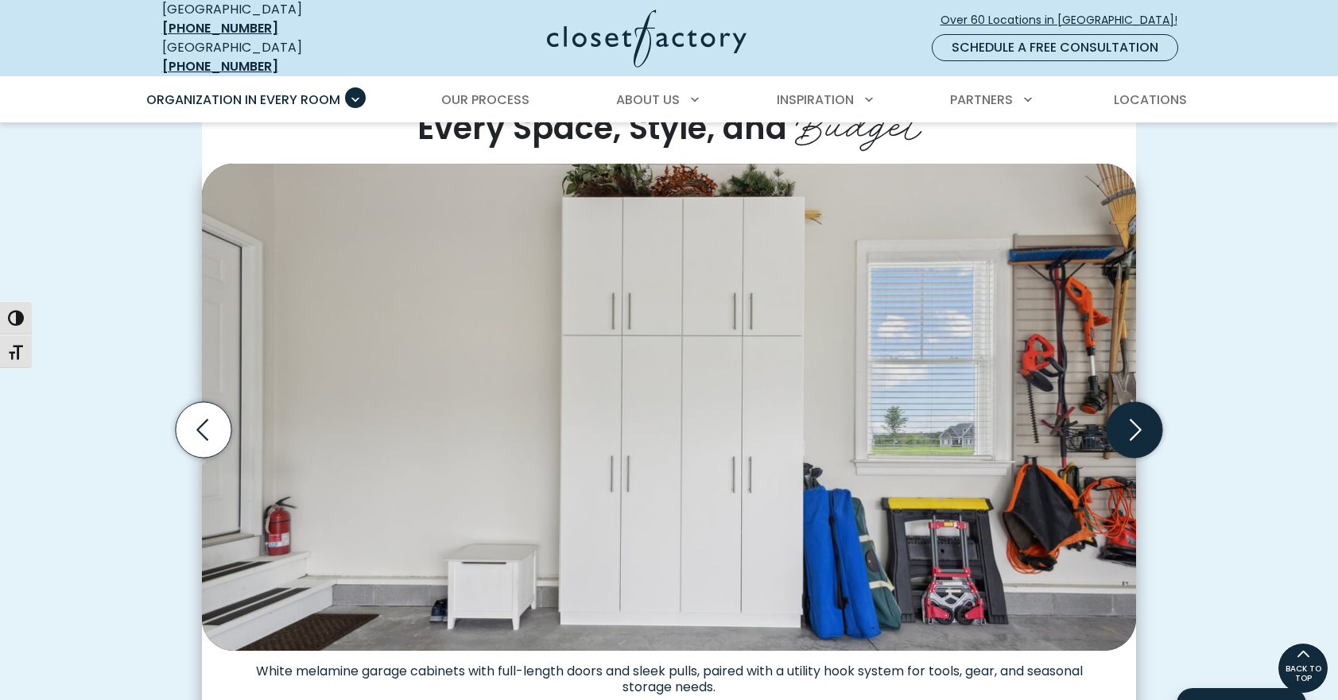
click at [1147, 427] on icon "Next slide" at bounding box center [1134, 429] width 56 height 56
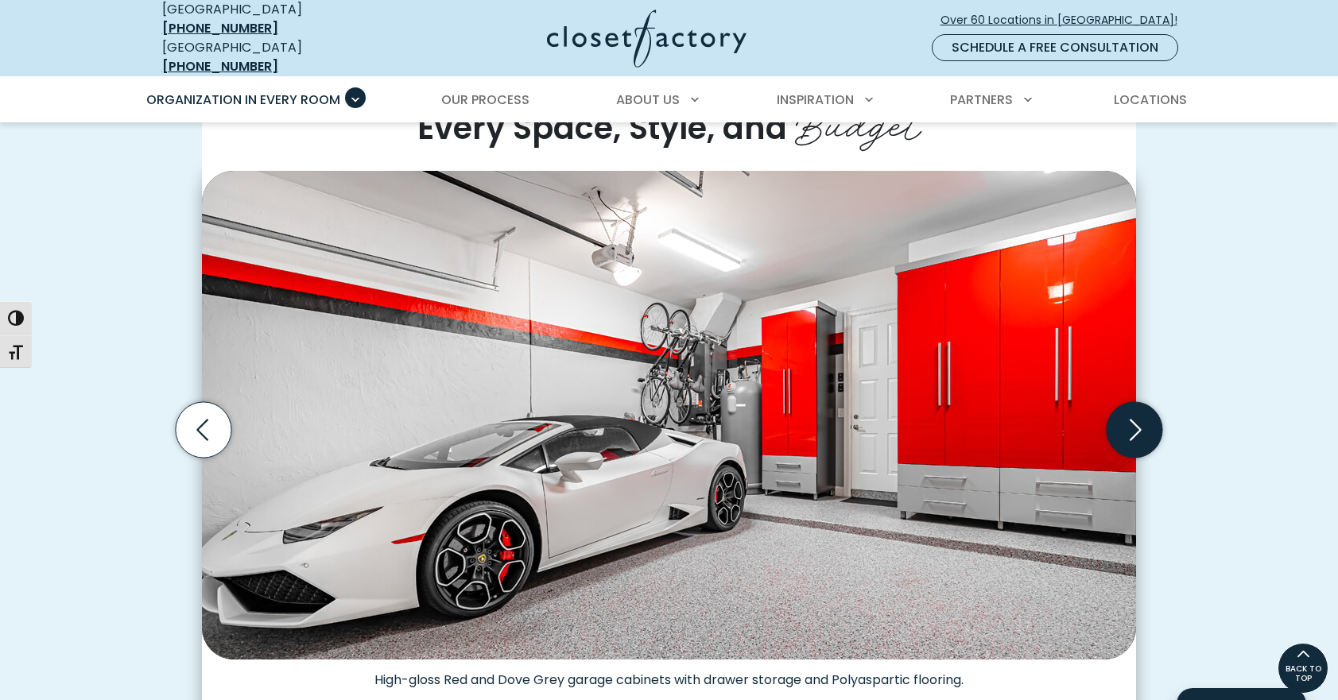
click at [1147, 427] on icon "Next slide" at bounding box center [1134, 429] width 56 height 56
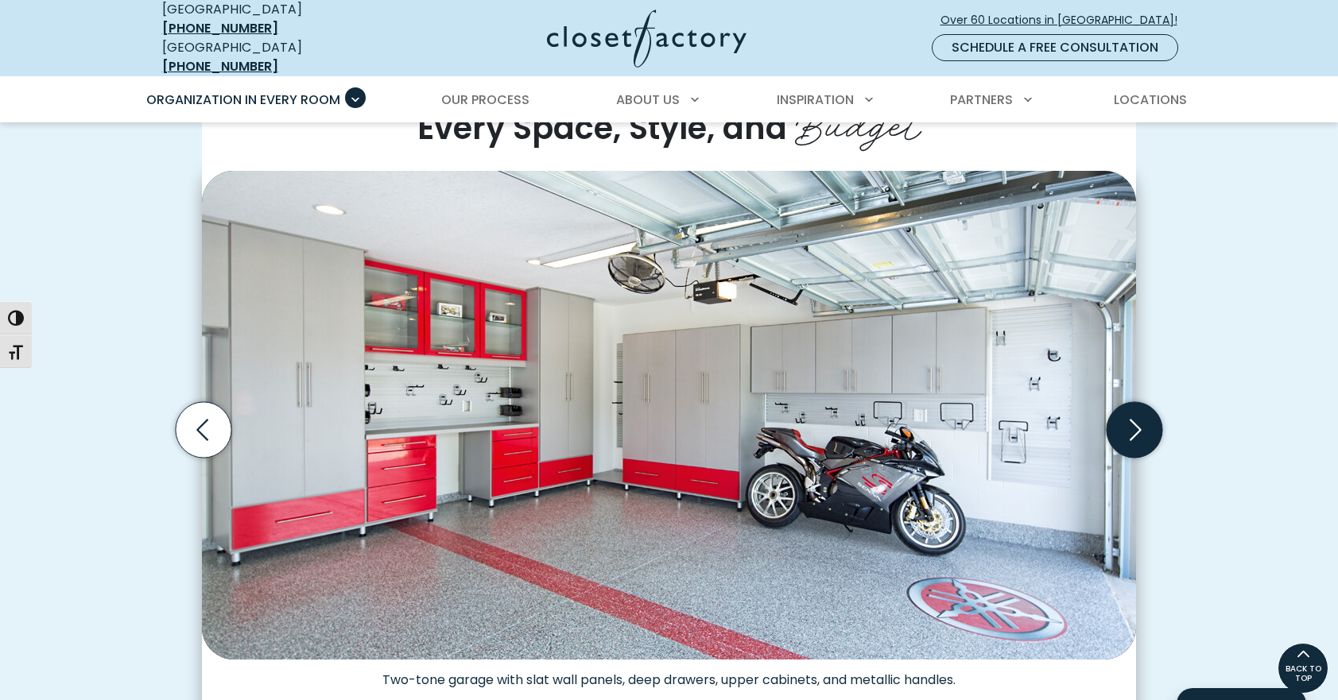
click at [1147, 427] on icon "Next slide" at bounding box center [1134, 429] width 56 height 56
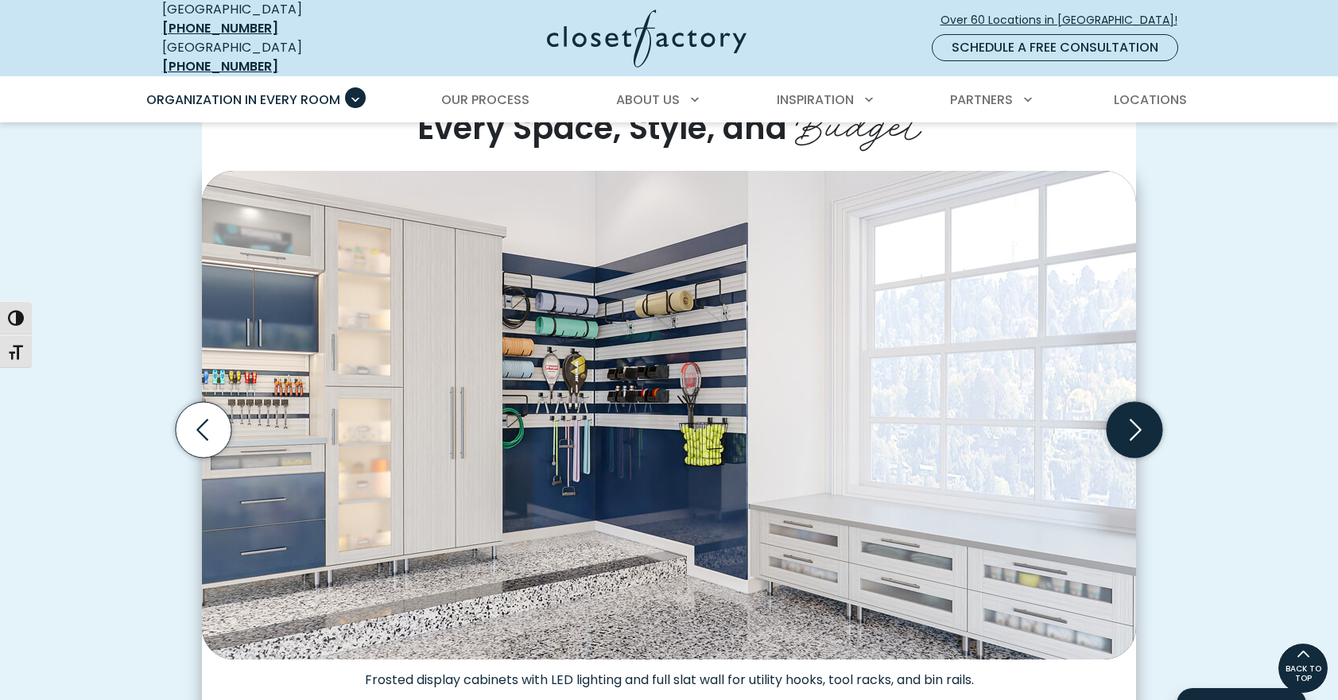
click at [1147, 427] on icon "Next slide" at bounding box center [1134, 429] width 56 height 56
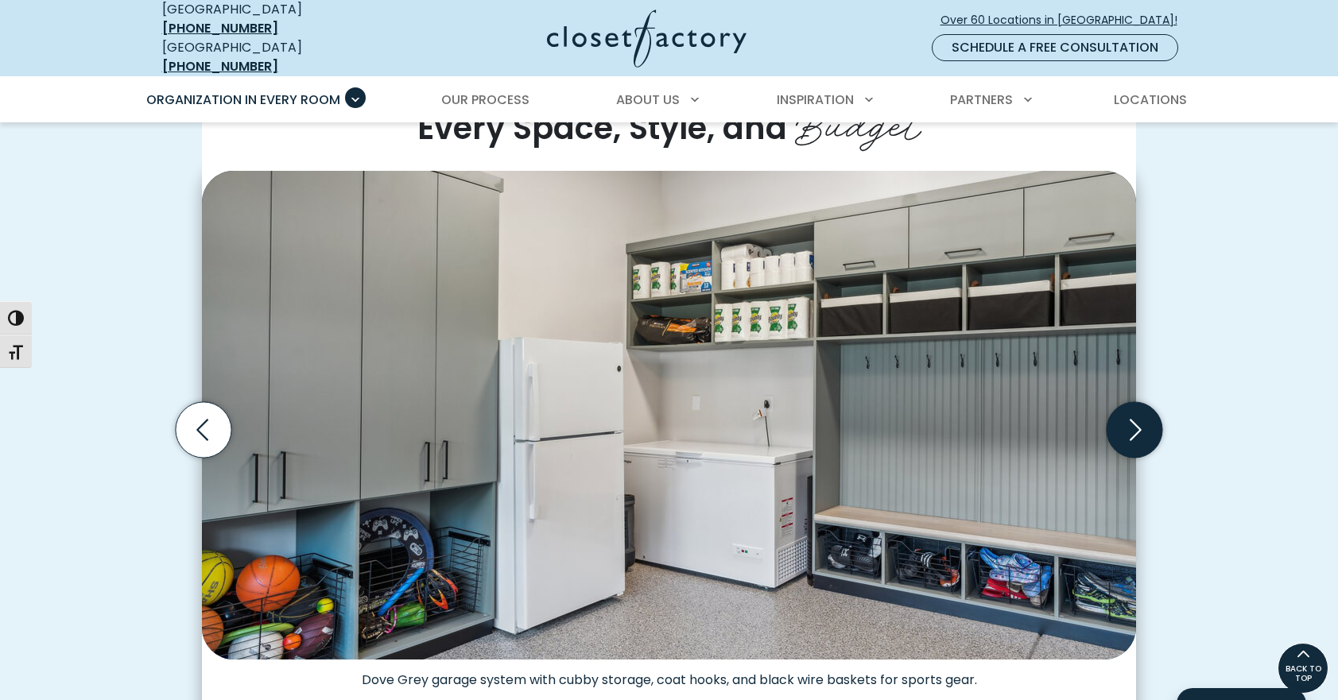
click at [1147, 427] on icon "Next slide" at bounding box center [1134, 429] width 56 height 56
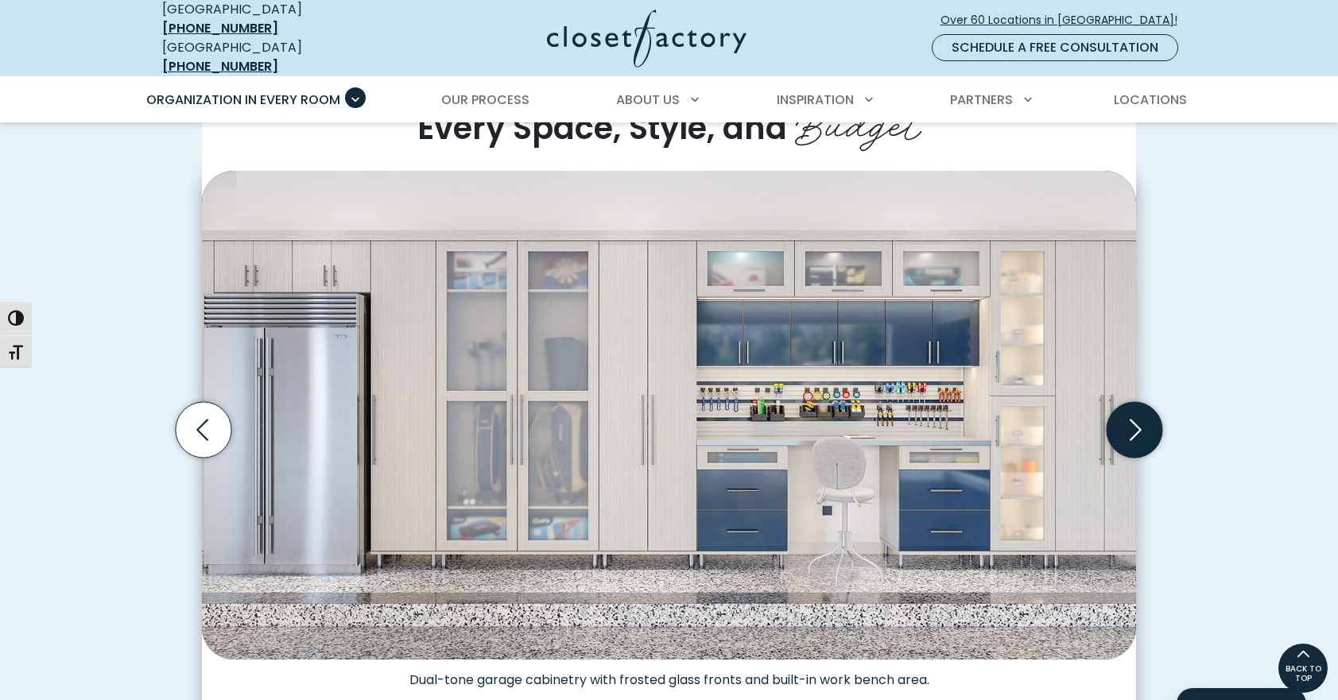
click at [1147, 427] on icon "Next slide" at bounding box center [1134, 429] width 56 height 56
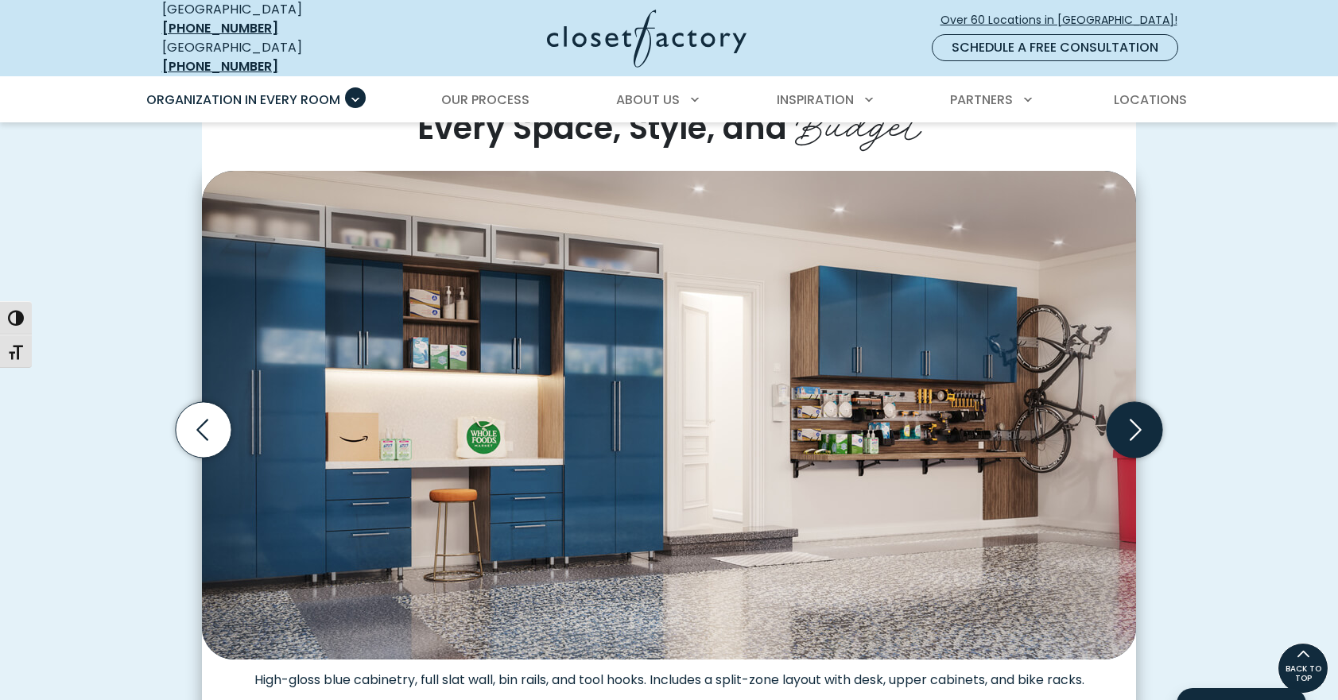
click at [1147, 427] on icon "Next slide" at bounding box center [1134, 429] width 56 height 56
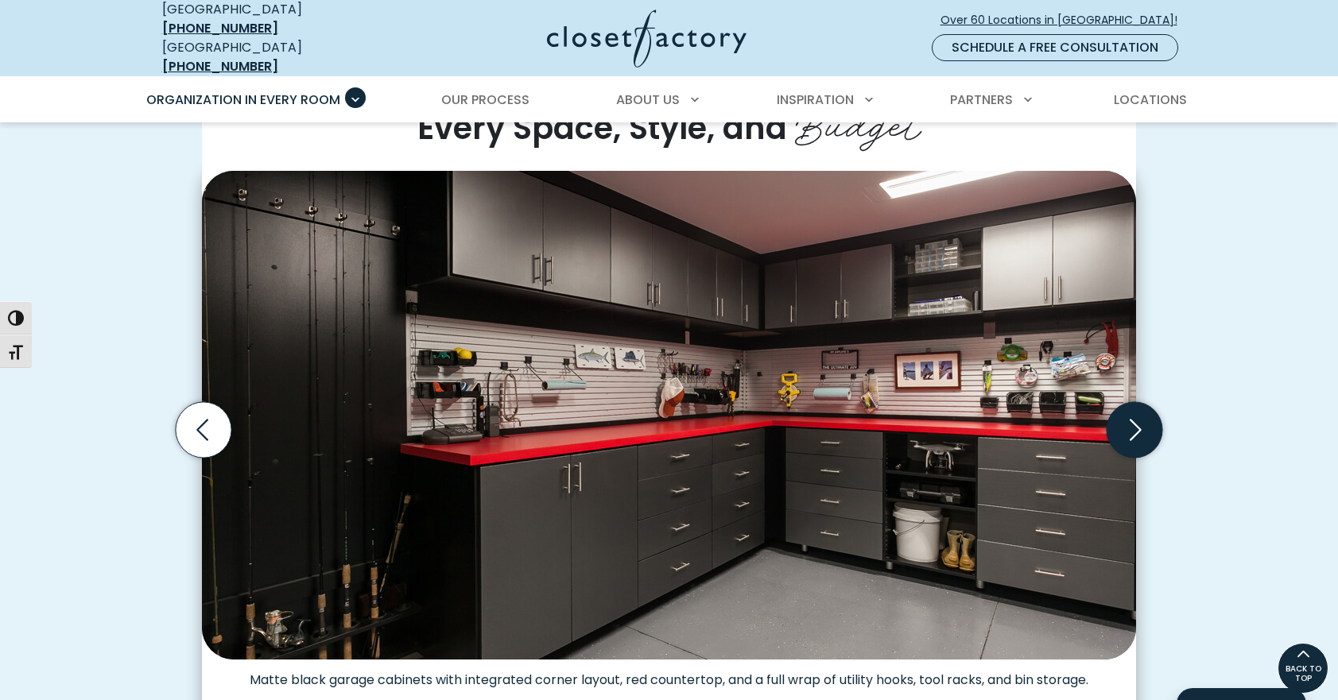
click at [1147, 427] on icon "Next slide" at bounding box center [1134, 429] width 56 height 56
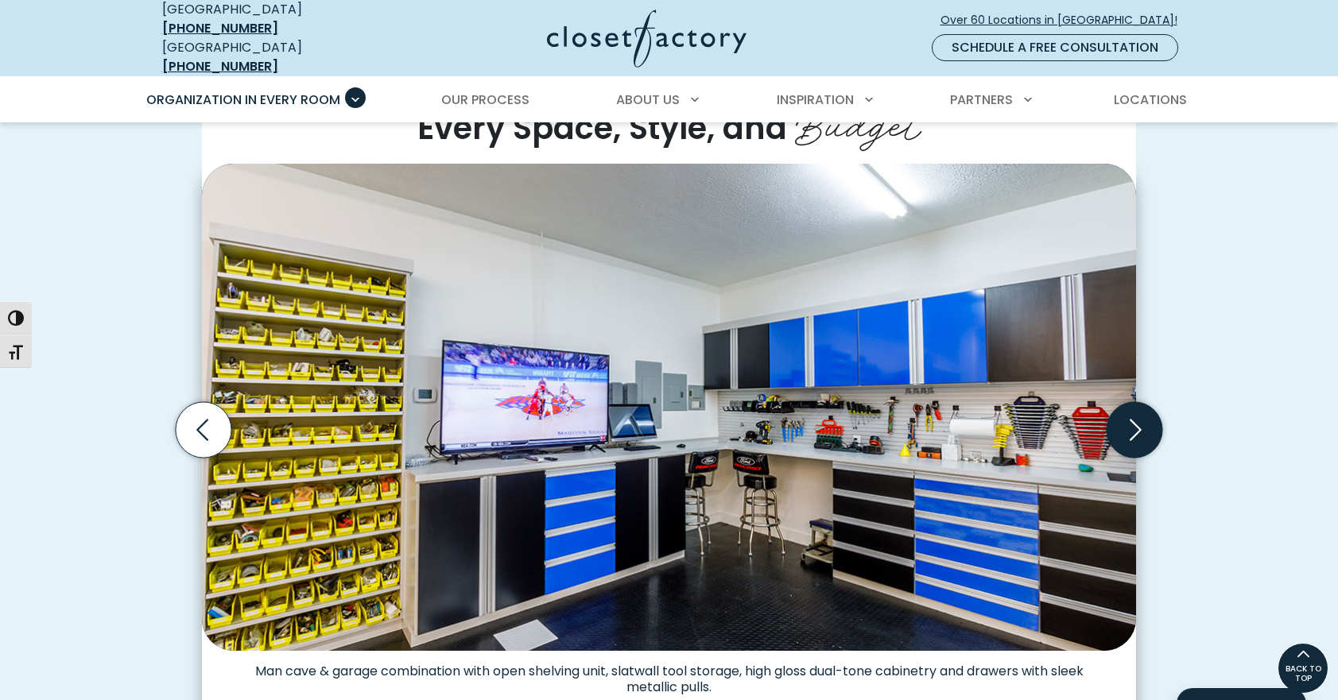
click at [1147, 427] on icon "Next slide" at bounding box center [1134, 429] width 56 height 56
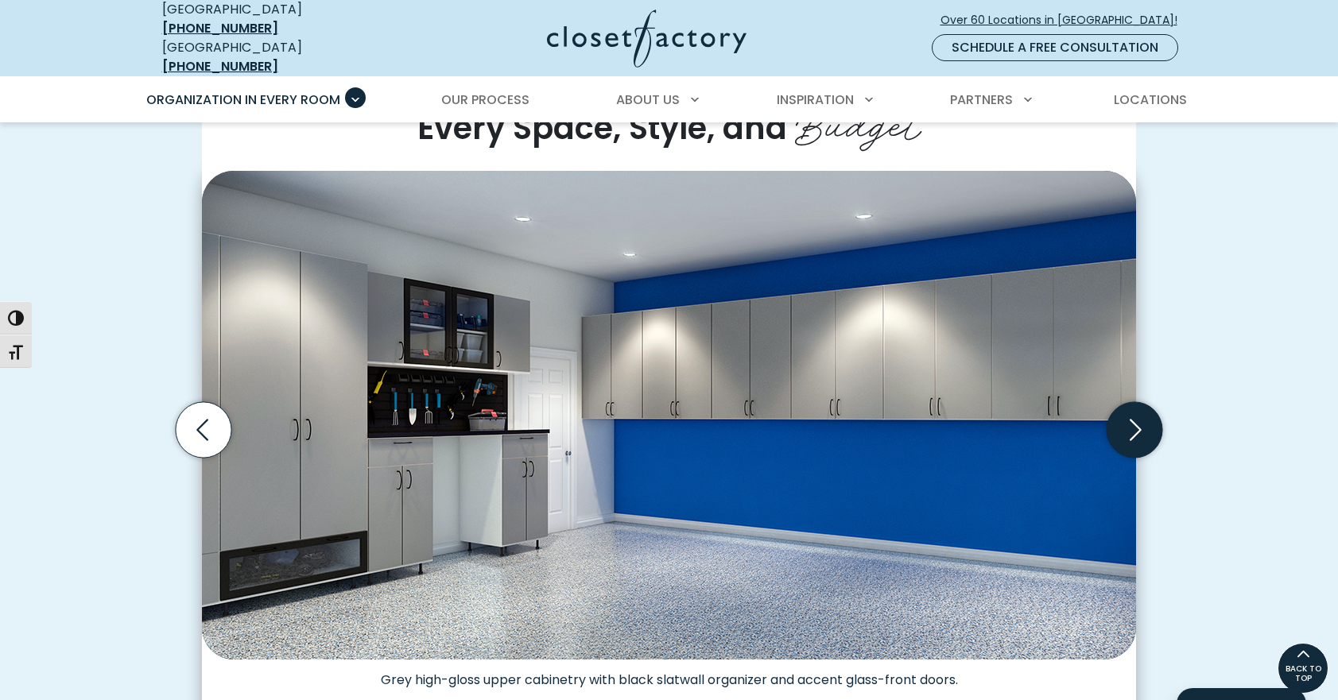
click at [1147, 427] on icon "Next slide" at bounding box center [1134, 429] width 56 height 56
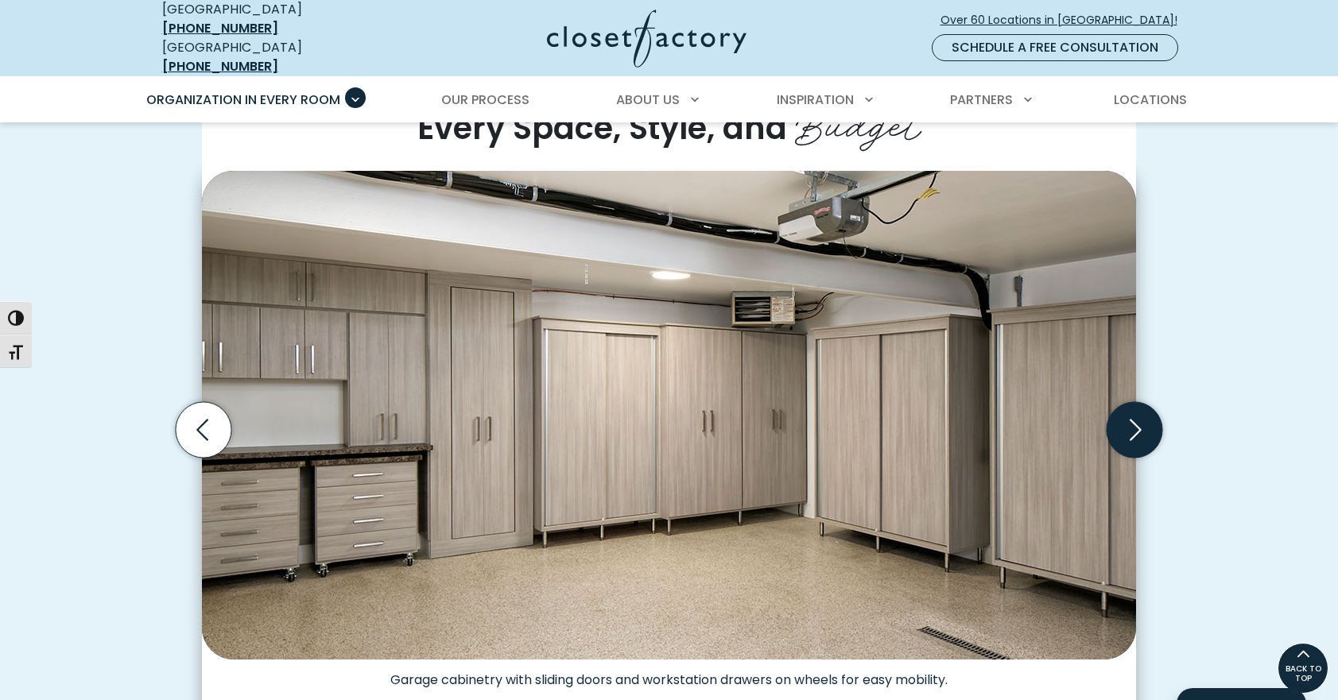
click at [1147, 427] on icon "Next slide" at bounding box center [1134, 429] width 56 height 56
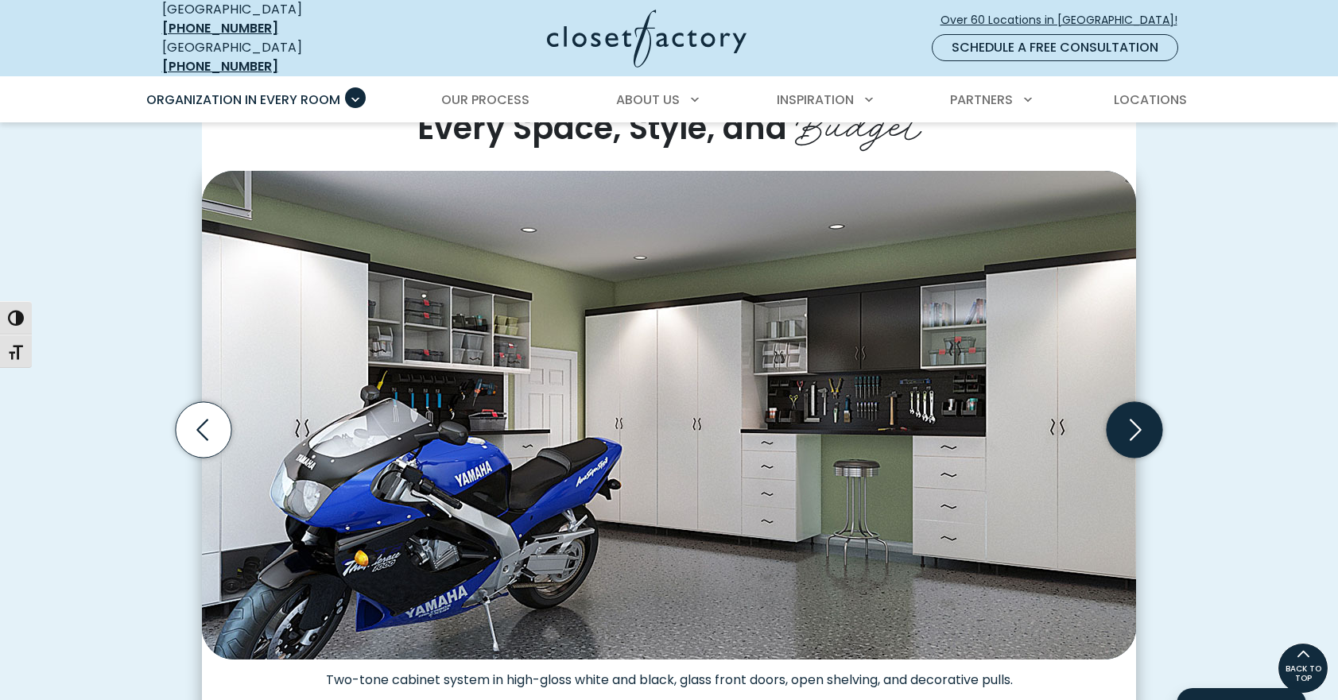
click at [1147, 427] on icon "Next slide" at bounding box center [1134, 429] width 56 height 56
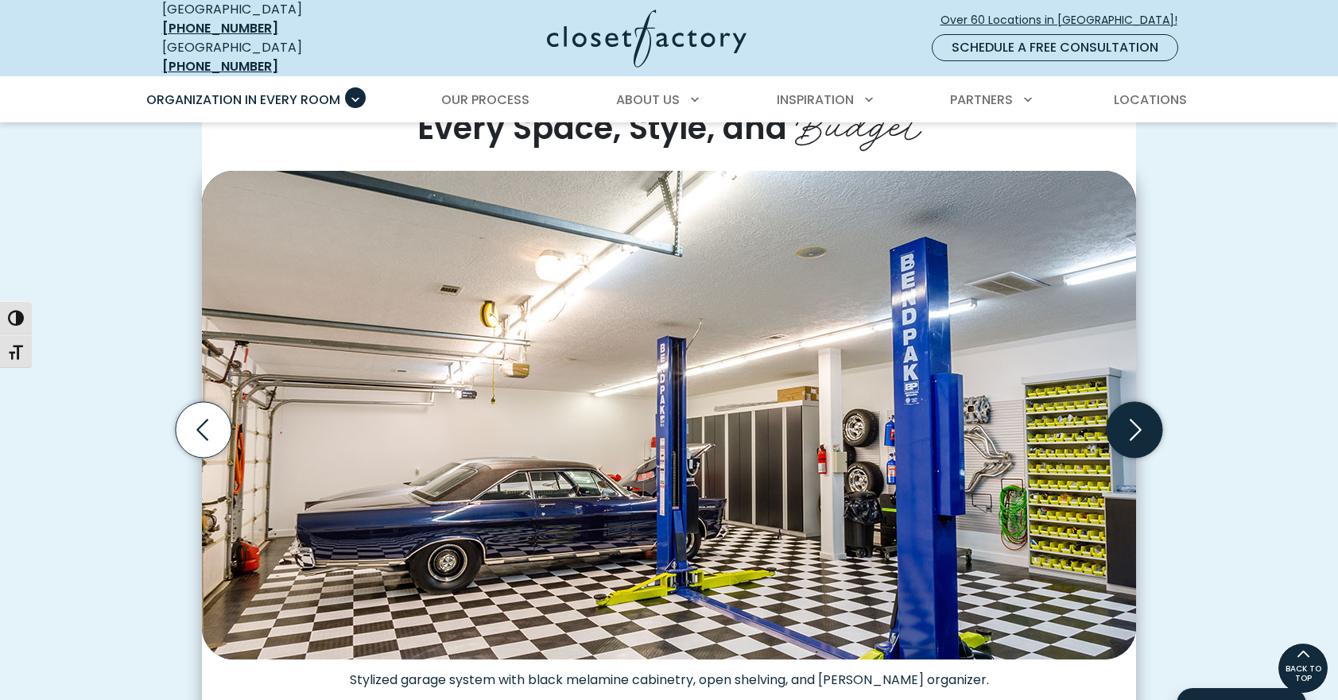
click at [1147, 427] on icon "Next slide" at bounding box center [1134, 429] width 56 height 56
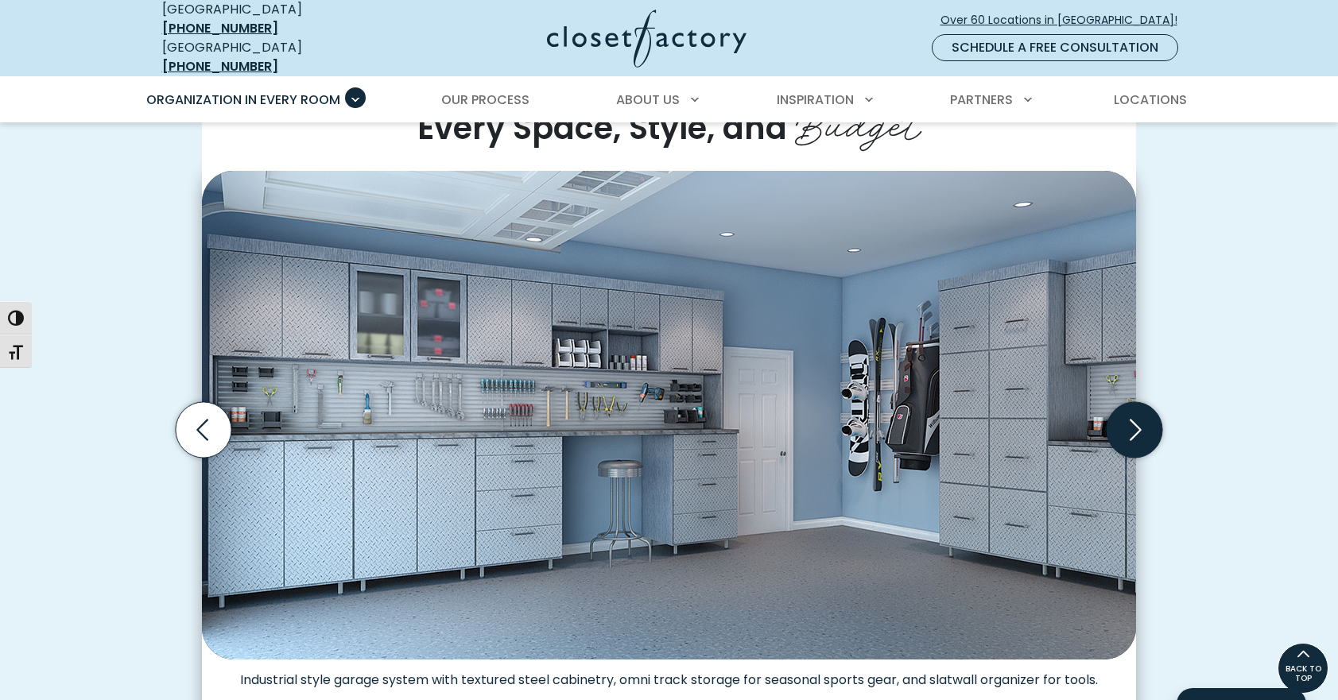
click at [1147, 427] on icon "Next slide" at bounding box center [1134, 429] width 56 height 56
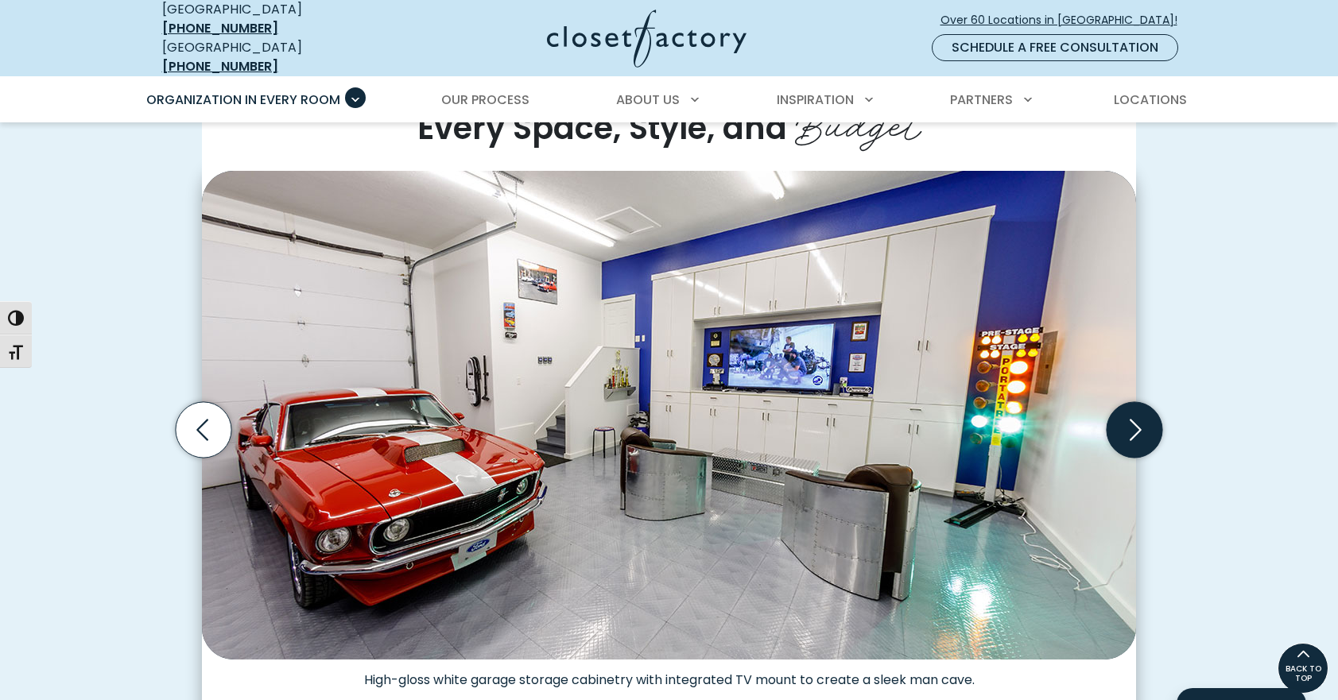
click at [1147, 427] on icon "Next slide" at bounding box center [1134, 429] width 56 height 56
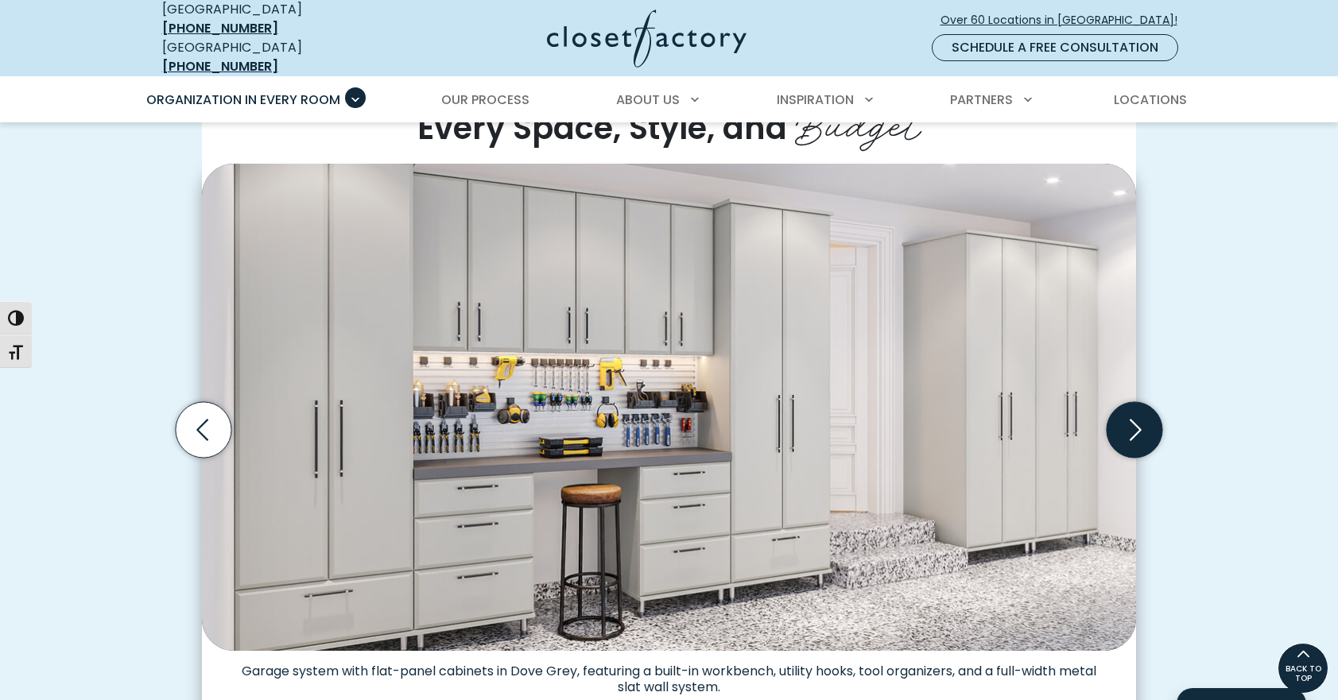
click at [1147, 427] on icon "Next slide" at bounding box center [1134, 429] width 56 height 56
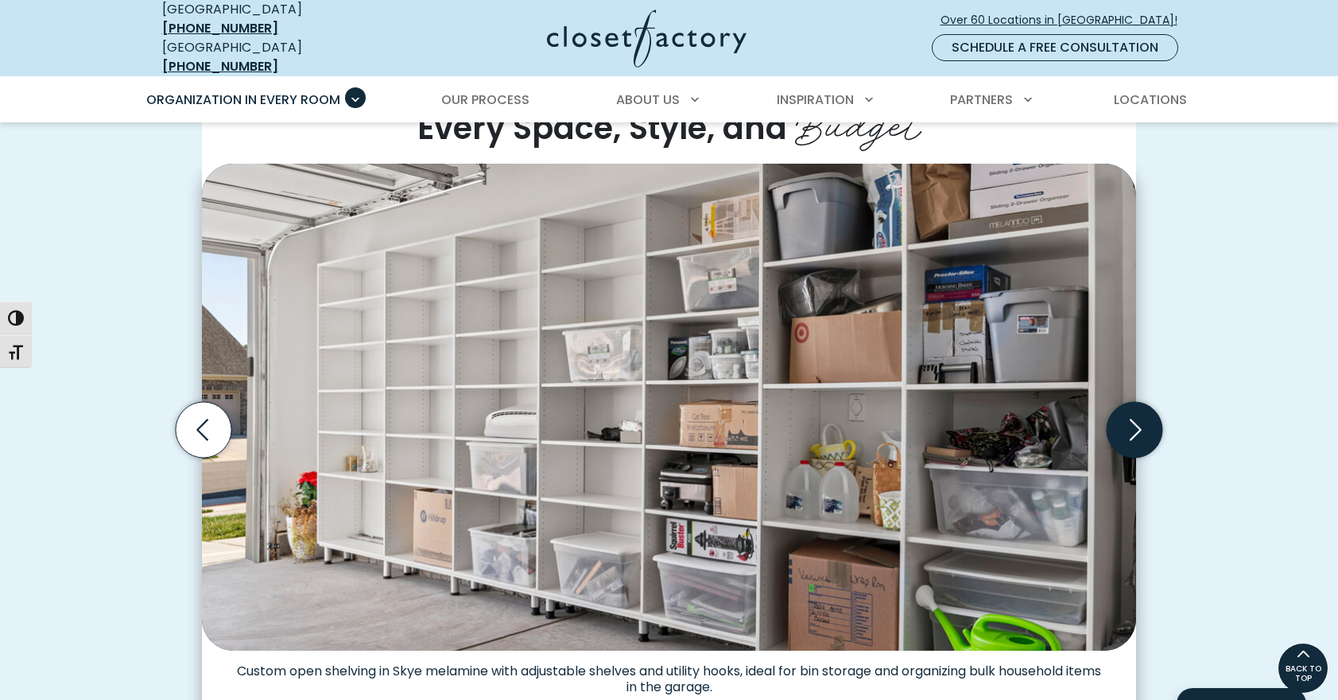
click at [1147, 427] on icon "Next slide" at bounding box center [1134, 429] width 56 height 56
